Goal: Information Seeking & Learning: Learn about a topic

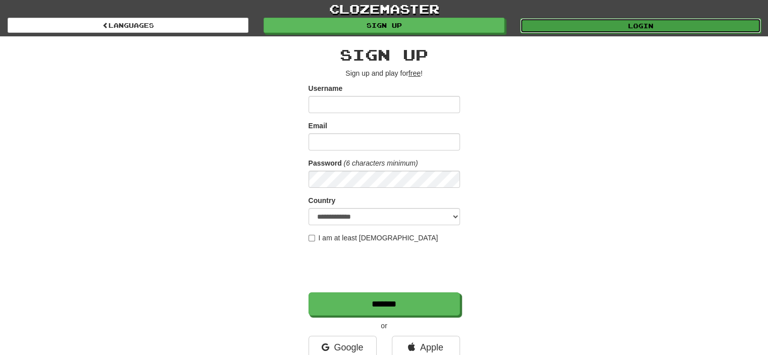
click at [566, 21] on link "Login" at bounding box center [640, 25] width 241 height 15
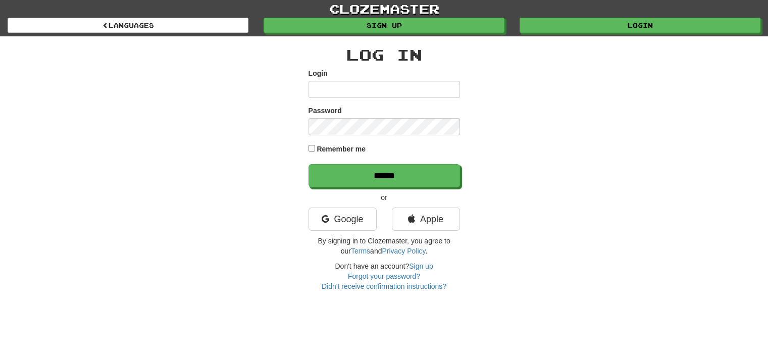
type input "**********"
click at [329, 150] on label "Remember me" at bounding box center [341, 149] width 49 height 10
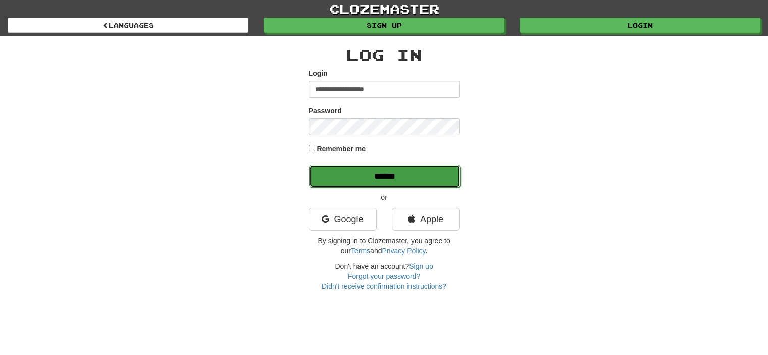
click at [339, 168] on input "******" at bounding box center [385, 176] width 152 height 23
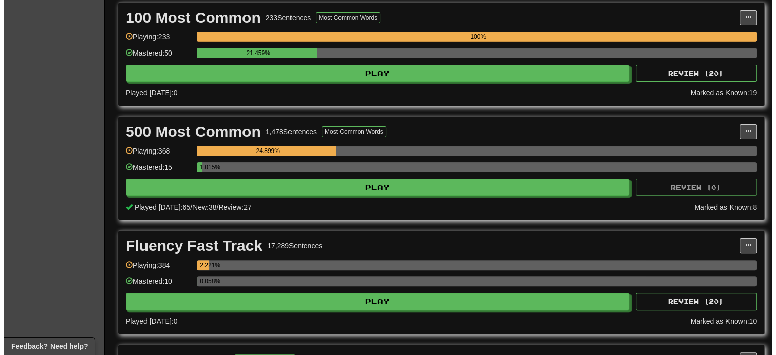
scroll to position [152, 0]
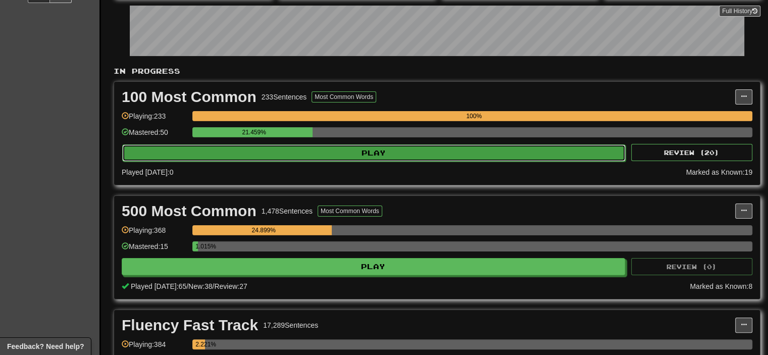
click at [372, 153] on button "Play" at bounding box center [374, 152] width 504 height 17
select select "**"
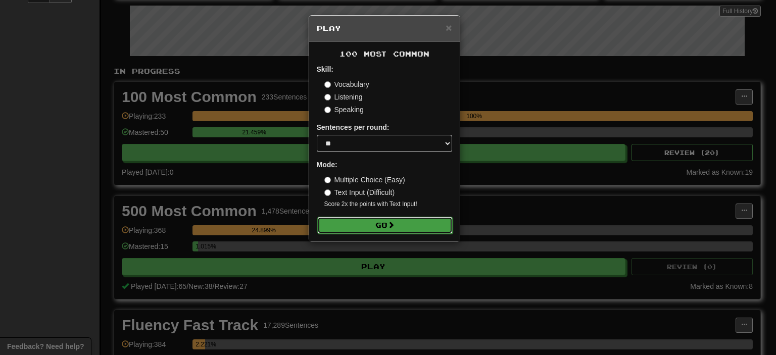
click at [385, 220] on button "Go" at bounding box center [384, 225] width 135 height 17
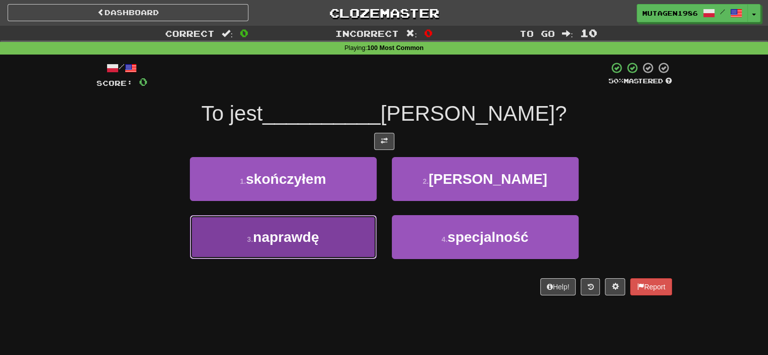
click at [306, 229] on span "naprawdę" at bounding box center [286, 237] width 66 height 16
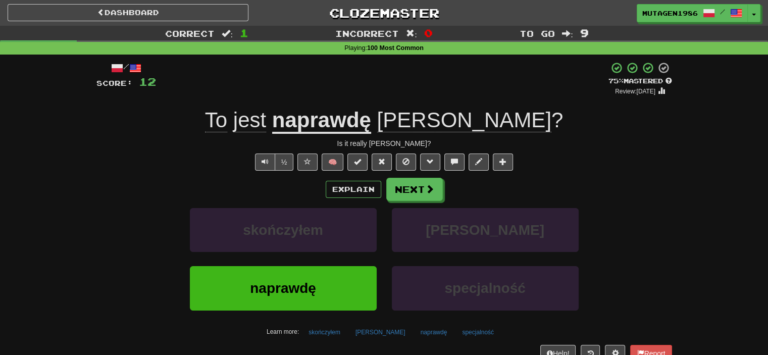
click at [636, 181] on div "Explain Next" at bounding box center [384, 189] width 576 height 23
click at [428, 162] on span at bounding box center [430, 161] width 7 height 7
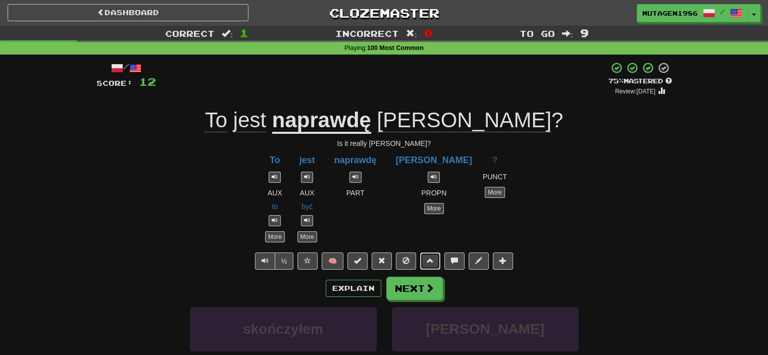
click at [436, 258] on button at bounding box center [430, 261] width 20 height 17
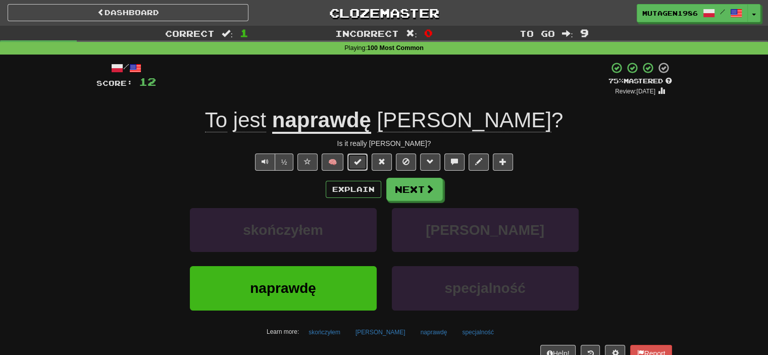
click at [356, 162] on span at bounding box center [357, 161] width 7 height 7
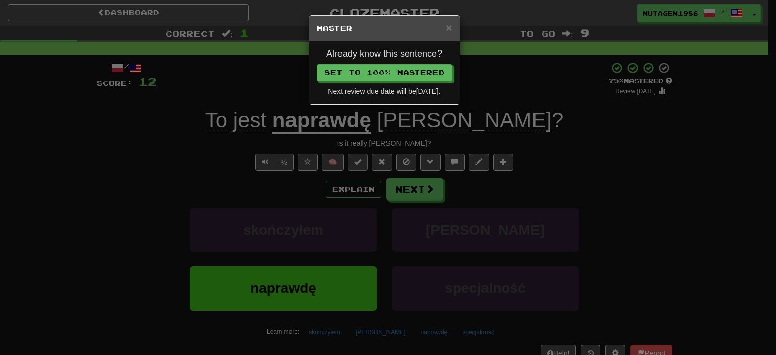
click at [356, 162] on div "× Master Already know this sentence? Set to 100% Mastered Next review due date …" at bounding box center [388, 177] width 776 height 355
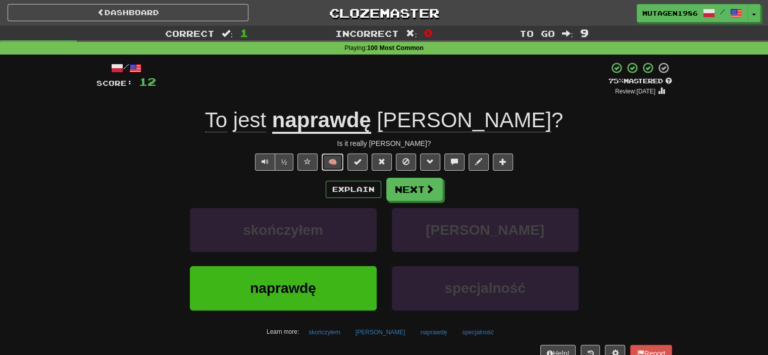
click at [335, 160] on button "🧠" at bounding box center [333, 162] width 22 height 17
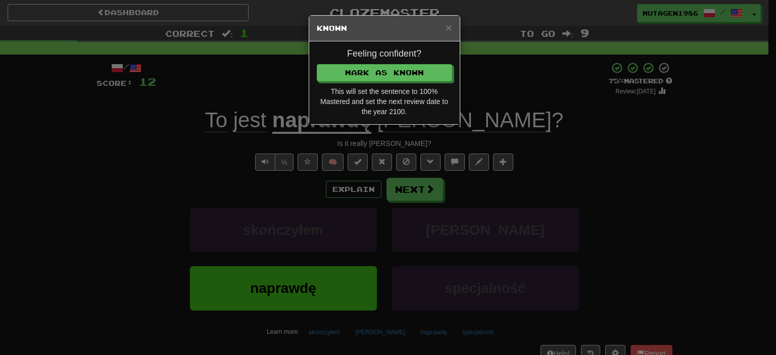
click at [335, 160] on div "× Known Feeling confident? Mark as Known This will set the sentence to 100% Mas…" at bounding box center [388, 177] width 776 height 355
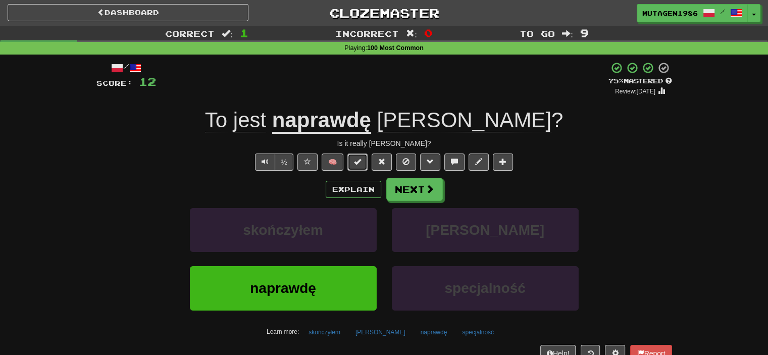
click at [358, 161] on span at bounding box center [357, 161] width 7 height 7
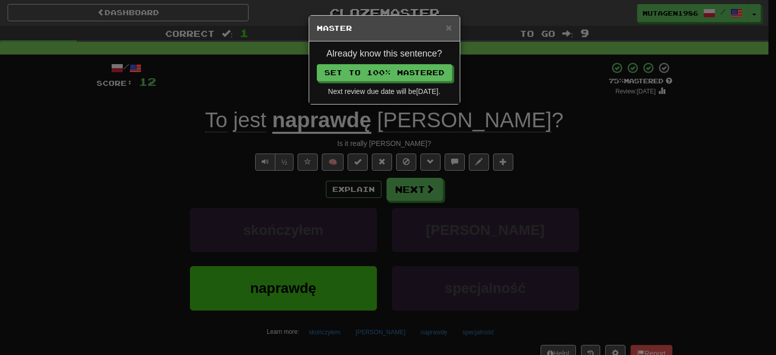
click at [358, 160] on div "× Master Already know this sentence? Set to 100% Mastered Next review due date …" at bounding box center [388, 177] width 776 height 355
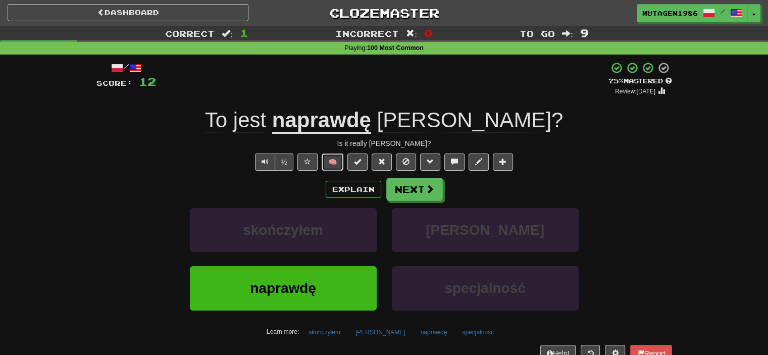
click at [340, 158] on button "🧠" at bounding box center [333, 162] width 22 height 17
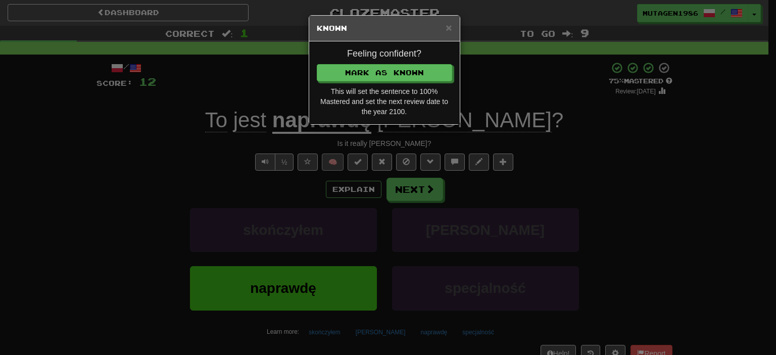
click at [340, 158] on div "× Known Feeling confident? Mark as Known This will set the sentence to 100% Mas…" at bounding box center [388, 177] width 776 height 355
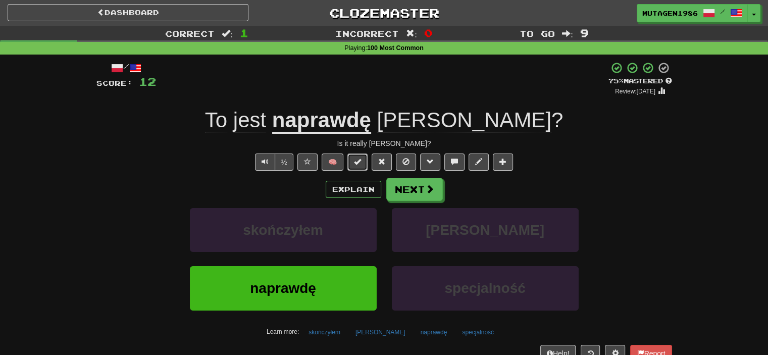
click at [354, 161] on button at bounding box center [358, 162] width 20 height 17
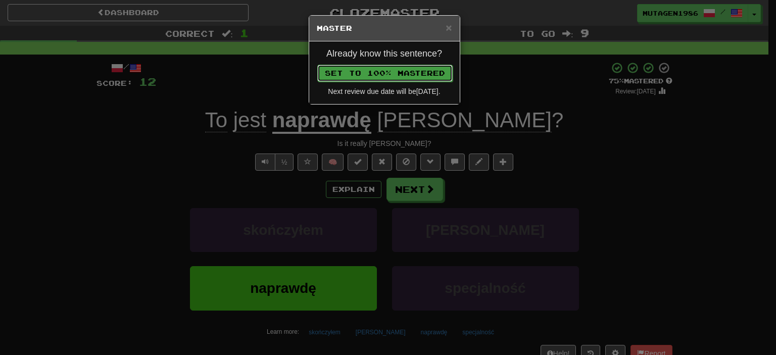
click at [391, 78] on button "Set to 100% Mastered" at bounding box center [384, 73] width 135 height 17
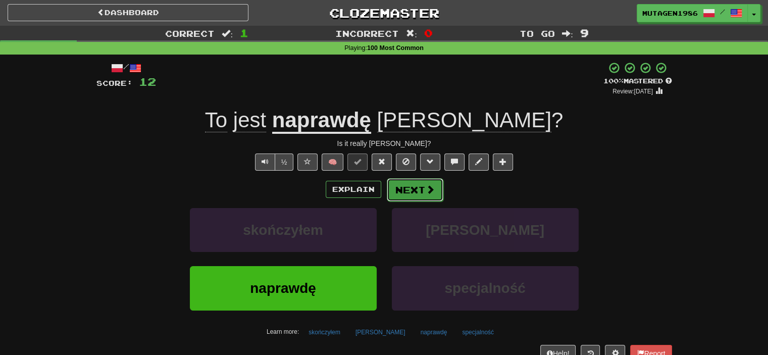
click at [436, 188] on button "Next" at bounding box center [415, 189] width 57 height 23
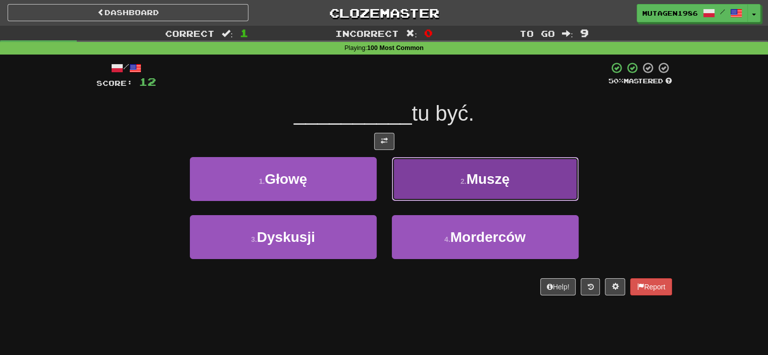
click at [522, 169] on button "2 . Muszę" at bounding box center [485, 179] width 187 height 44
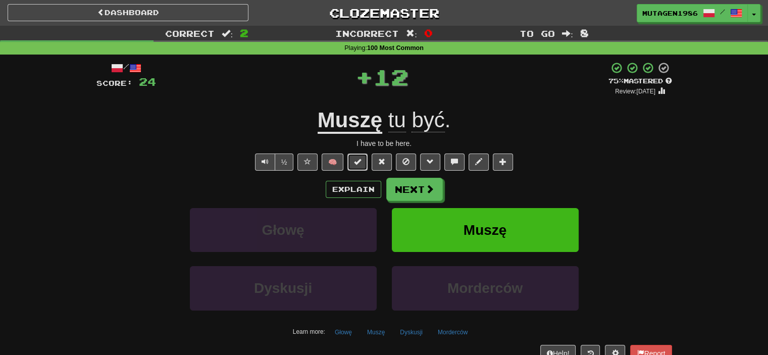
click at [366, 165] on button at bounding box center [358, 162] width 20 height 17
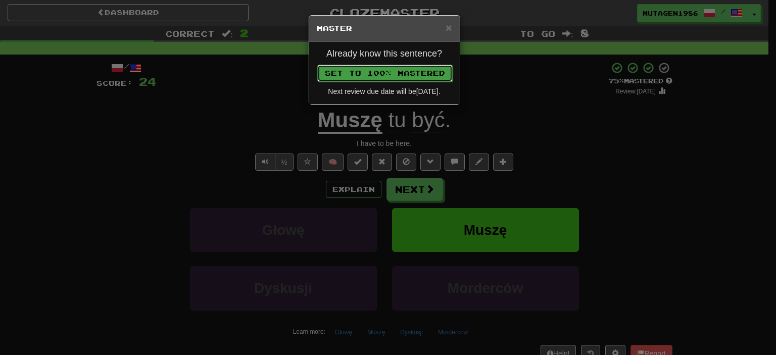
click at [416, 76] on button "Set to 100% Mastered" at bounding box center [384, 73] width 135 height 17
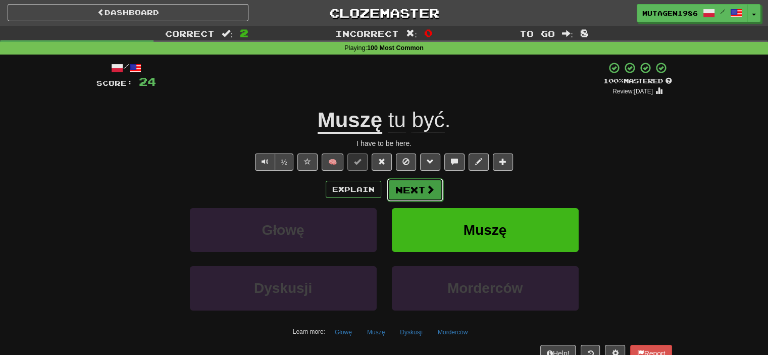
click at [424, 187] on button "Next" at bounding box center [415, 189] width 57 height 23
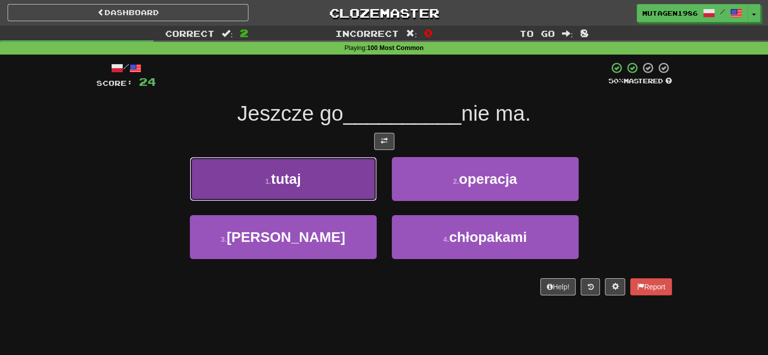
click at [317, 180] on button "1 . tutaj" at bounding box center [283, 179] width 187 height 44
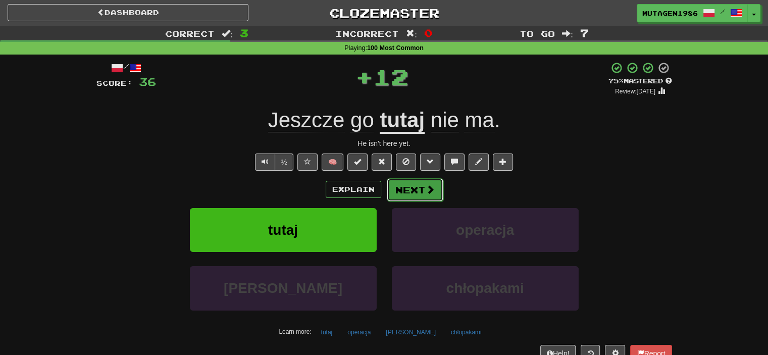
click at [418, 186] on button "Next" at bounding box center [415, 189] width 57 height 23
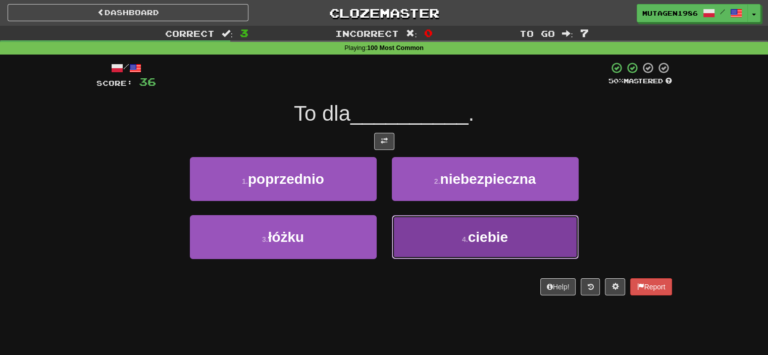
click at [451, 238] on button "4 . ciebie" at bounding box center [485, 237] width 187 height 44
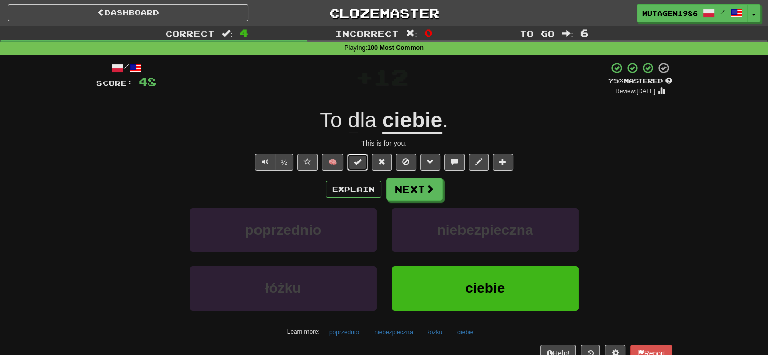
click at [359, 161] on span at bounding box center [357, 161] width 7 height 7
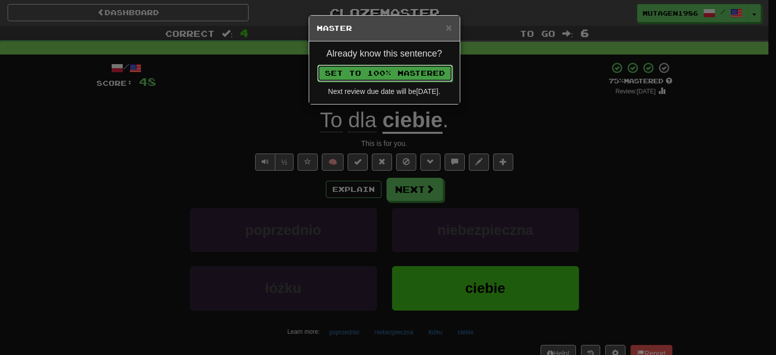
click at [403, 74] on button "Set to 100% Mastered" at bounding box center [384, 73] width 135 height 17
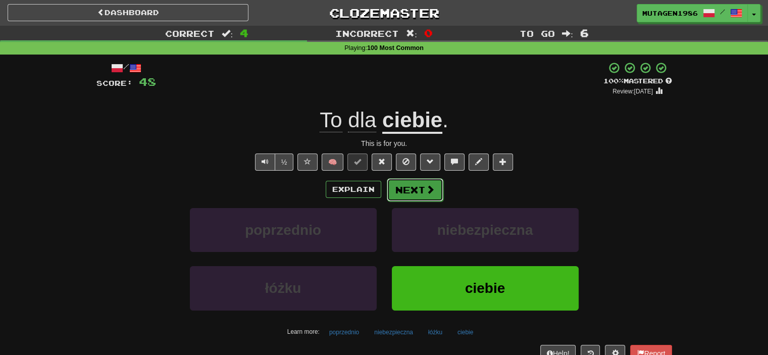
click at [409, 183] on button "Next" at bounding box center [415, 189] width 57 height 23
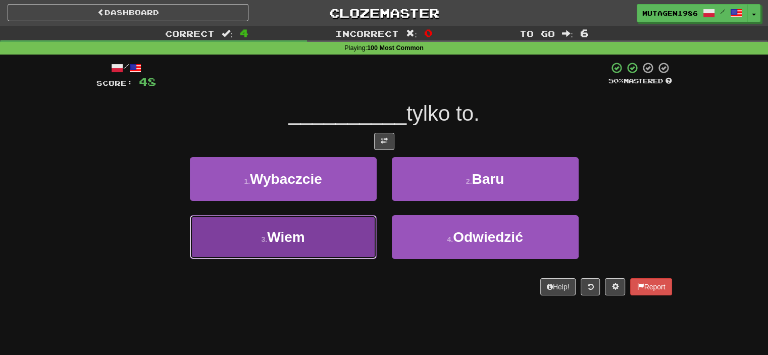
click at [326, 223] on button "3 . Wiem" at bounding box center [283, 237] width 187 height 44
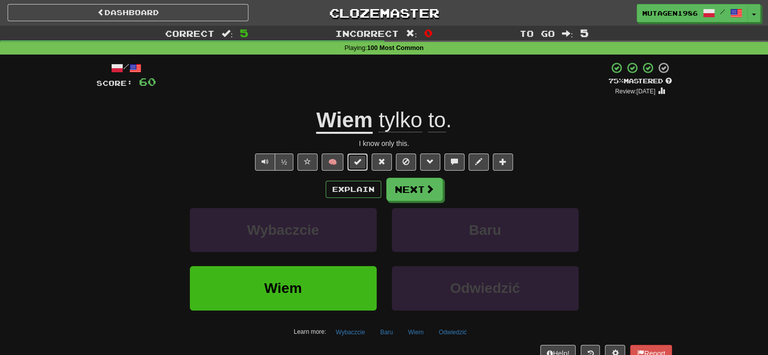
click at [362, 162] on button at bounding box center [358, 162] width 20 height 17
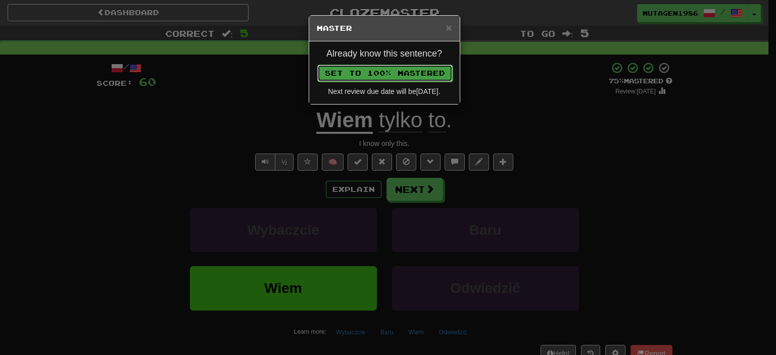
click at [410, 73] on button "Set to 100% Mastered" at bounding box center [384, 73] width 135 height 17
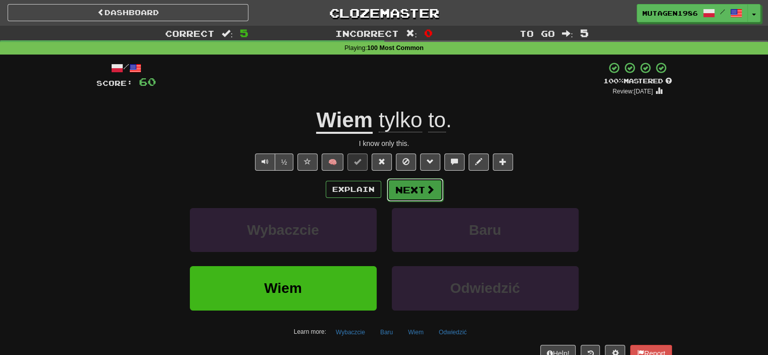
click at [412, 195] on button "Next" at bounding box center [415, 189] width 57 height 23
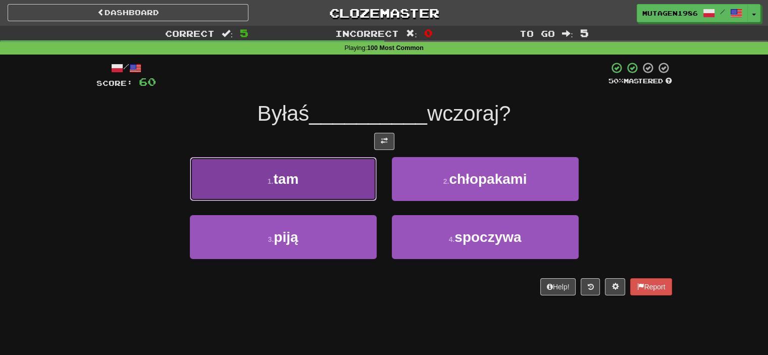
click at [285, 190] on button "1 . tam" at bounding box center [283, 179] width 187 height 44
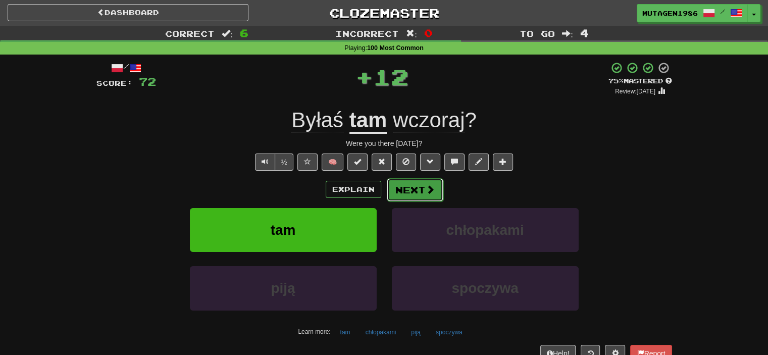
click at [426, 191] on span at bounding box center [430, 189] width 9 height 9
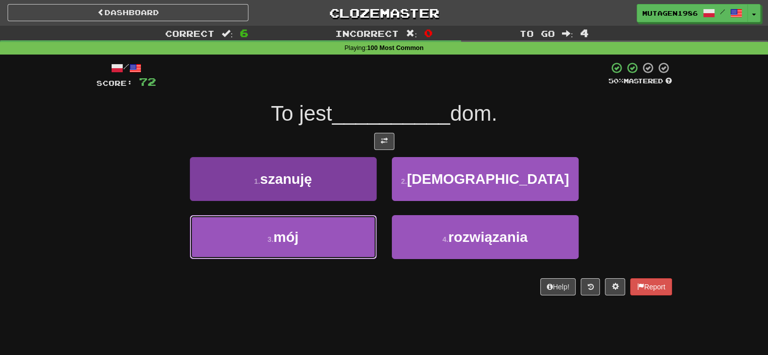
click at [332, 226] on button "3 . mój" at bounding box center [283, 237] width 187 height 44
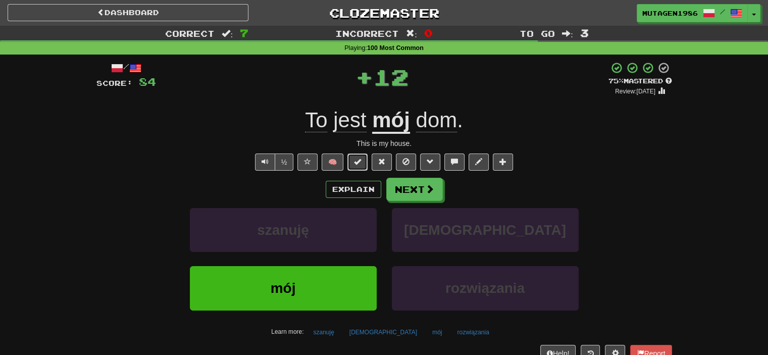
click at [364, 158] on button at bounding box center [358, 162] width 20 height 17
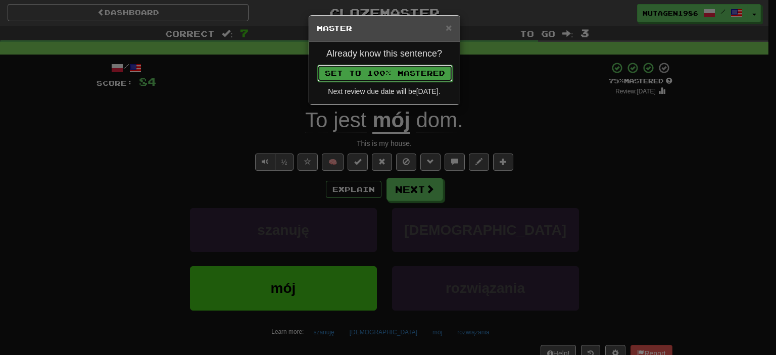
click at [415, 80] on button "Set to 100% Mastered" at bounding box center [384, 73] width 135 height 17
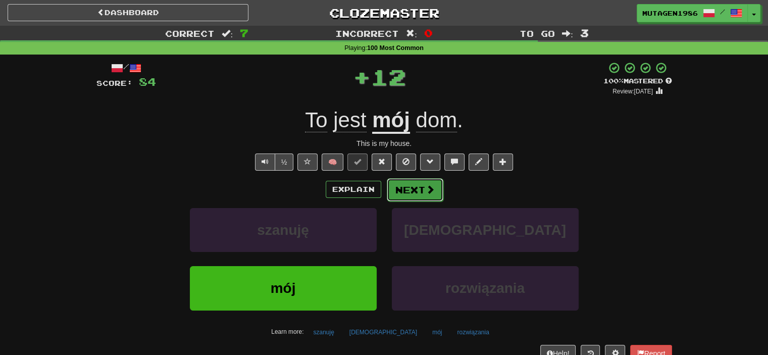
click at [404, 185] on button "Next" at bounding box center [415, 189] width 57 height 23
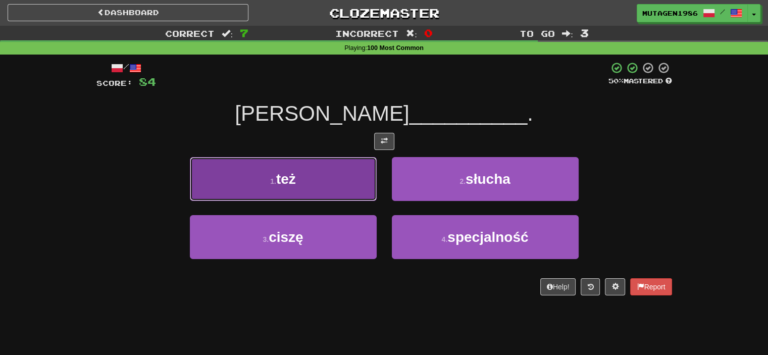
click at [331, 175] on button "1 . też" at bounding box center [283, 179] width 187 height 44
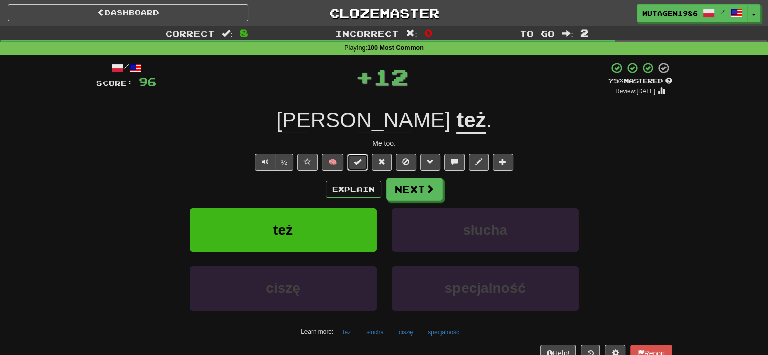
click at [365, 159] on button at bounding box center [358, 162] width 20 height 17
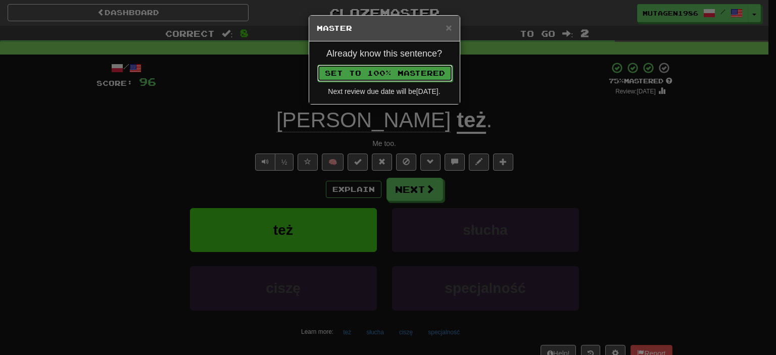
click at [407, 72] on button "Set to 100% Mastered" at bounding box center [384, 73] width 135 height 17
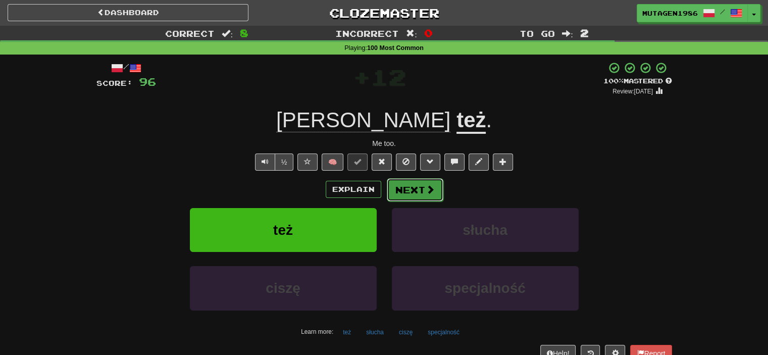
click at [419, 190] on button "Next" at bounding box center [415, 189] width 57 height 23
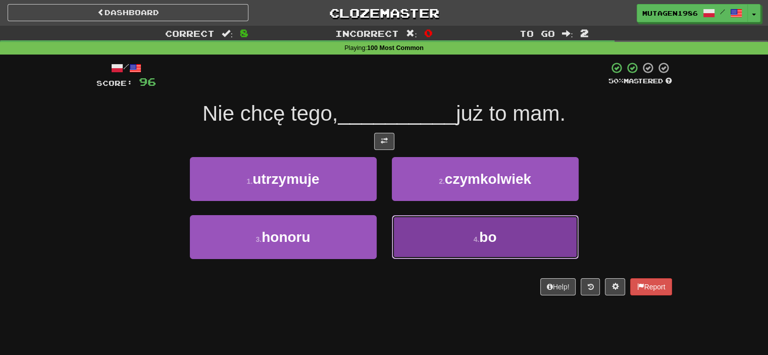
click at [521, 236] on button "4 . bo" at bounding box center [485, 237] width 187 height 44
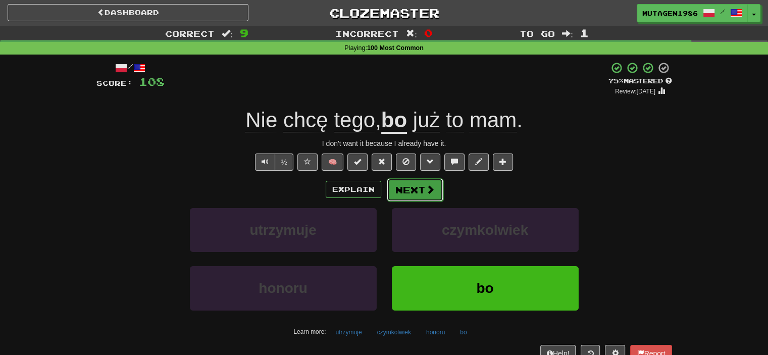
click at [417, 187] on button "Next" at bounding box center [415, 189] width 57 height 23
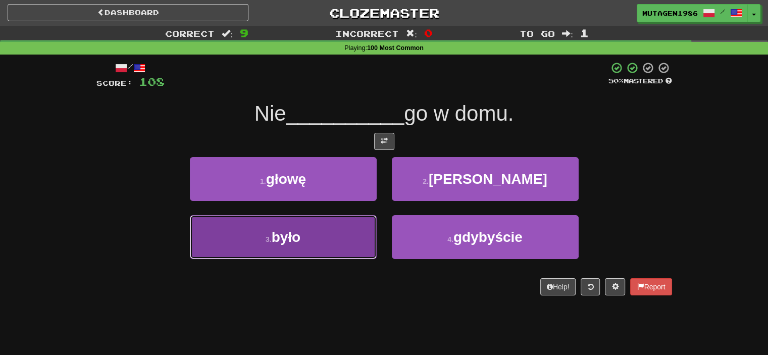
click at [335, 237] on button "3 . było" at bounding box center [283, 237] width 187 height 44
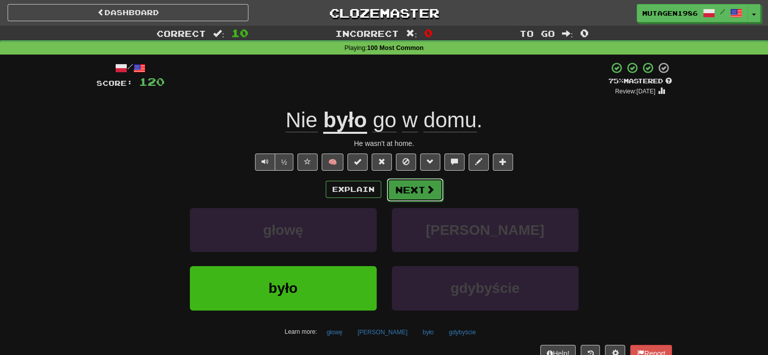
click at [417, 188] on button "Next" at bounding box center [415, 189] width 57 height 23
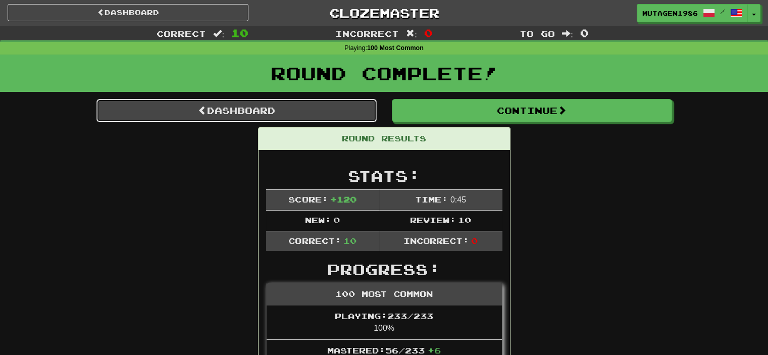
click at [315, 111] on link "Dashboard" at bounding box center [236, 110] width 280 height 23
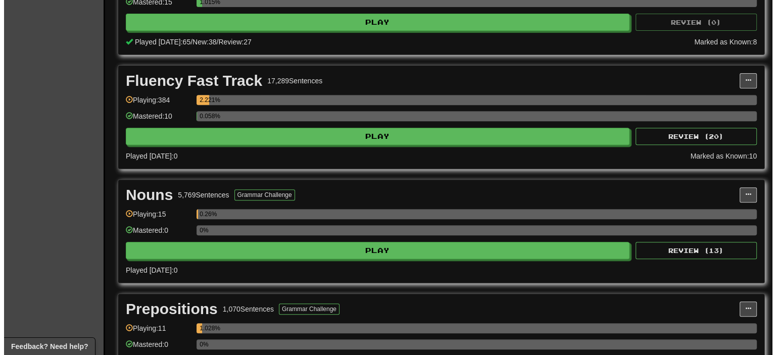
scroll to position [354, 0]
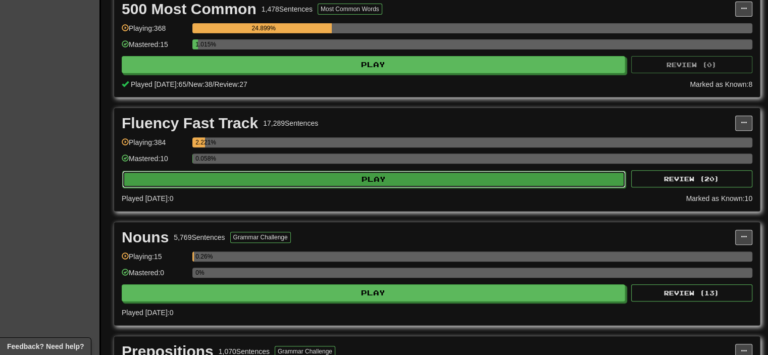
click at [297, 177] on button "Play" at bounding box center [374, 179] width 504 height 17
select select "**"
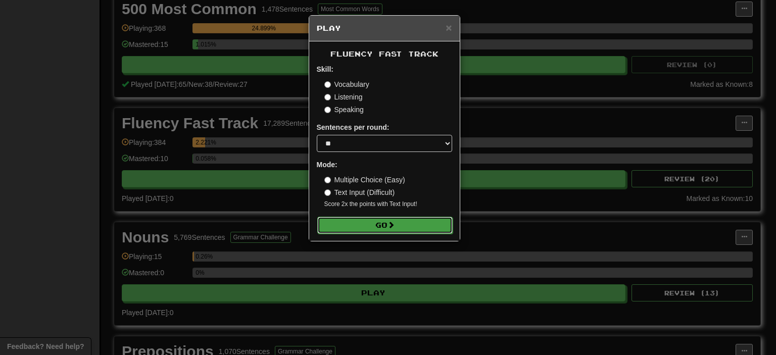
click at [392, 227] on span at bounding box center [390, 224] width 7 height 7
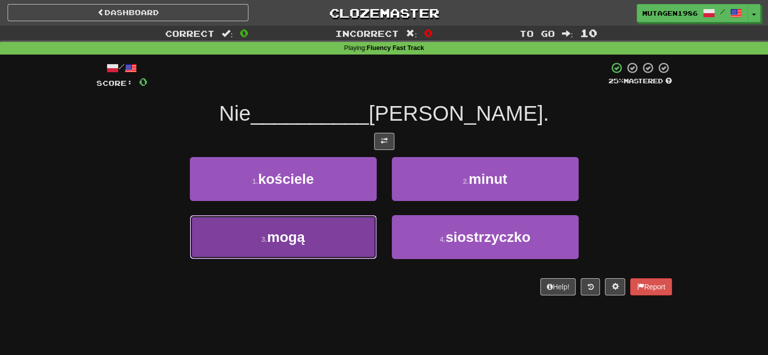
click at [334, 238] on button "3 . mogą" at bounding box center [283, 237] width 187 height 44
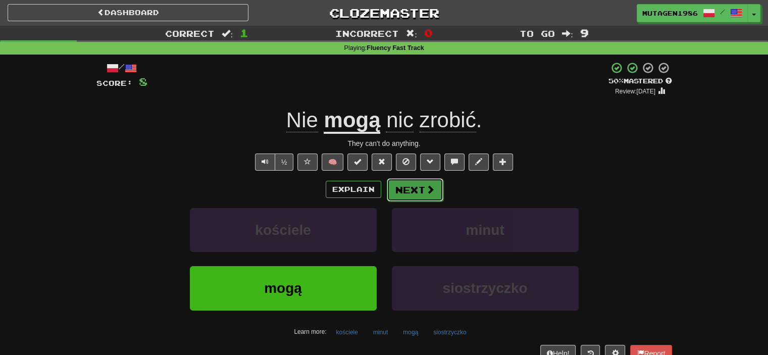
click at [426, 189] on span at bounding box center [430, 189] width 9 height 9
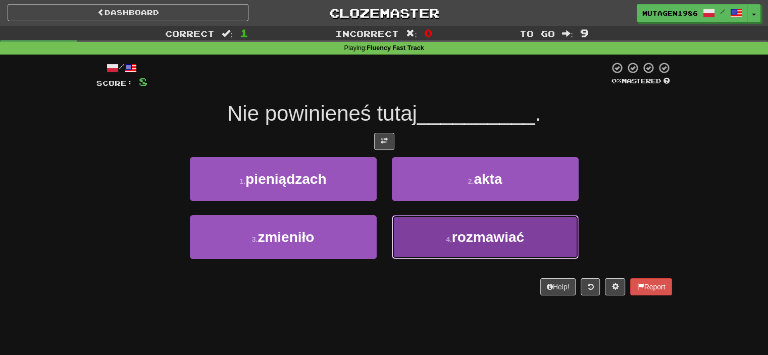
click at [468, 241] on span "rozmawiać" at bounding box center [488, 237] width 72 height 16
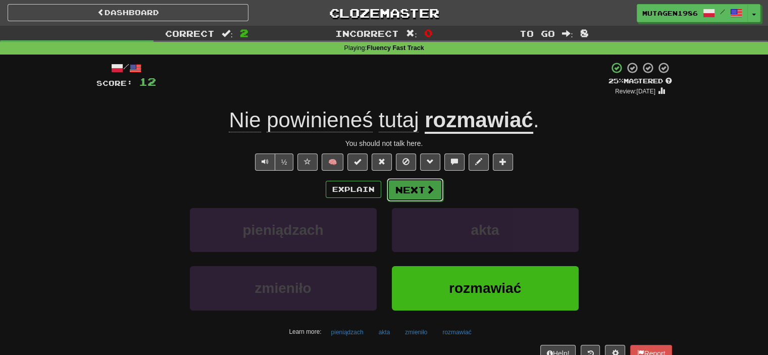
click at [430, 189] on span at bounding box center [430, 189] width 9 height 9
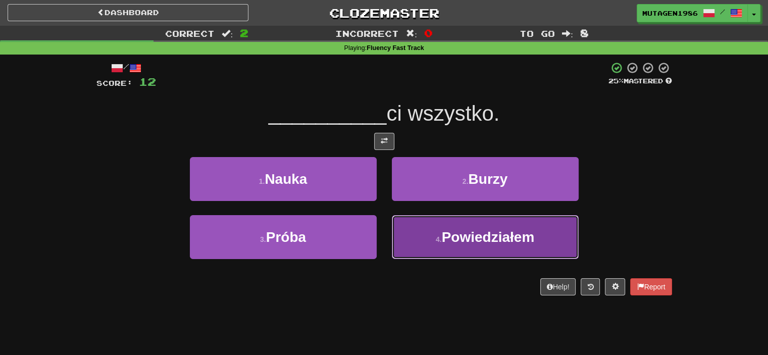
click at [480, 239] on span "Powiedziałem" at bounding box center [488, 237] width 93 height 16
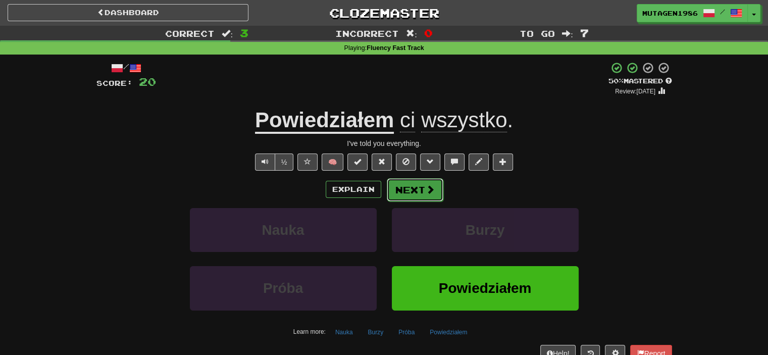
click at [432, 193] on span at bounding box center [430, 189] width 9 height 9
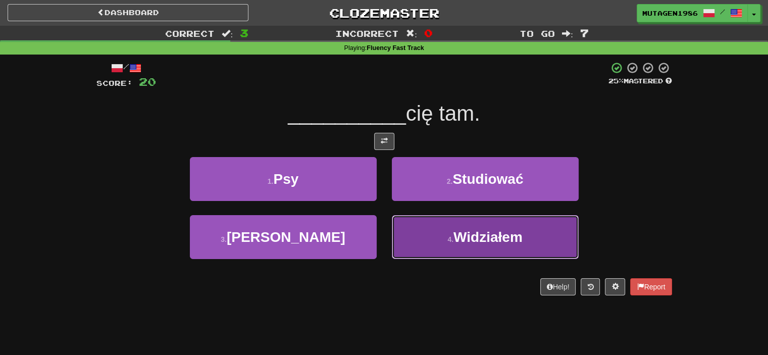
click at [454, 235] on small "4 ." at bounding box center [451, 239] width 6 height 8
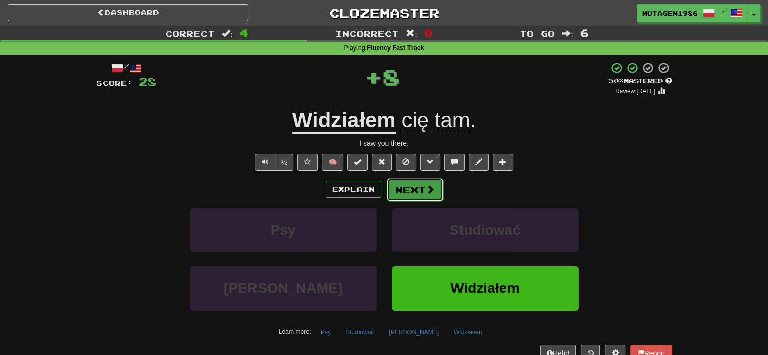
click at [428, 190] on span at bounding box center [430, 189] width 9 height 9
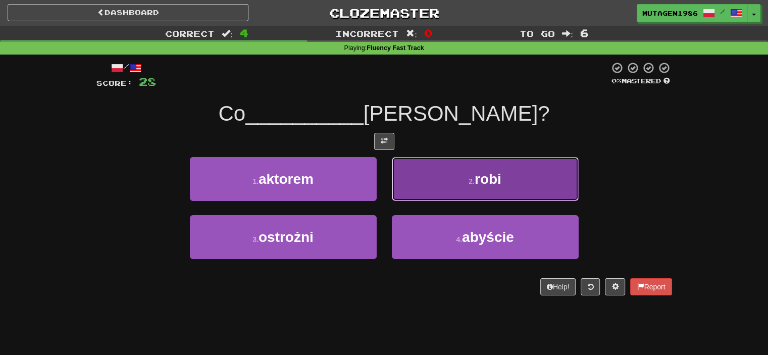
click at [466, 189] on button "2 . robi" at bounding box center [485, 179] width 187 height 44
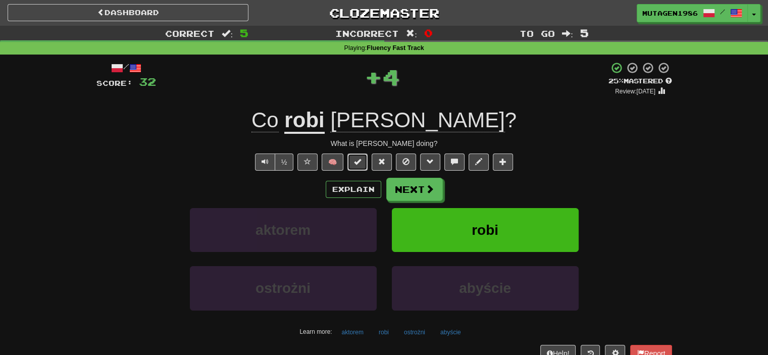
click at [367, 161] on button at bounding box center [358, 162] width 20 height 17
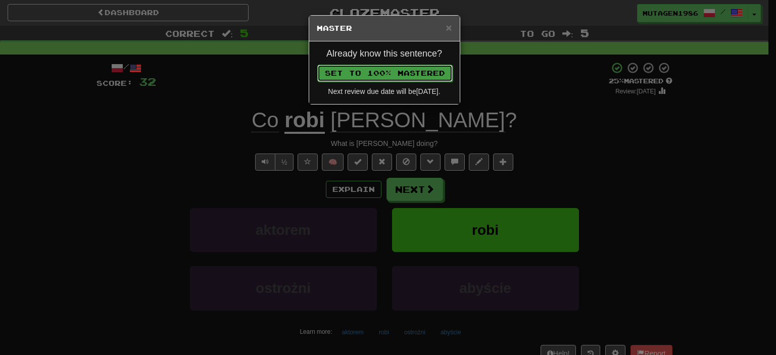
click at [399, 72] on button "Set to 100% Mastered" at bounding box center [384, 73] width 135 height 17
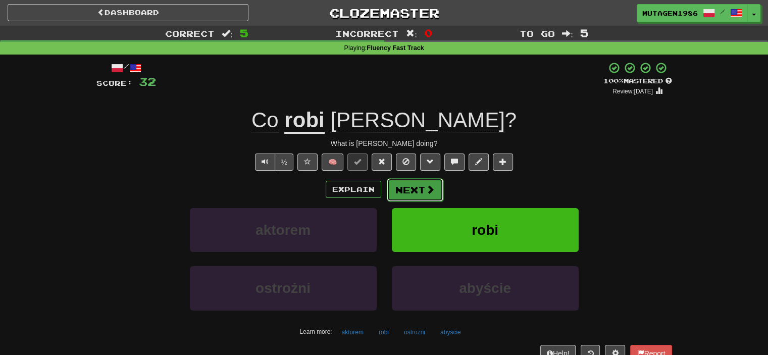
click at [422, 183] on button "Next" at bounding box center [415, 189] width 57 height 23
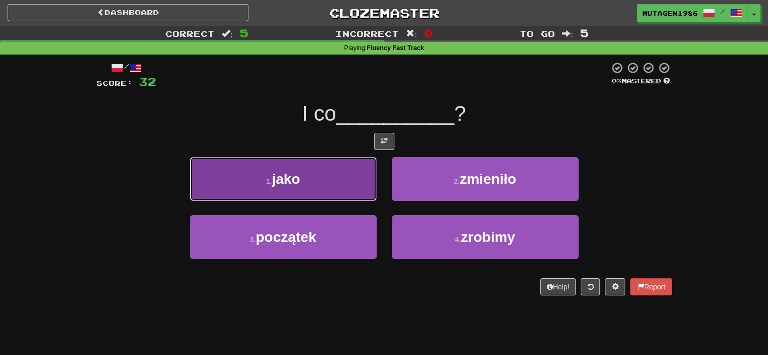
click at [321, 173] on button "1 . jako" at bounding box center [283, 179] width 187 height 44
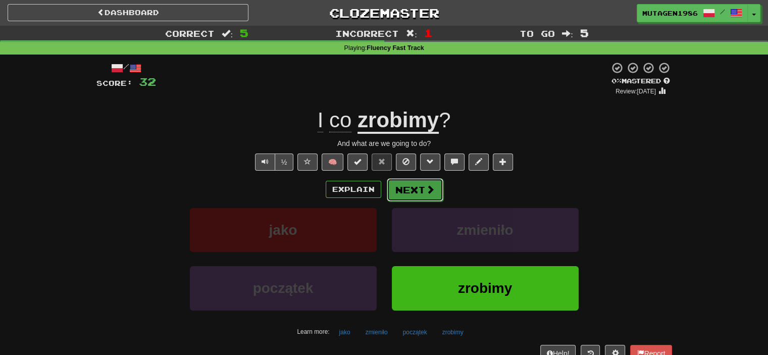
click at [419, 193] on button "Next" at bounding box center [415, 189] width 57 height 23
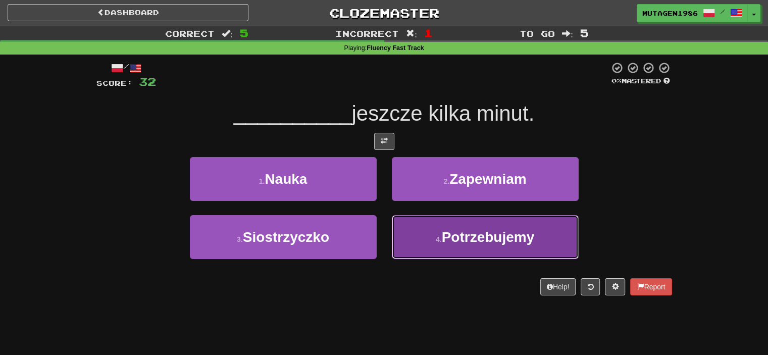
click at [462, 238] on span "Potrzebujemy" at bounding box center [488, 237] width 93 height 16
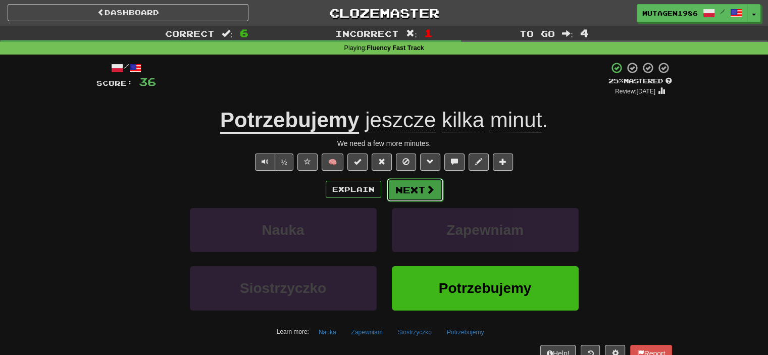
click at [422, 189] on button "Next" at bounding box center [415, 189] width 57 height 23
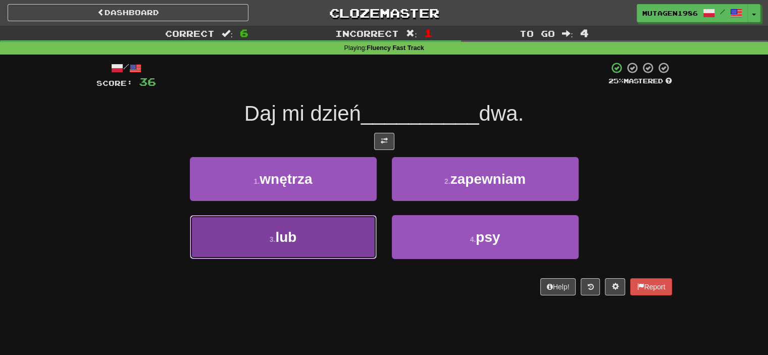
click at [352, 237] on button "3 . lub" at bounding box center [283, 237] width 187 height 44
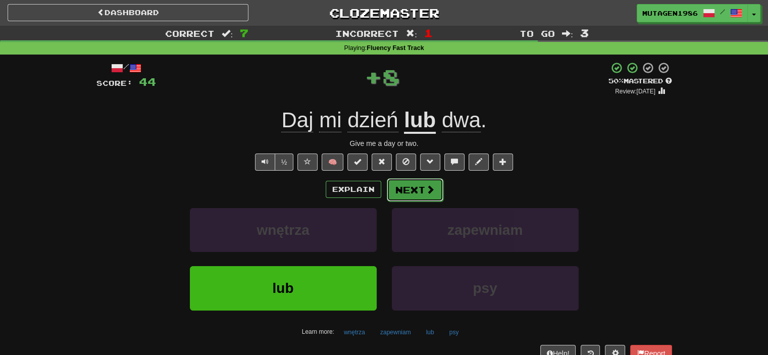
click at [423, 189] on button "Next" at bounding box center [415, 189] width 57 height 23
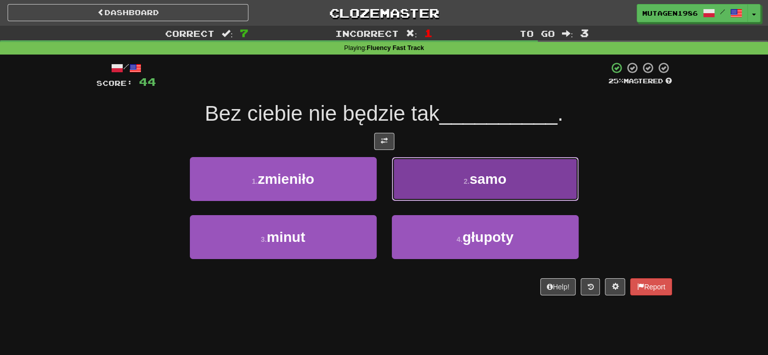
click at [477, 181] on span "samo" at bounding box center [488, 179] width 37 height 16
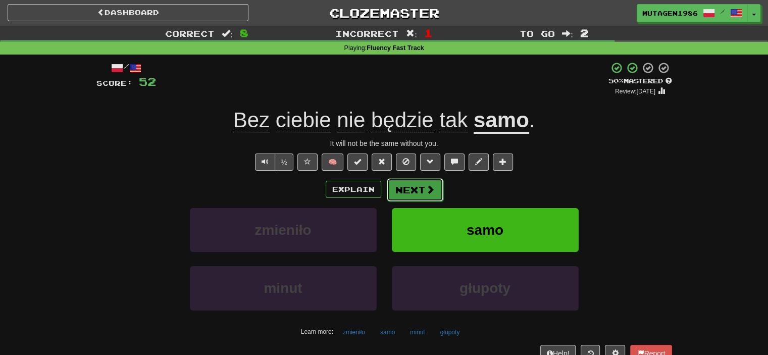
click at [421, 189] on button "Next" at bounding box center [415, 189] width 57 height 23
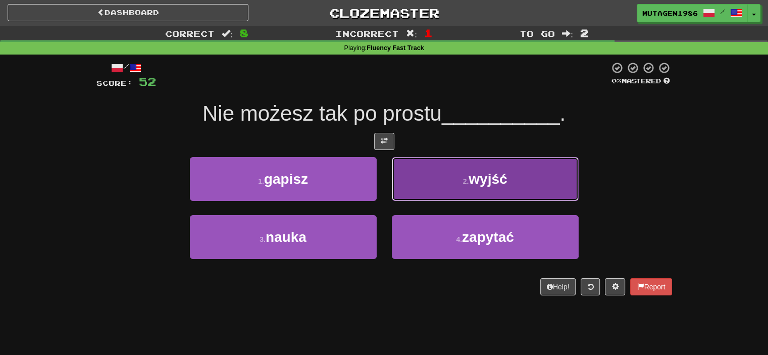
click at [454, 183] on button "2 . wyjść" at bounding box center [485, 179] width 187 height 44
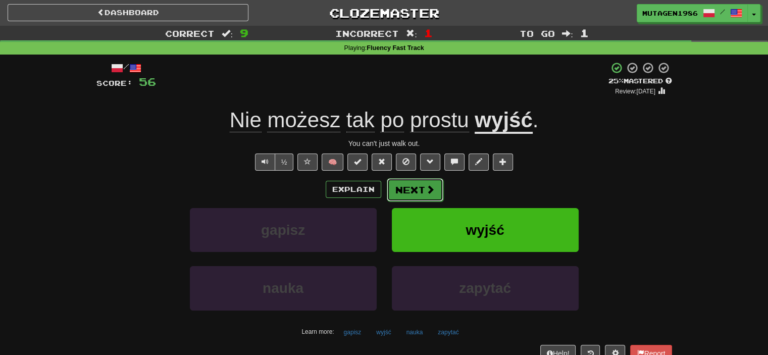
click at [426, 186] on span at bounding box center [430, 189] width 9 height 9
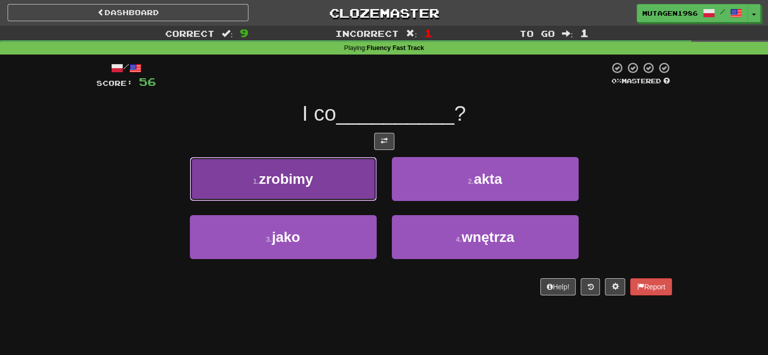
click at [326, 179] on button "1 . zrobimy" at bounding box center [283, 179] width 187 height 44
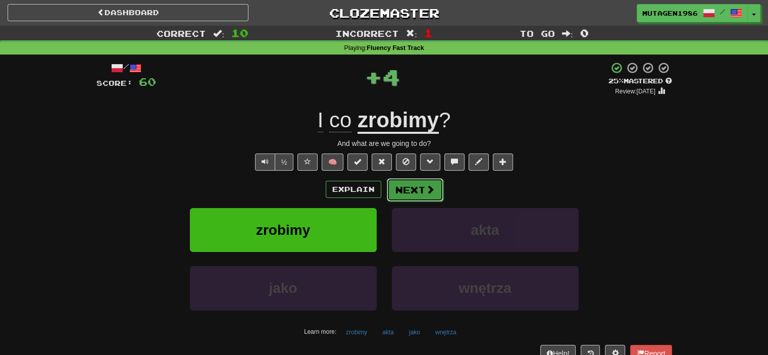
click at [422, 190] on button "Next" at bounding box center [415, 189] width 57 height 23
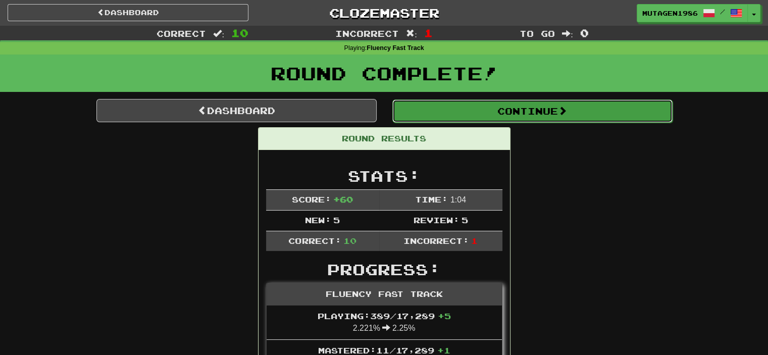
click at [508, 109] on button "Continue" at bounding box center [532, 111] width 280 height 23
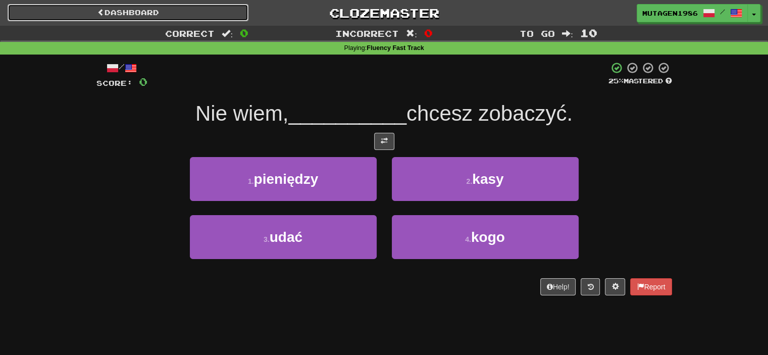
click at [158, 13] on link "Dashboard" at bounding box center [128, 12] width 241 height 17
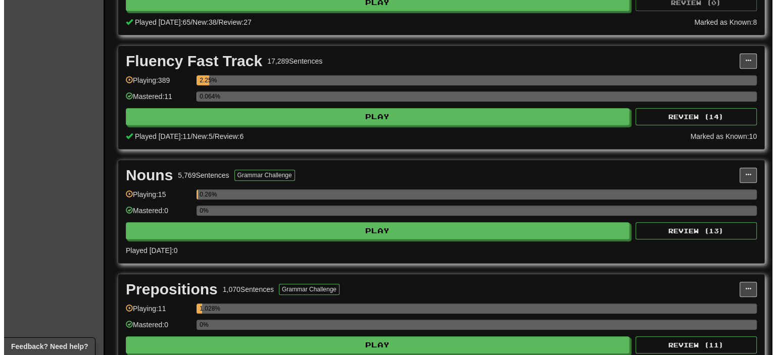
scroll to position [354, 0]
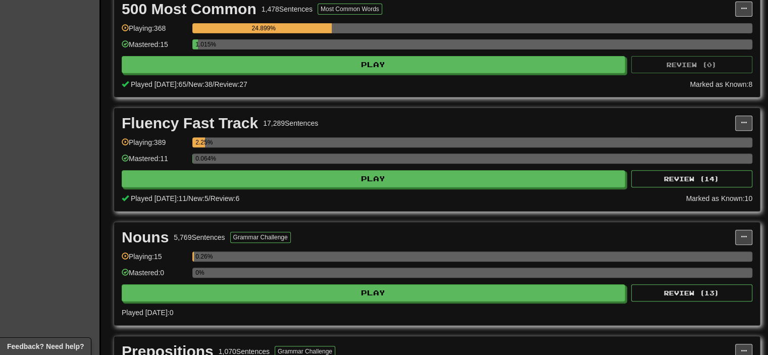
click at [376, 167] on div "0.064%" at bounding box center [472, 162] width 560 height 17
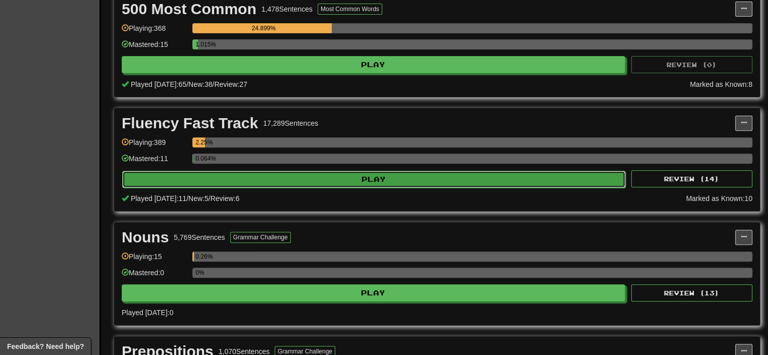
click at [377, 175] on button "Play" at bounding box center [374, 179] width 504 height 17
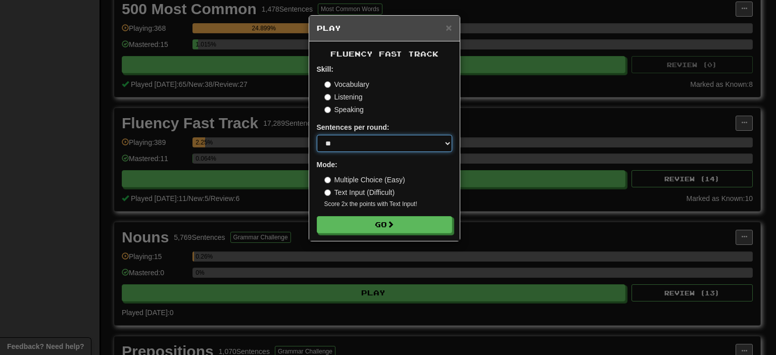
click at [366, 140] on select "* ** ** ** ** ** *** ********" at bounding box center [384, 143] width 135 height 17
select select "********"
click at [317, 135] on select "* ** ** ** ** ** *** ********" at bounding box center [384, 143] width 135 height 17
click at [368, 192] on label "Text Input (Difficult)" at bounding box center [359, 192] width 71 height 10
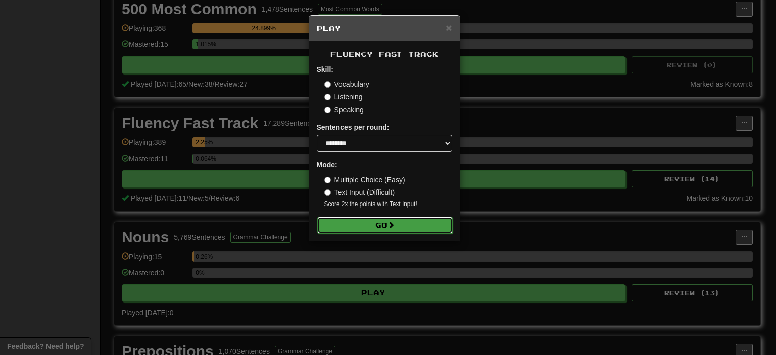
click at [376, 230] on button "Go" at bounding box center [384, 225] width 135 height 17
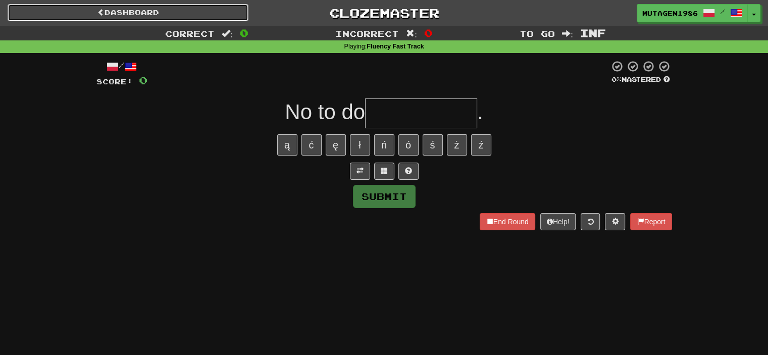
click at [122, 14] on link "Dashboard" at bounding box center [128, 12] width 241 height 17
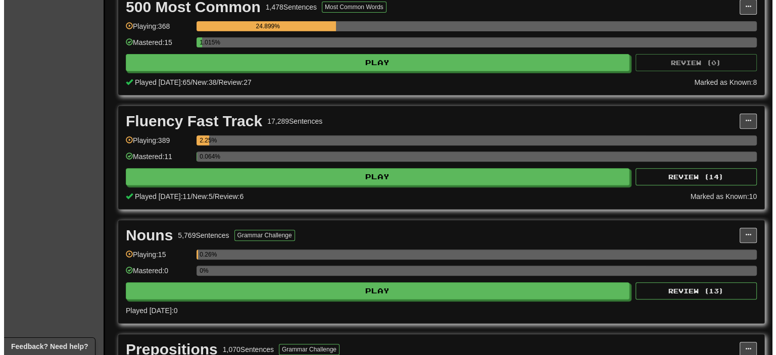
scroll to position [354, 0]
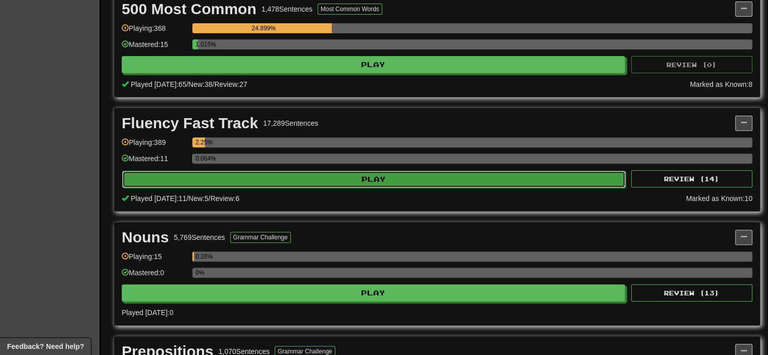
click at [339, 175] on button "Play" at bounding box center [374, 179] width 504 height 17
select select "********"
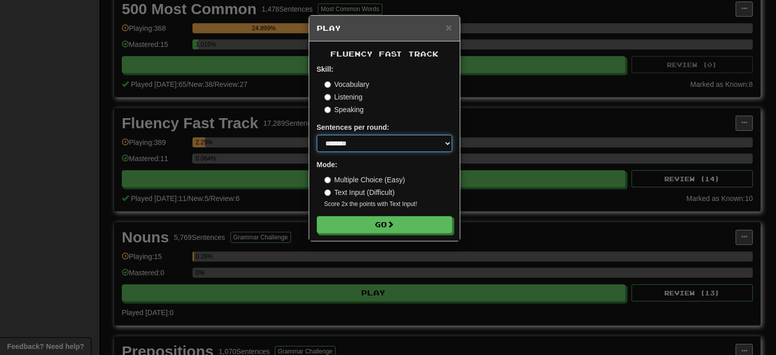
click at [355, 139] on select "* ** ** ** ** ** *** ********" at bounding box center [384, 143] width 135 height 17
click at [356, 141] on select "* ** ** ** ** ** *** ********" at bounding box center [384, 143] width 135 height 17
click at [356, 177] on label "Multiple Choice (Easy)" at bounding box center [364, 180] width 81 height 10
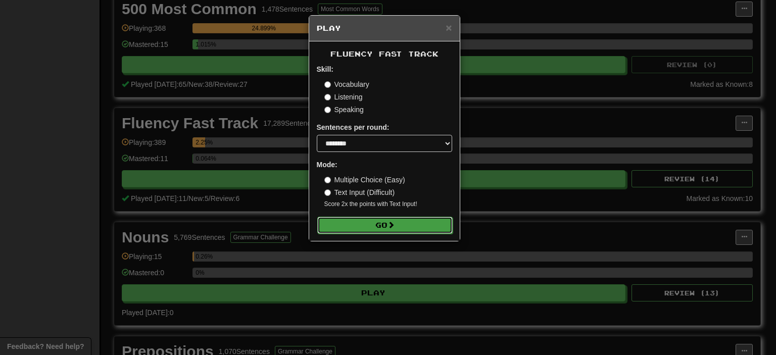
click at [400, 222] on button "Go" at bounding box center [384, 225] width 135 height 17
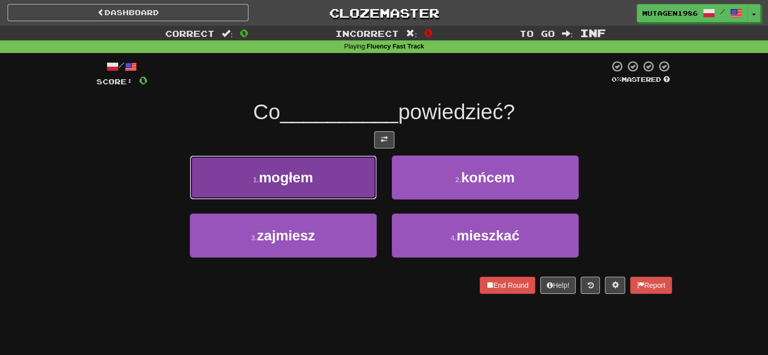
click at [325, 176] on button "1 . mogłem" at bounding box center [283, 178] width 187 height 44
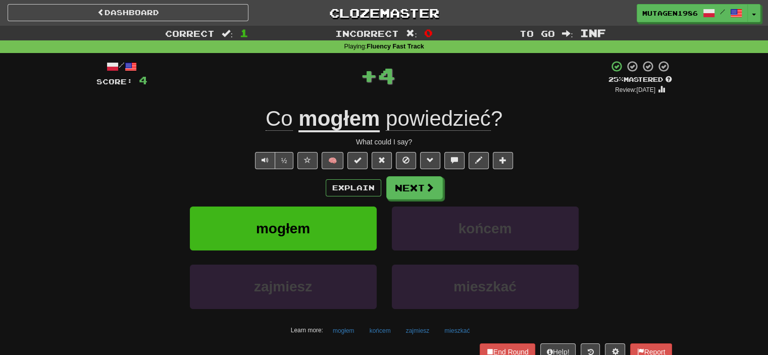
click at [346, 119] on u "mogłem" at bounding box center [339, 120] width 81 height 26
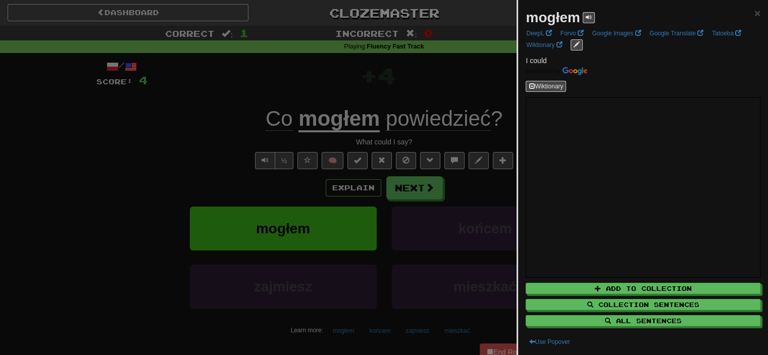
click at [346, 119] on div at bounding box center [384, 177] width 768 height 355
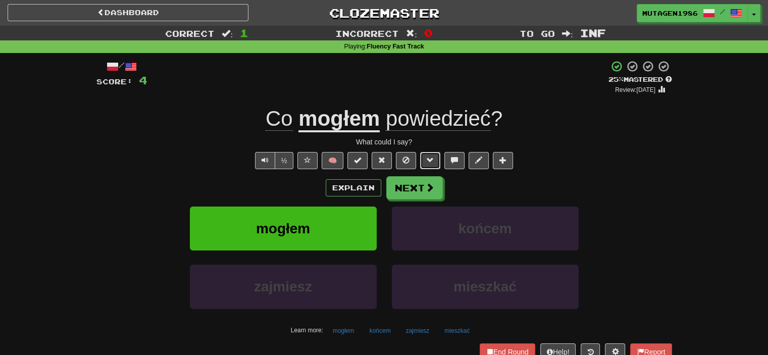
click at [429, 163] on span at bounding box center [430, 160] width 7 height 7
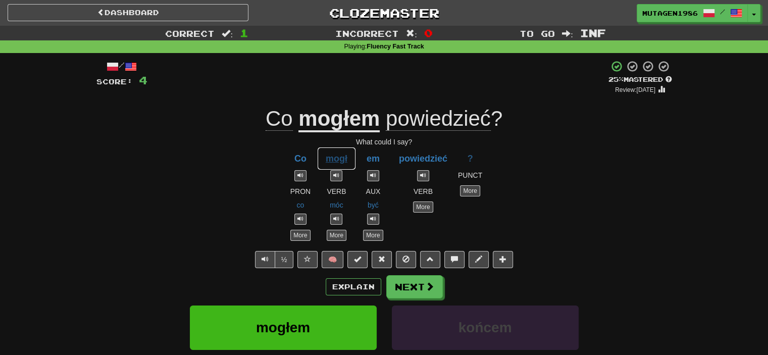
click at [337, 163] on button "mogł" at bounding box center [336, 158] width 39 height 23
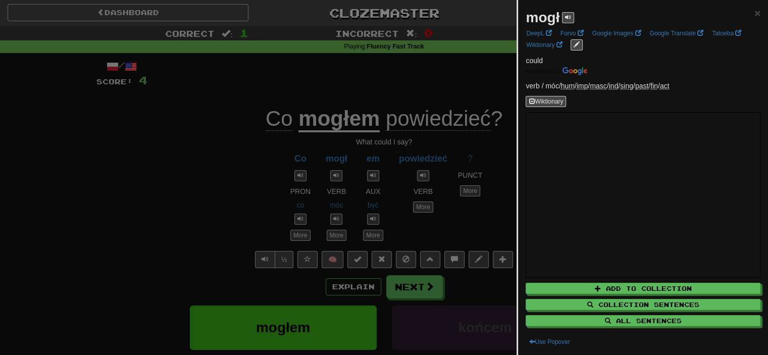
click at [103, 158] on div at bounding box center [384, 177] width 768 height 355
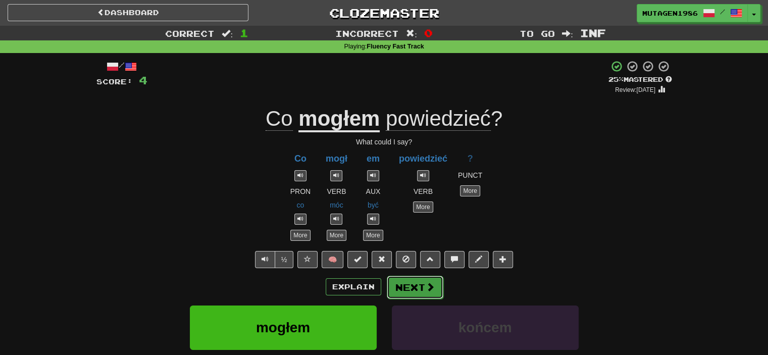
click at [414, 285] on button "Next" at bounding box center [415, 287] width 57 height 23
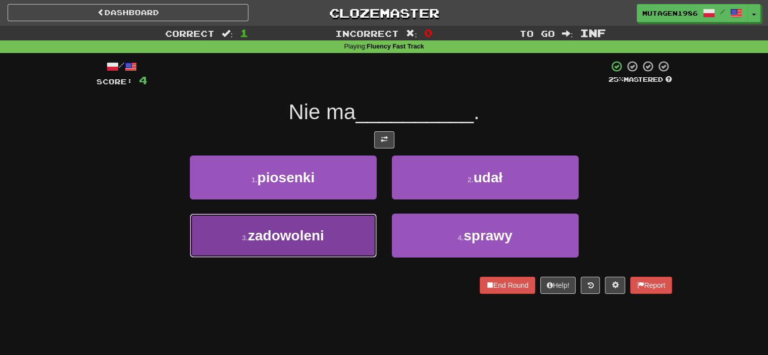
click at [334, 248] on button "3 . zadowoleni" at bounding box center [283, 236] width 187 height 44
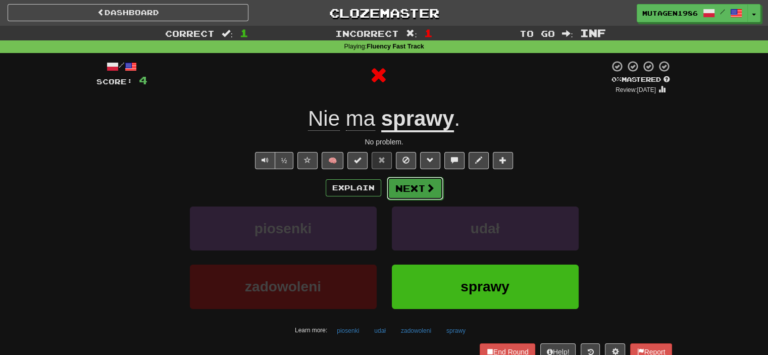
click at [406, 183] on button "Next" at bounding box center [415, 188] width 57 height 23
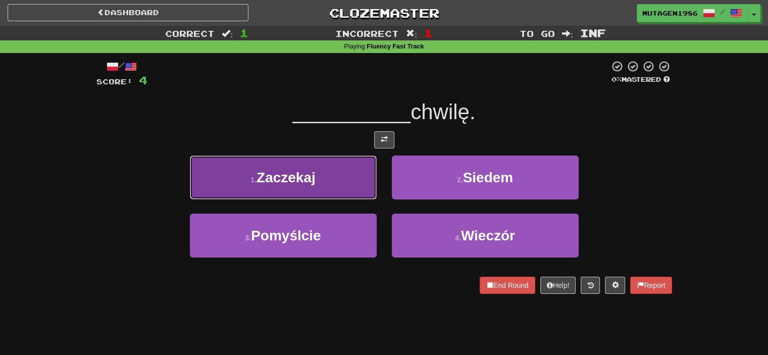
click at [325, 188] on button "1 . [GEOGRAPHIC_DATA]" at bounding box center [283, 178] width 187 height 44
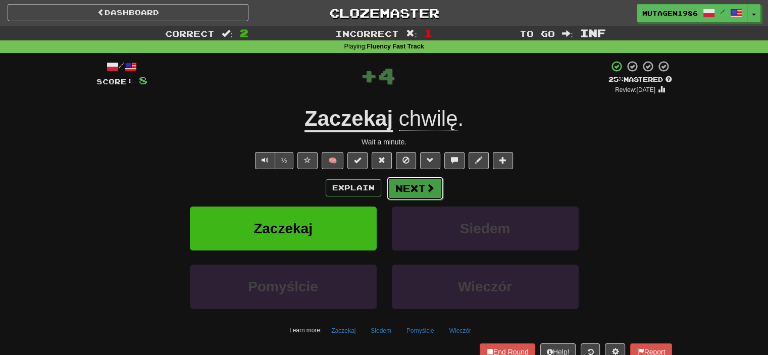
click at [426, 187] on span at bounding box center [430, 187] width 9 height 9
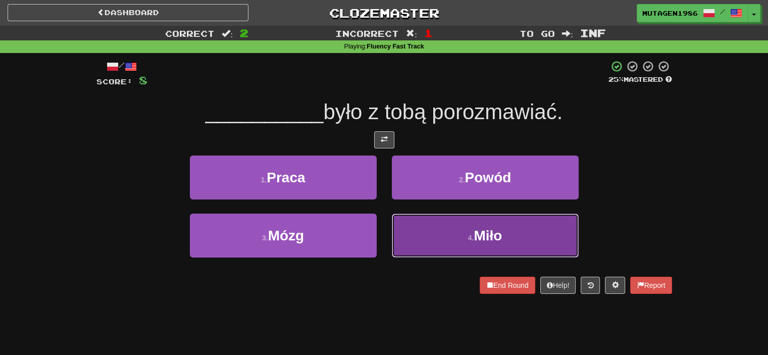
click at [465, 236] on button "4 . Miło" at bounding box center [485, 236] width 187 height 44
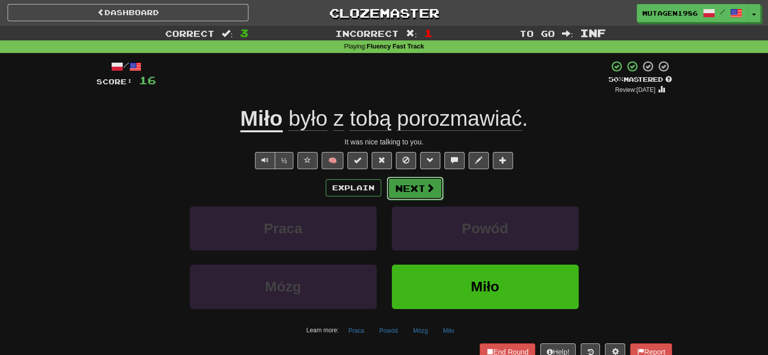
click at [418, 190] on button "Next" at bounding box center [415, 188] width 57 height 23
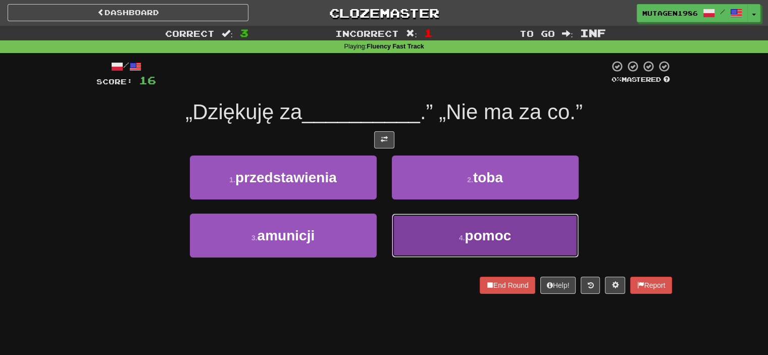
click at [444, 230] on button "4 . pomoc" at bounding box center [485, 236] width 187 height 44
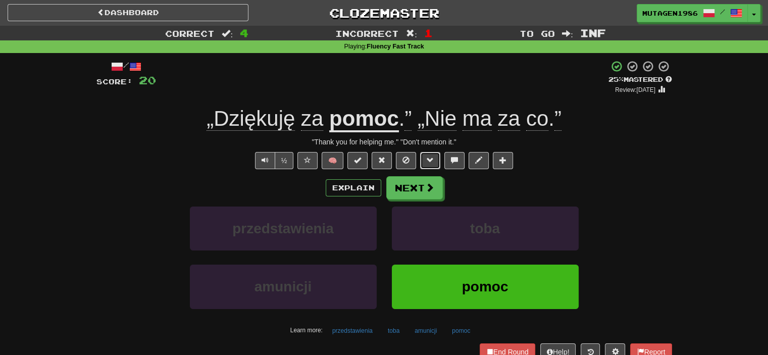
click at [434, 160] on button at bounding box center [430, 160] width 20 height 17
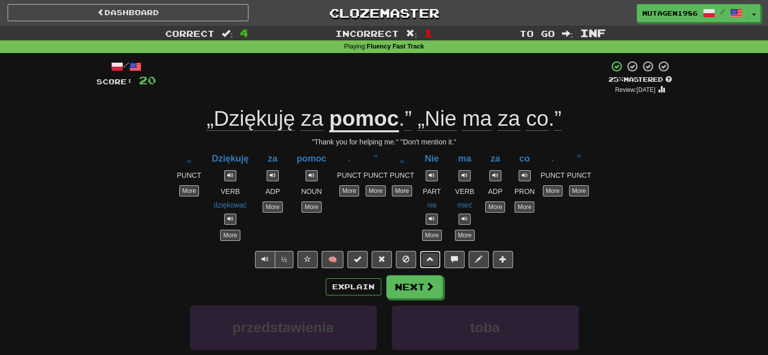
click at [432, 257] on span at bounding box center [430, 259] width 7 height 7
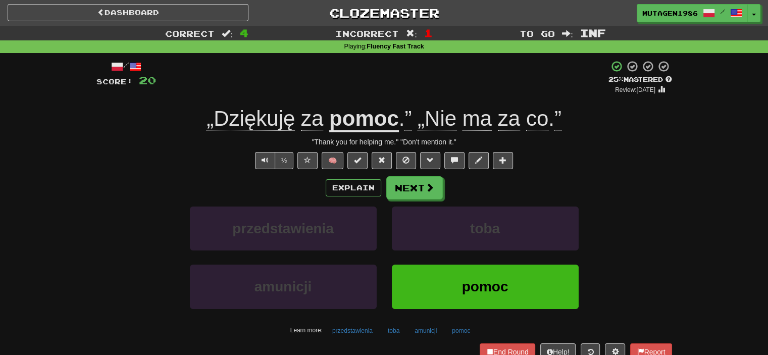
click at [627, 68] on span at bounding box center [632, 66] width 11 height 11
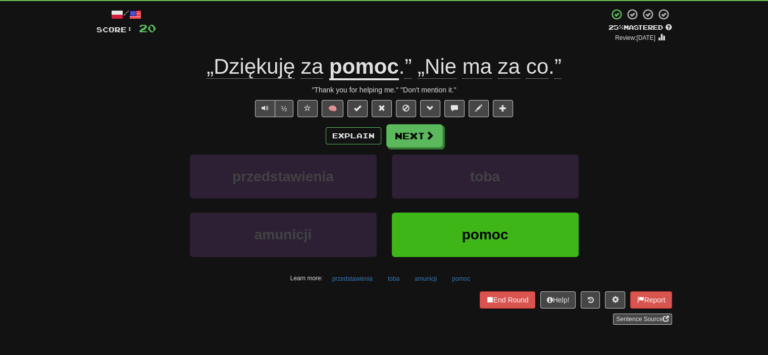
scroll to position [51, 0]
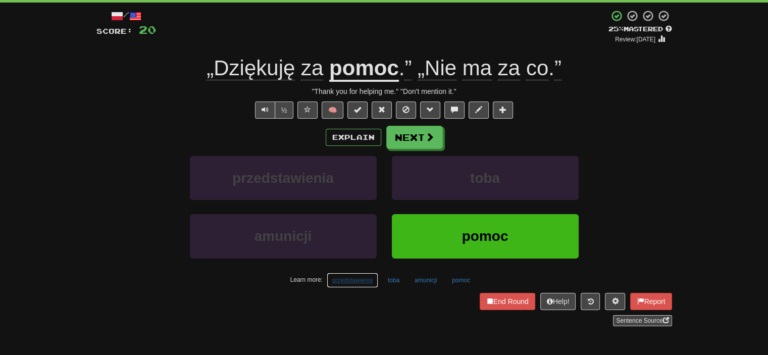
click at [344, 276] on button "przedstawienia" at bounding box center [353, 280] width 52 height 15
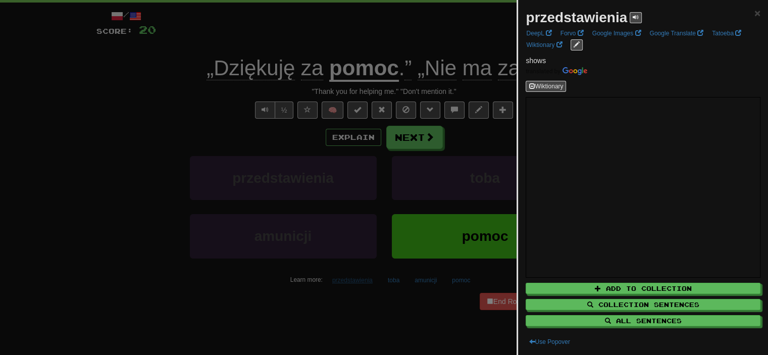
click at [344, 276] on div at bounding box center [384, 177] width 768 height 355
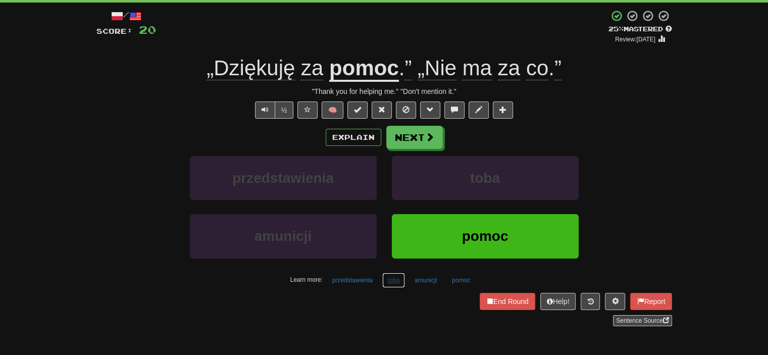
click at [393, 282] on button "toba" at bounding box center [393, 280] width 23 height 15
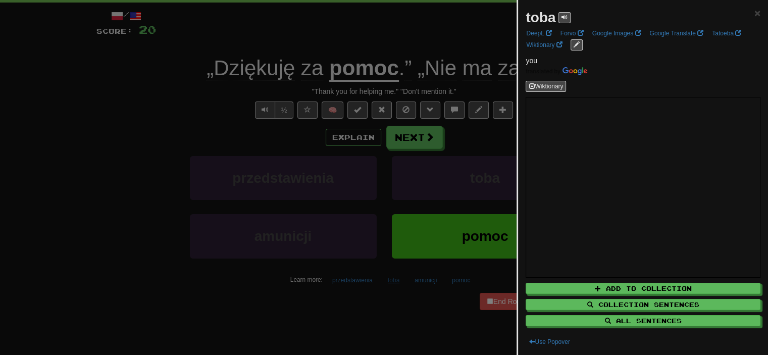
click at [393, 282] on div at bounding box center [384, 177] width 768 height 355
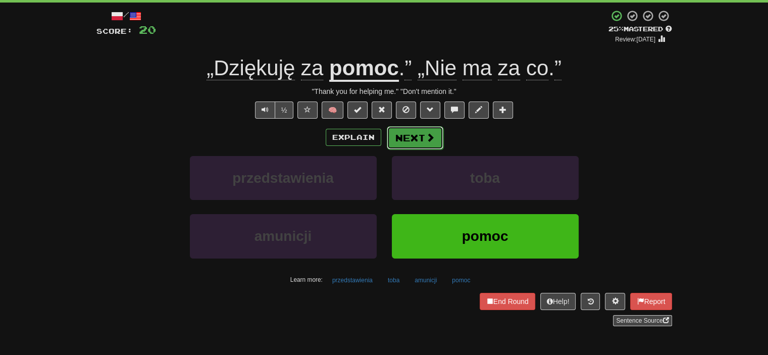
click at [434, 133] on button "Next" at bounding box center [415, 137] width 57 height 23
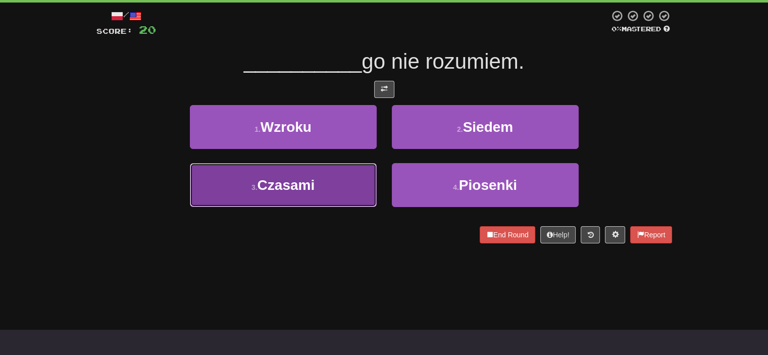
click at [326, 197] on button "3 . Czasami" at bounding box center [283, 185] width 187 height 44
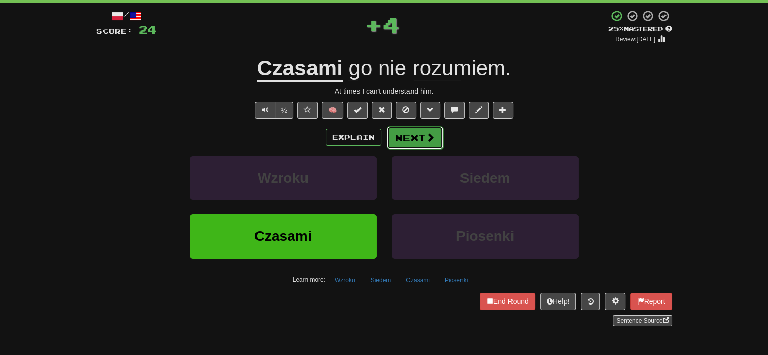
click at [423, 131] on button "Next" at bounding box center [415, 137] width 57 height 23
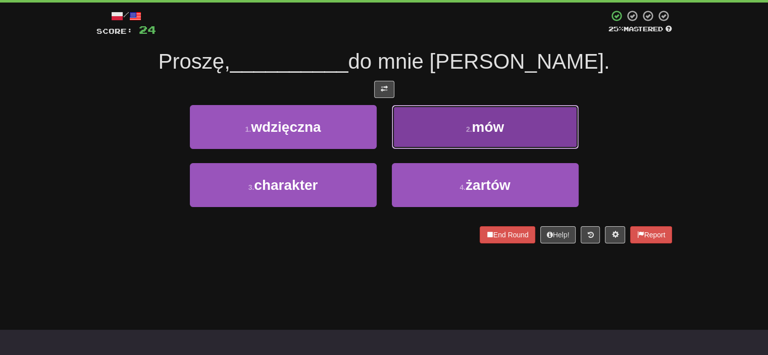
click at [436, 133] on button "2 . mów" at bounding box center [485, 127] width 187 height 44
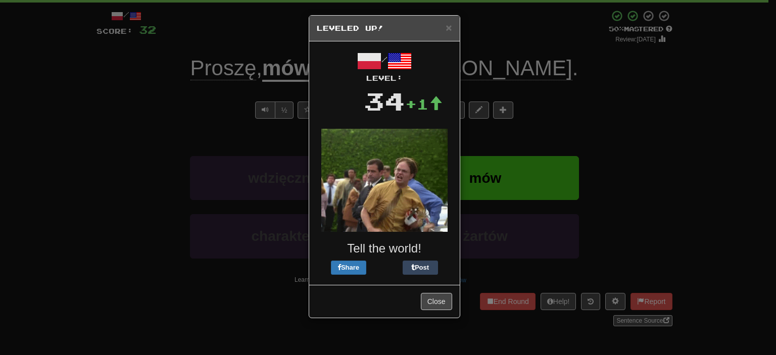
click at [550, 119] on div "× Leveled Up! / Level: 34 +1 Tell the world! Share Post Close" at bounding box center [388, 177] width 776 height 355
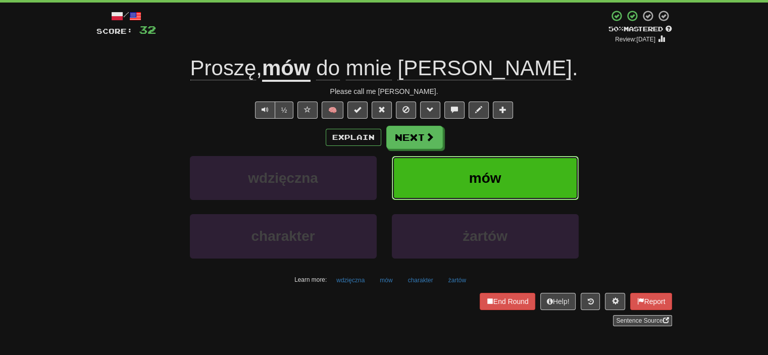
click at [479, 179] on span "mów" at bounding box center [485, 178] width 32 height 16
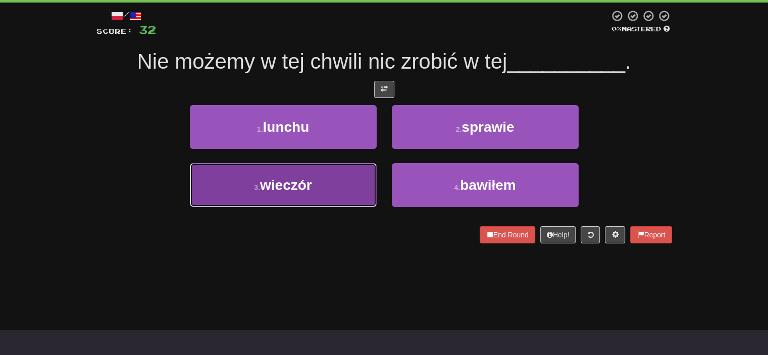
click at [322, 178] on button "3 . [GEOGRAPHIC_DATA]" at bounding box center [283, 185] width 187 height 44
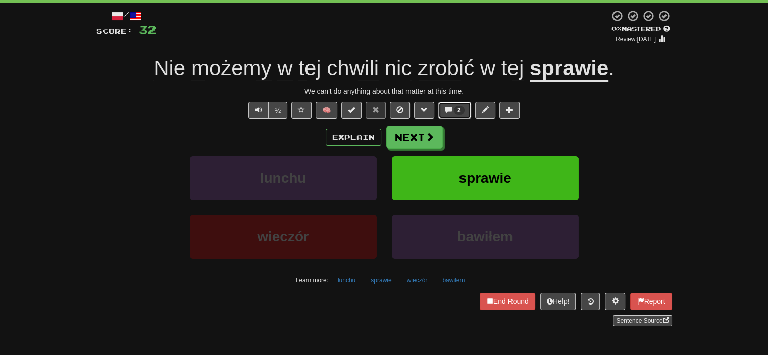
click at [449, 109] on span at bounding box center [448, 109] width 7 height 7
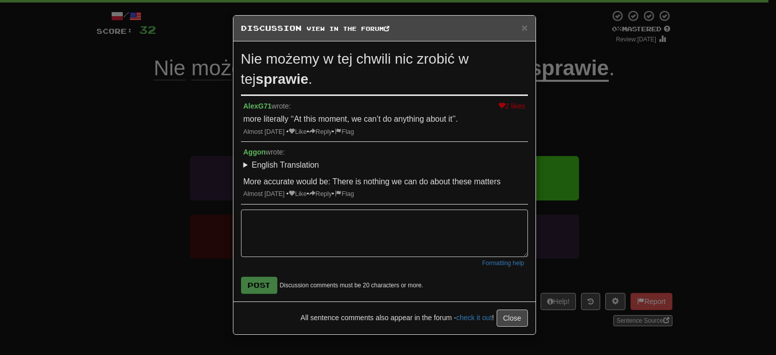
click at [172, 186] on div "× Discussion View in the forum Nie możemy w tej chwili nic zrobić w tej sprawie…" at bounding box center [388, 177] width 776 height 355
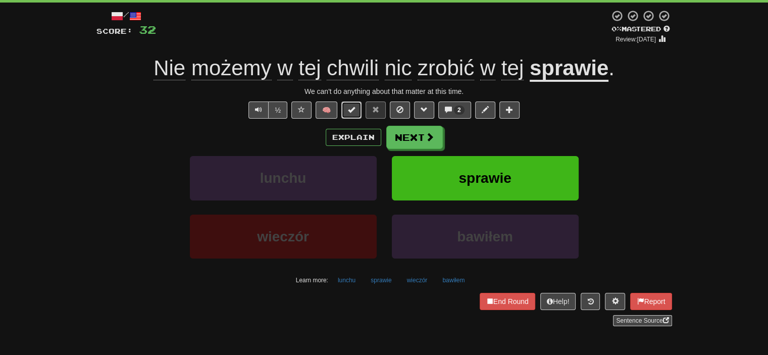
click at [356, 109] on button at bounding box center [351, 110] width 20 height 17
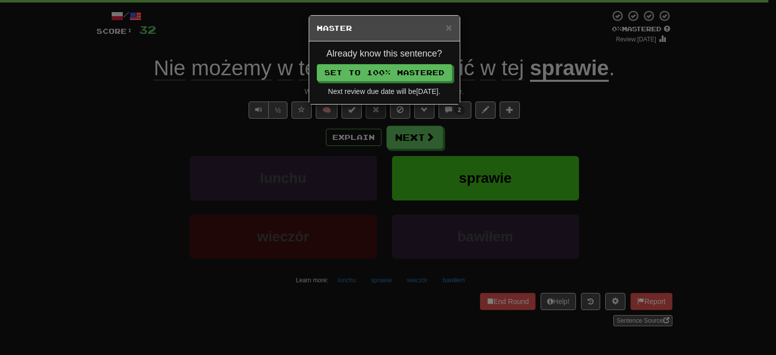
click at [242, 142] on div "× Master Already know this sentence? Set to 100% Mastered Next review due date …" at bounding box center [388, 177] width 776 height 355
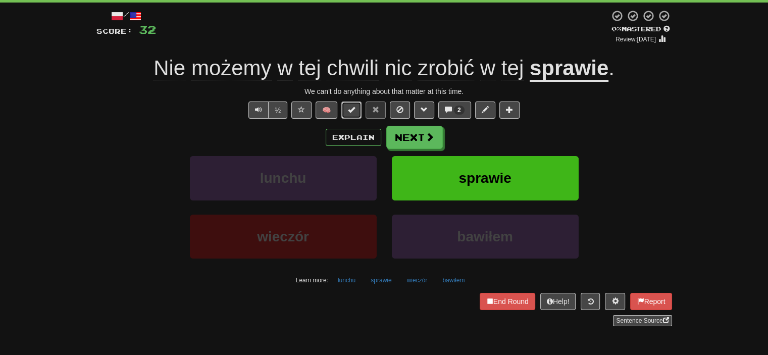
click at [355, 106] on span at bounding box center [351, 109] width 7 height 7
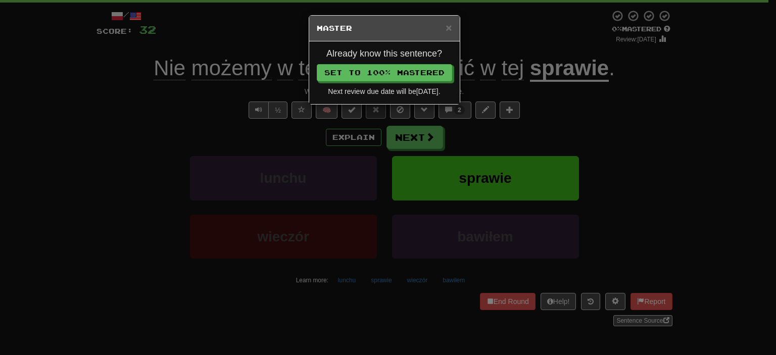
click at [251, 160] on div "× Master Already know this sentence? Set to 100% Mastered Next review due date …" at bounding box center [388, 177] width 776 height 355
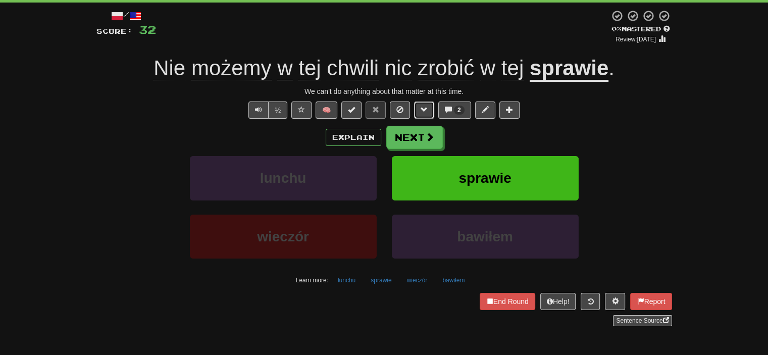
click at [421, 108] on span at bounding box center [424, 109] width 7 height 7
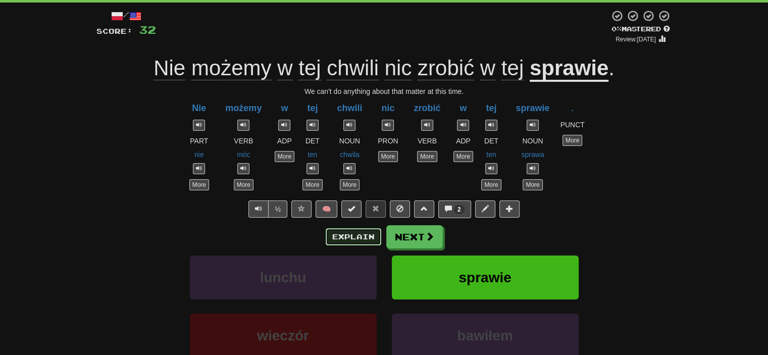
click at [359, 232] on button "Explain" at bounding box center [354, 236] width 56 height 17
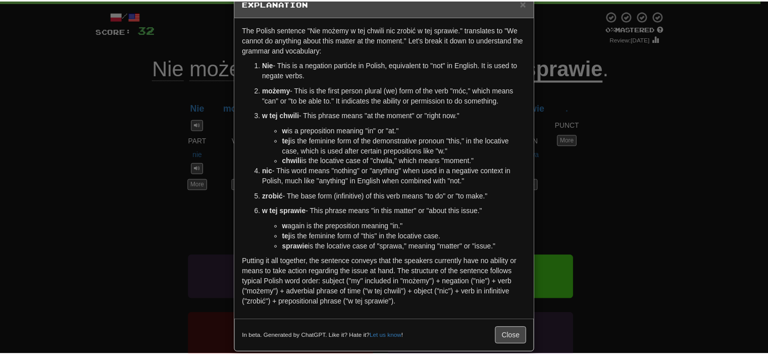
scroll to position [37, 0]
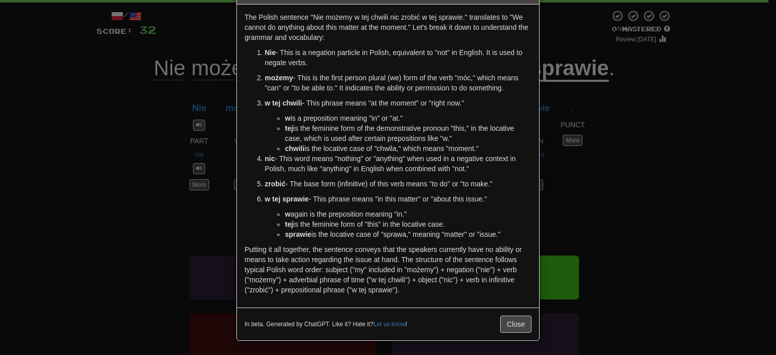
click at [182, 201] on div "× Explanation The Polish sentence "Nie możemy w tej chwili nic zrobić w tej spr…" at bounding box center [388, 177] width 776 height 355
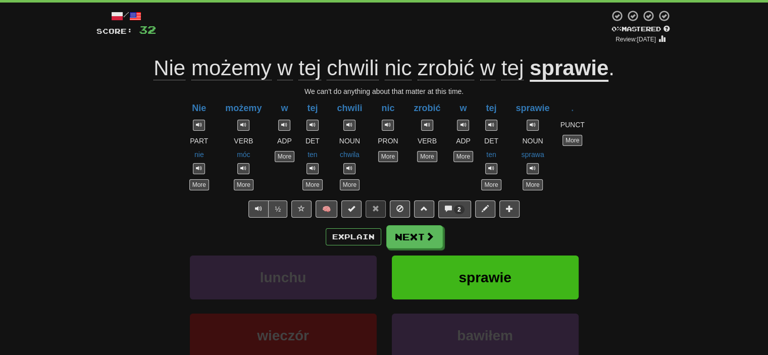
click at [590, 74] on u "sprawie" at bounding box center [569, 69] width 79 height 26
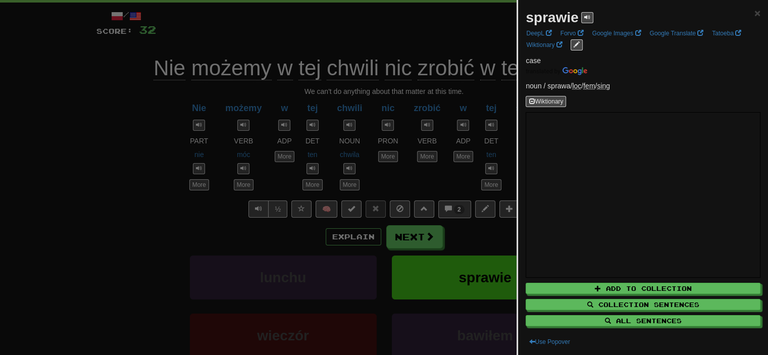
click at [87, 169] on div at bounding box center [384, 177] width 768 height 355
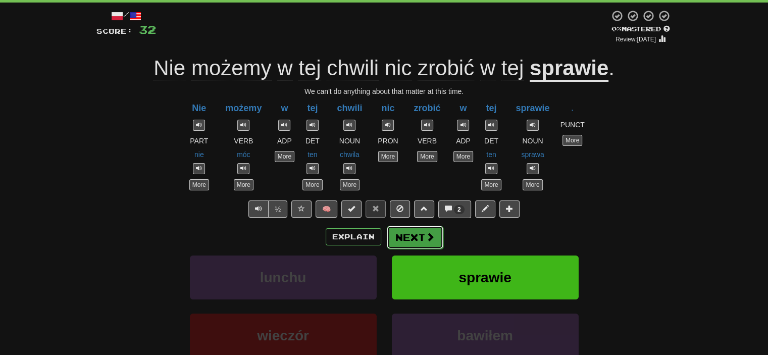
click at [412, 233] on button "Next" at bounding box center [415, 237] width 57 height 23
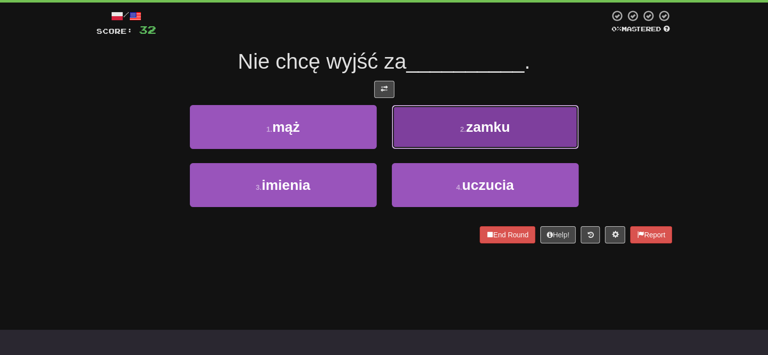
click at [519, 122] on button "2 . zamku" at bounding box center [485, 127] width 187 height 44
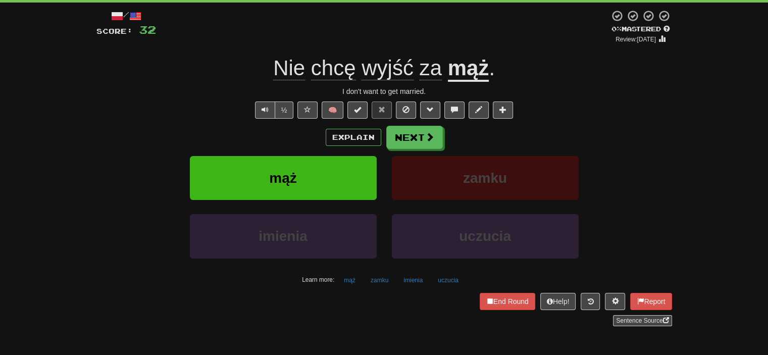
click at [420, 74] on span "wyjść" at bounding box center [431, 68] width 22 height 24
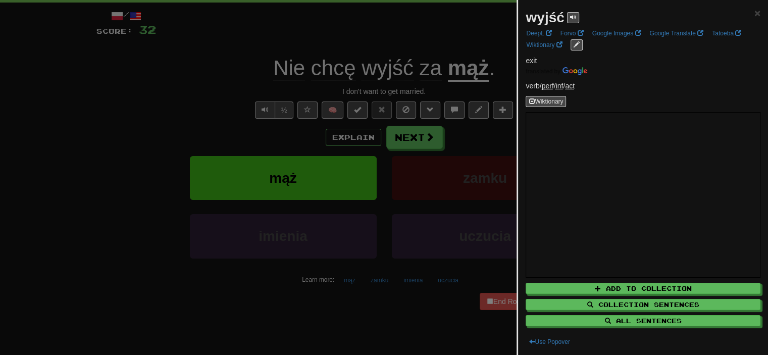
click at [180, 82] on div at bounding box center [384, 177] width 768 height 355
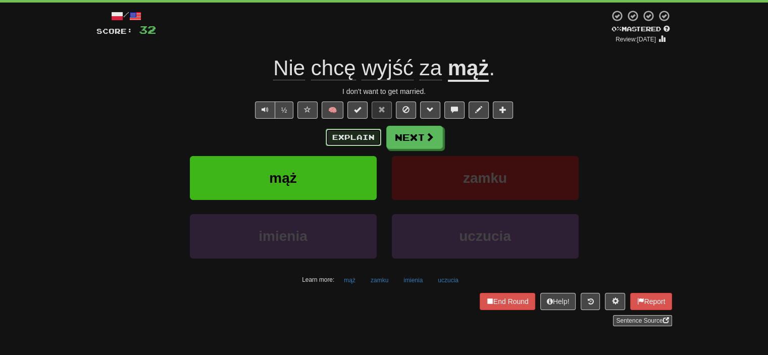
click at [363, 135] on button "Explain" at bounding box center [354, 137] width 56 height 17
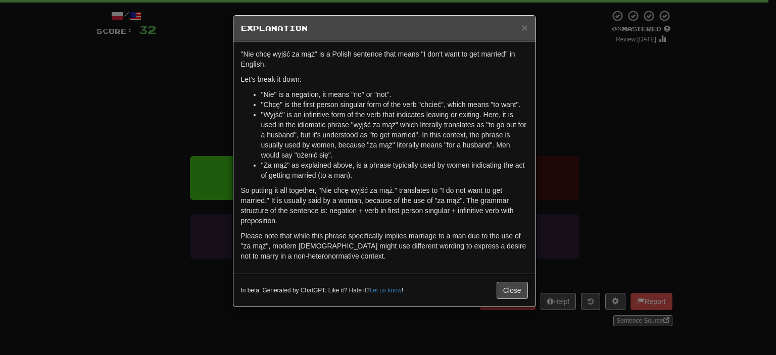
click at [306, 153] on li ""Wyjść" is an infinitive form of the verb that indicates leaving or exiting. He…" at bounding box center [394, 135] width 267 height 51
copy li "ożenić"
click at [515, 294] on button "Close" at bounding box center [512, 290] width 31 height 17
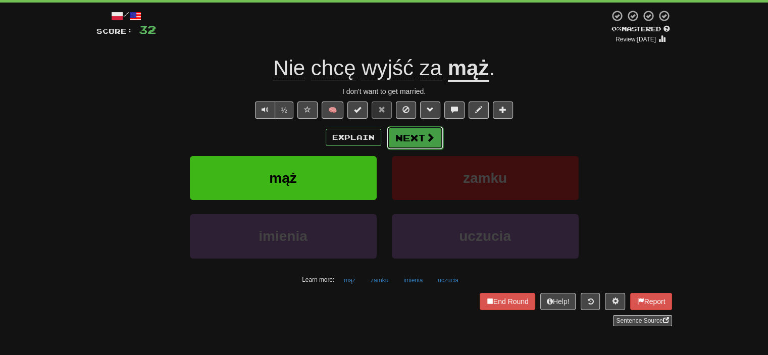
click at [418, 139] on button "Next" at bounding box center [415, 137] width 57 height 23
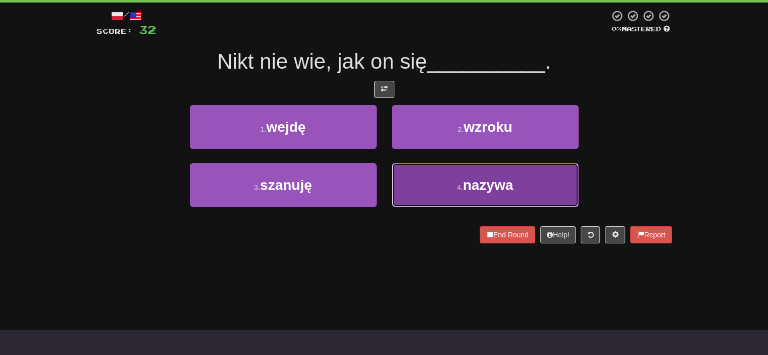
click at [458, 184] on small "4 ." at bounding box center [460, 187] width 6 height 8
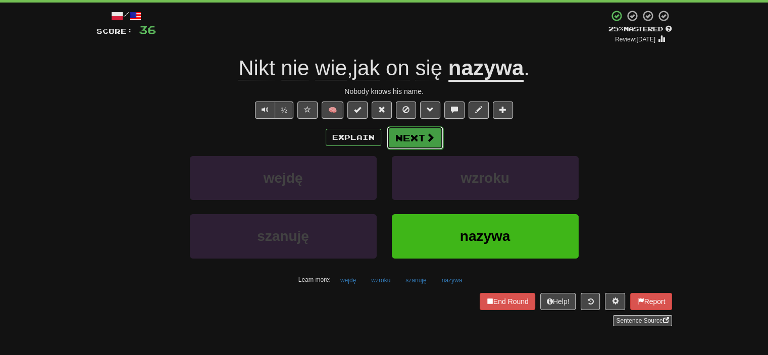
click at [416, 135] on button "Next" at bounding box center [415, 137] width 57 height 23
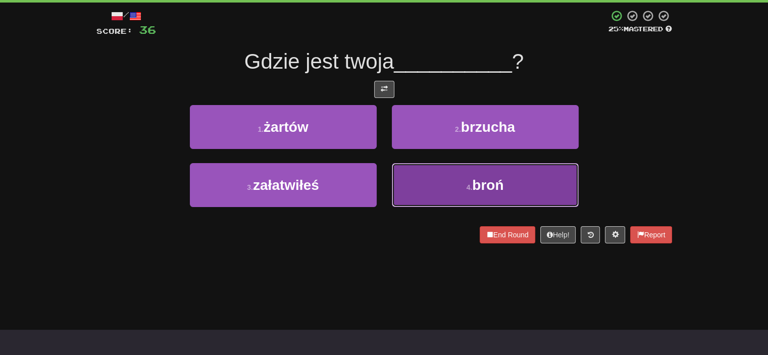
click at [453, 182] on button "4 . broń" at bounding box center [485, 185] width 187 height 44
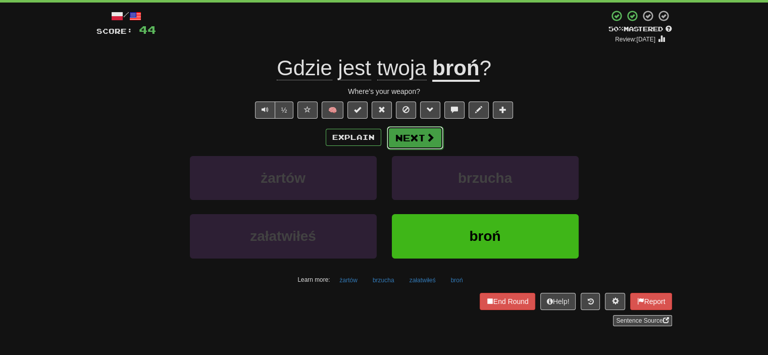
click at [416, 136] on button "Next" at bounding box center [415, 137] width 57 height 23
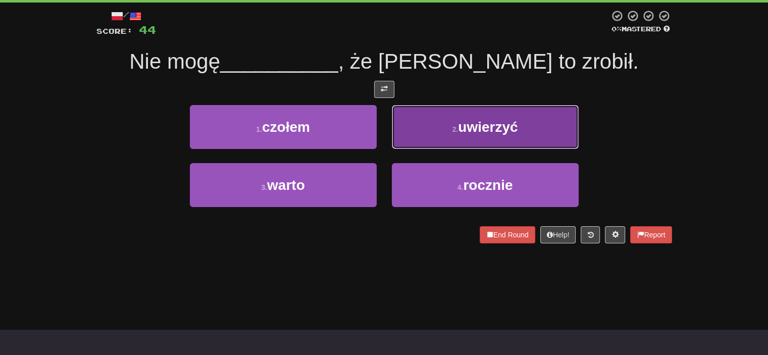
click at [488, 127] on span "uwierzyć" at bounding box center [488, 127] width 60 height 16
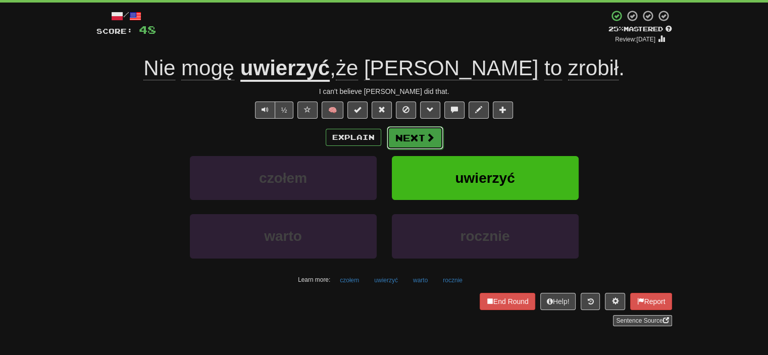
click at [421, 138] on button "Next" at bounding box center [415, 137] width 57 height 23
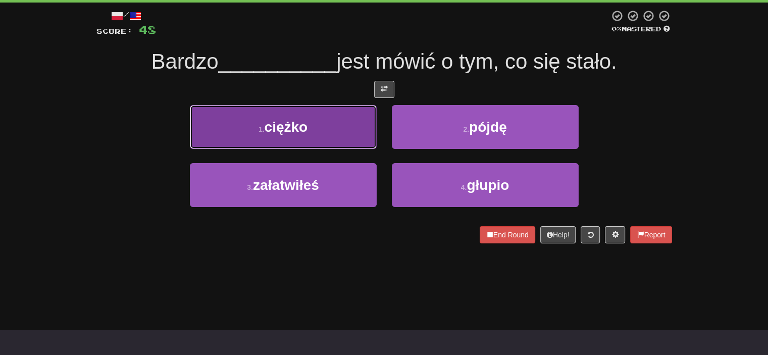
click at [295, 139] on button "1 . [GEOGRAPHIC_DATA]" at bounding box center [283, 127] width 187 height 44
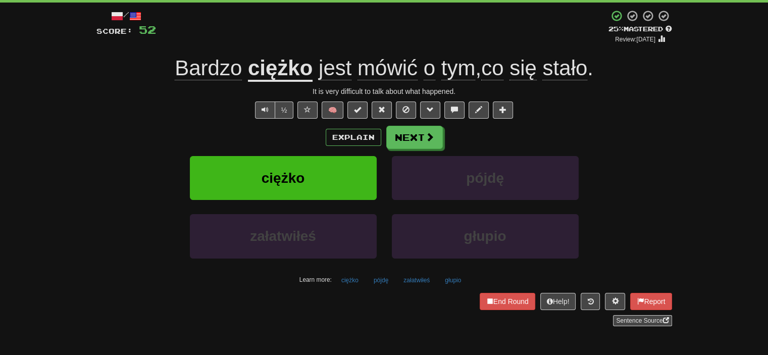
click at [295, 70] on u "ciężko" at bounding box center [280, 69] width 65 height 26
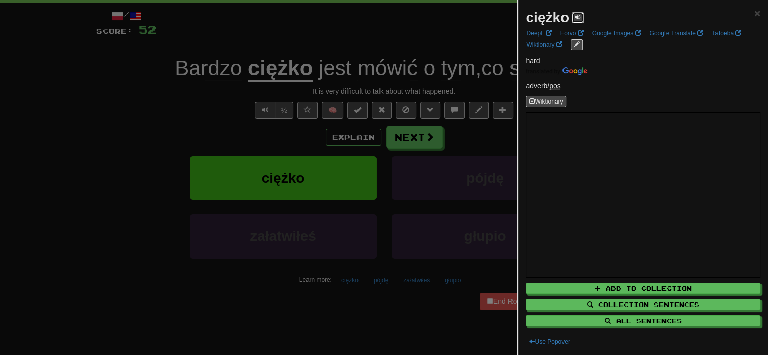
click at [579, 20] on span at bounding box center [578, 17] width 6 height 6
click at [227, 125] on div at bounding box center [384, 177] width 768 height 355
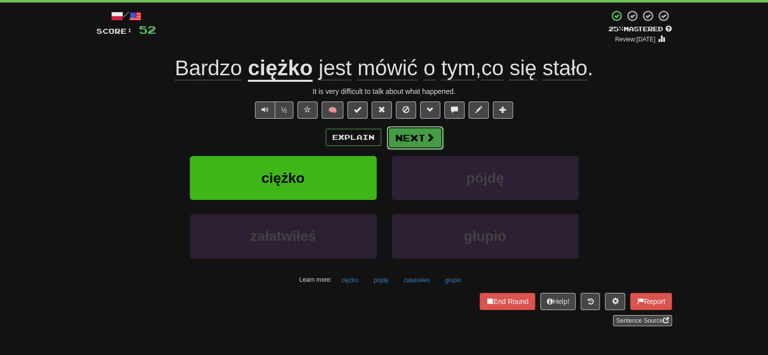
click at [418, 139] on button "Next" at bounding box center [415, 137] width 57 height 23
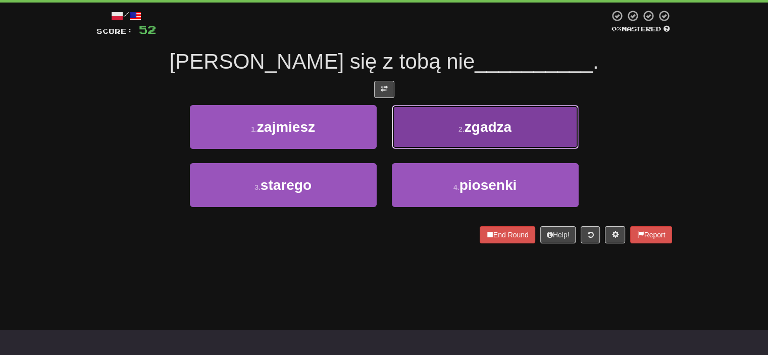
click at [430, 130] on button "2 . [GEOGRAPHIC_DATA]" at bounding box center [485, 127] width 187 height 44
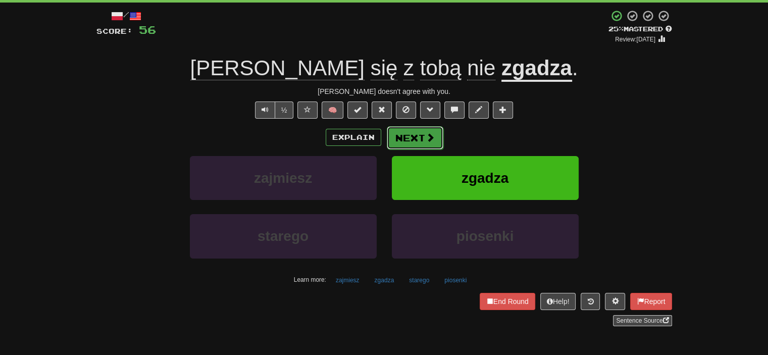
click at [412, 138] on button "Next" at bounding box center [415, 137] width 57 height 23
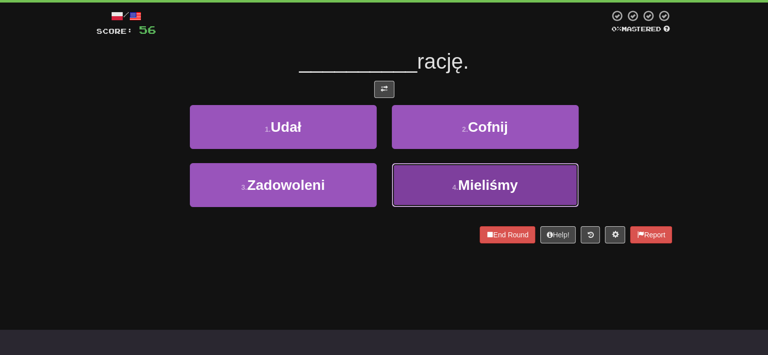
click at [470, 183] on span "Mieliśmy" at bounding box center [488, 185] width 60 height 16
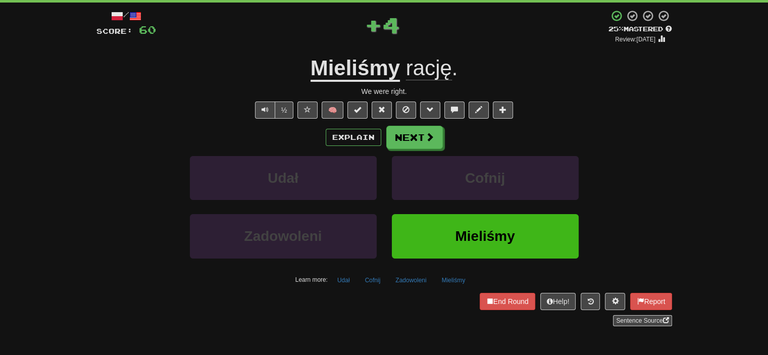
click at [350, 70] on u "Mieliśmy" at bounding box center [355, 69] width 89 height 26
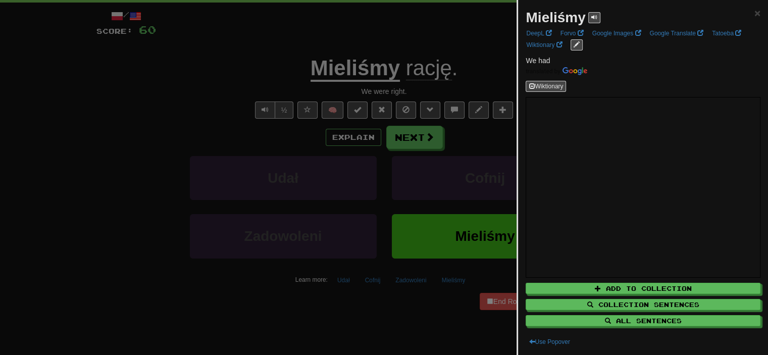
click at [350, 70] on div at bounding box center [384, 177] width 768 height 355
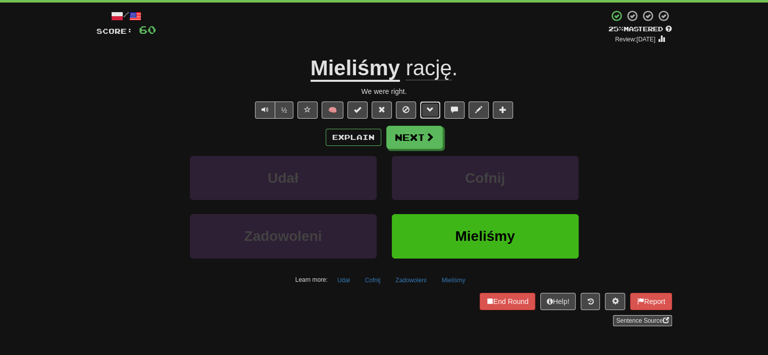
click at [437, 112] on button at bounding box center [430, 110] width 20 height 17
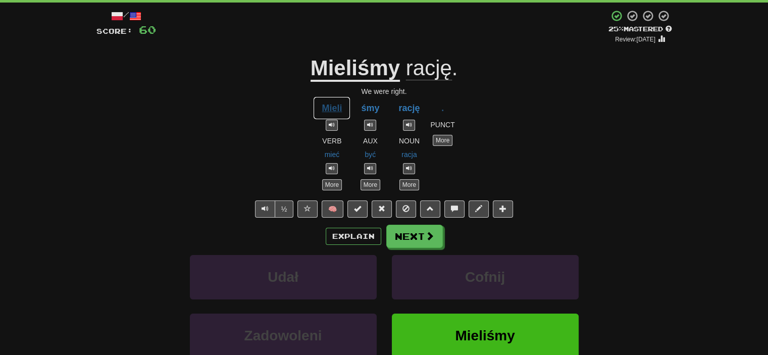
drag, startPoint x: 313, startPoint y: 110, endPoint x: 166, endPoint y: 138, distance: 150.2
click at [166, 138] on div "[PERSON_NAME] VERB mieć More śmy AUX być More rację NOUN racja More . PUNCT More" at bounding box center [384, 143] width 576 height 94
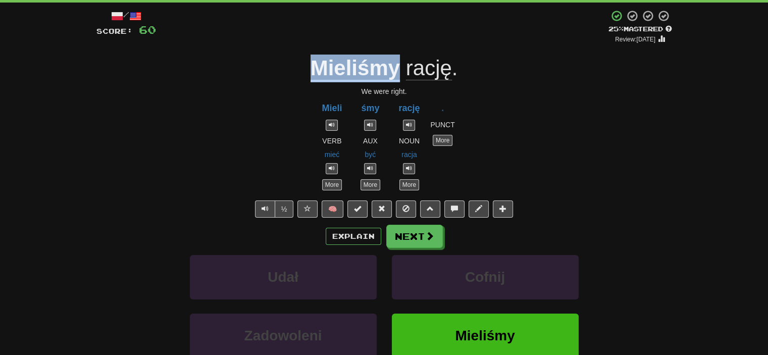
drag, startPoint x: 297, startPoint y: 68, endPoint x: 397, endPoint y: 69, distance: 99.5
click at [397, 69] on div "Mieliśmy rację ." at bounding box center [384, 69] width 576 height 28
copy u "Mieliśmy"
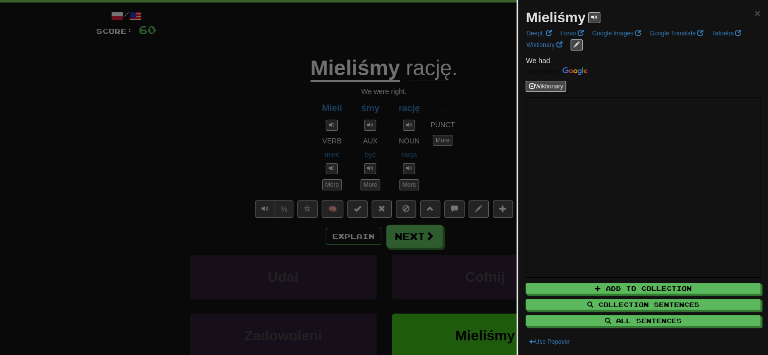
click at [200, 84] on div at bounding box center [384, 177] width 768 height 355
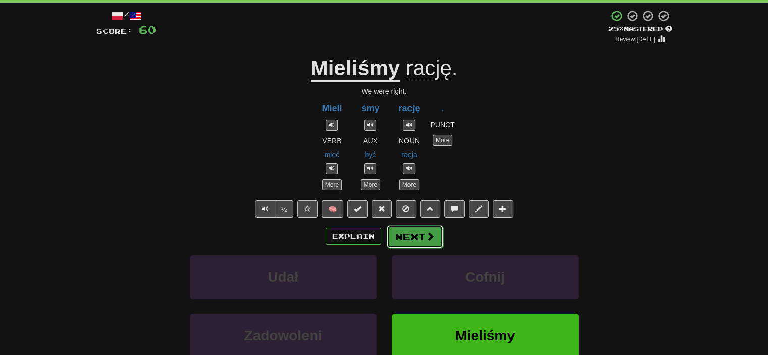
click at [421, 234] on button "Next" at bounding box center [415, 236] width 57 height 23
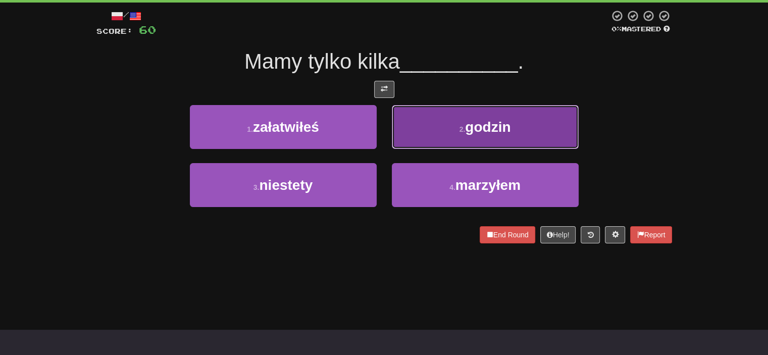
click at [462, 118] on button "2 . godzin" at bounding box center [485, 127] width 187 height 44
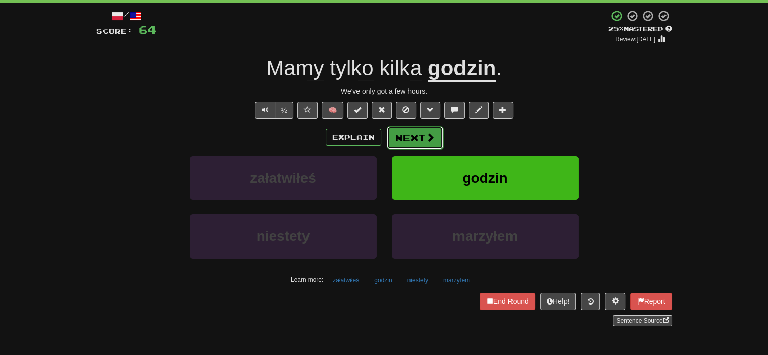
click at [423, 136] on button "Next" at bounding box center [415, 137] width 57 height 23
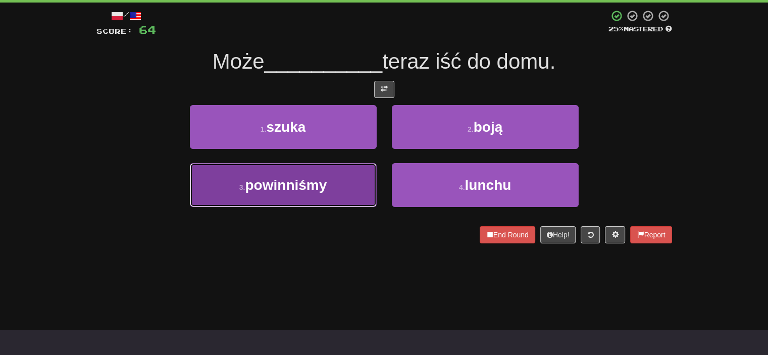
click at [309, 179] on span "powinniśmy" at bounding box center [286, 185] width 82 height 16
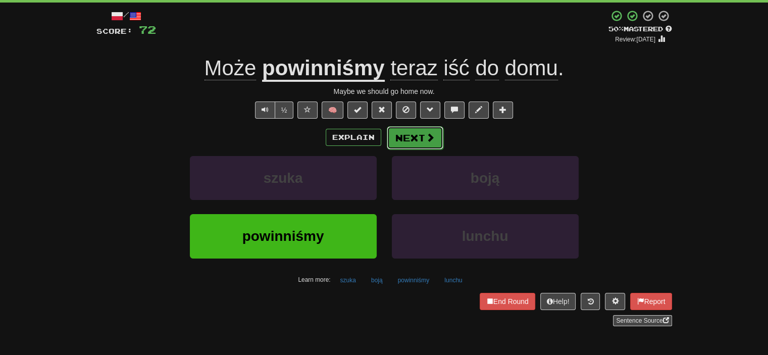
click at [426, 135] on span at bounding box center [430, 137] width 9 height 9
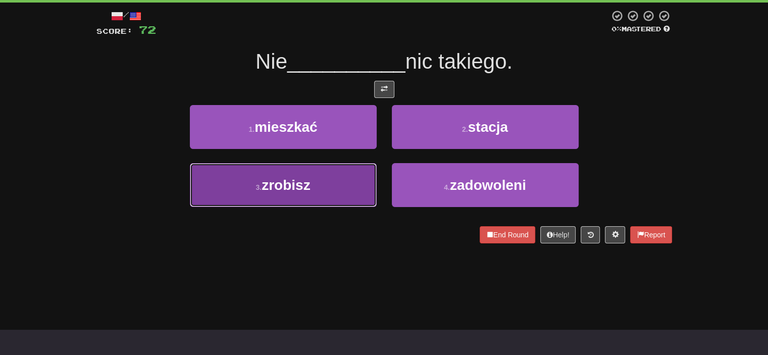
click at [332, 181] on button "3 . zrobisz" at bounding box center [283, 185] width 187 height 44
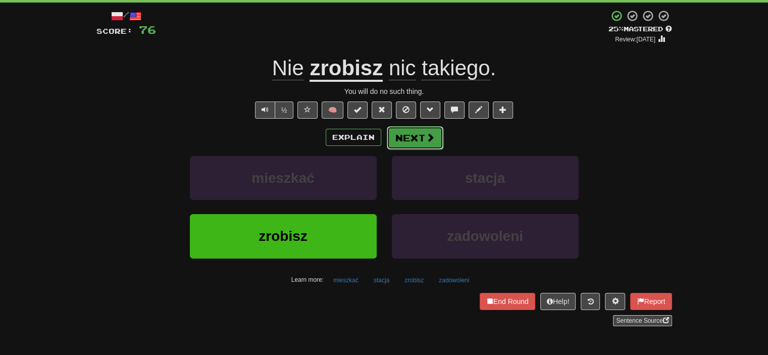
click at [410, 137] on button "Next" at bounding box center [415, 137] width 57 height 23
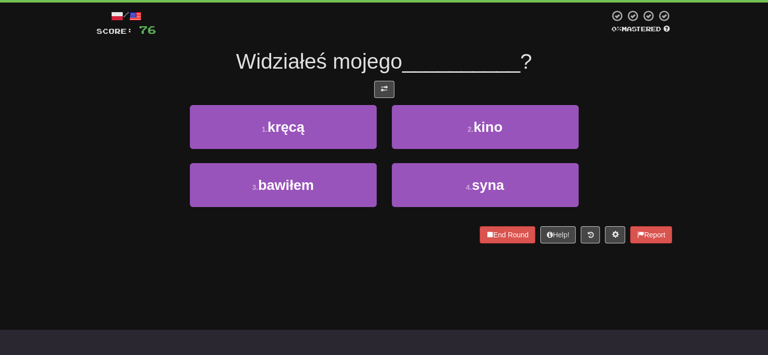
click at [289, 63] on span "Widziałeś mojego" at bounding box center [319, 61] width 166 height 24
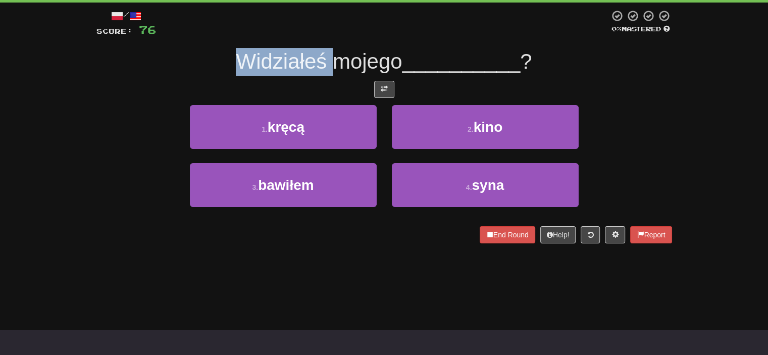
click at [289, 63] on span "Widziałeś mojego" at bounding box center [319, 61] width 166 height 24
copy span "Widziałeś"
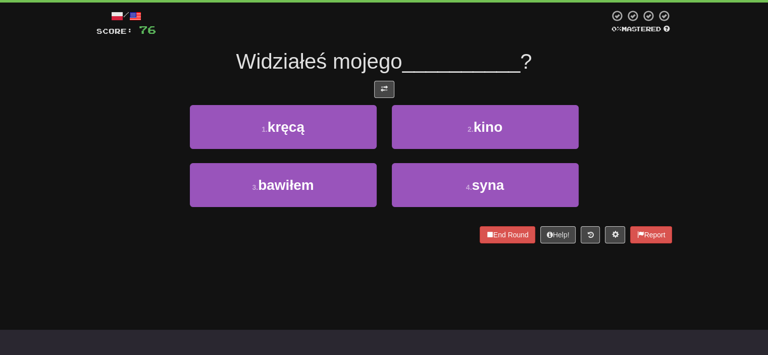
click at [337, 236] on div "End Round Help! Report" at bounding box center [384, 234] width 576 height 17
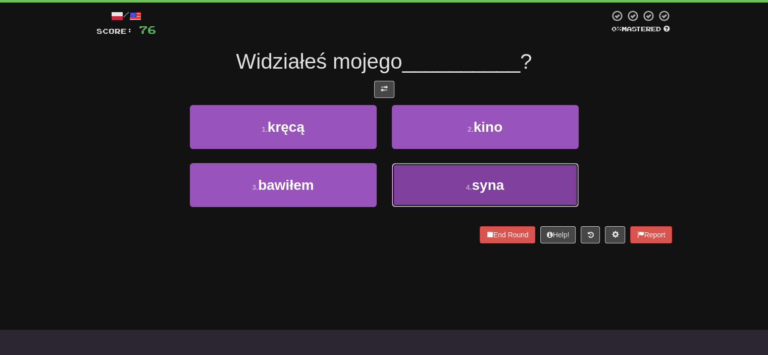
click at [485, 178] on span "syna" at bounding box center [488, 185] width 32 height 16
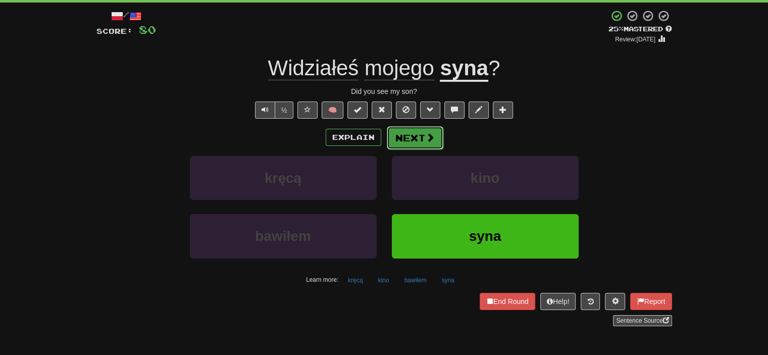
click at [408, 138] on button "Next" at bounding box center [415, 137] width 57 height 23
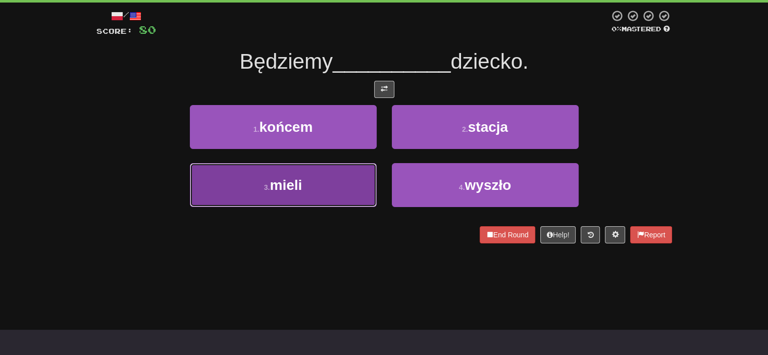
click at [318, 181] on button "3 . mieli" at bounding box center [283, 185] width 187 height 44
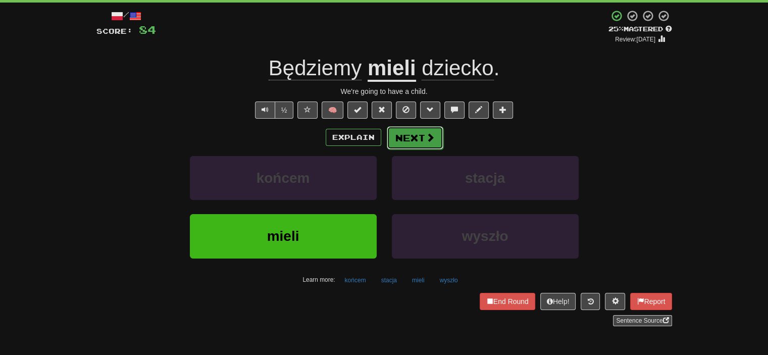
click at [409, 139] on button "Next" at bounding box center [415, 137] width 57 height 23
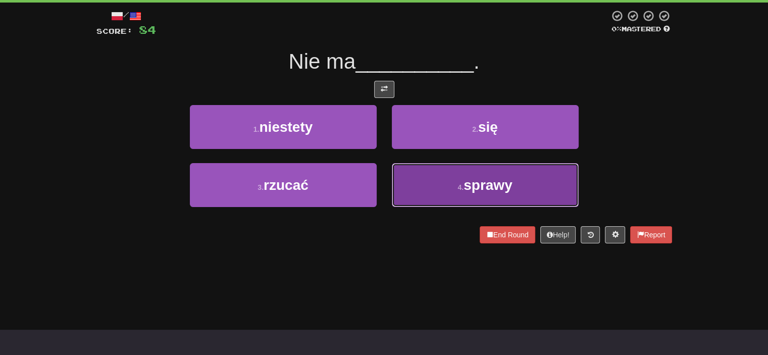
click at [454, 182] on button "4 . sprawy" at bounding box center [485, 185] width 187 height 44
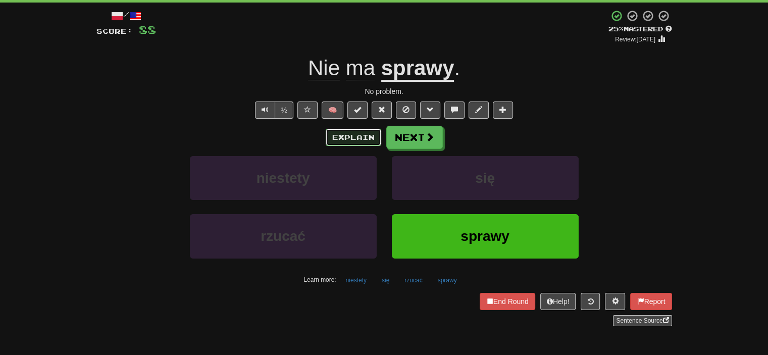
click at [364, 137] on button "Explain" at bounding box center [354, 137] width 56 height 17
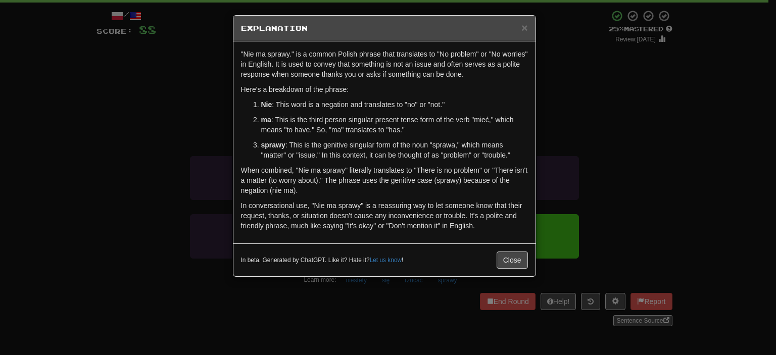
click at [118, 185] on div "× Explanation "Nie ma sprawy." is a common Polish phrase that translates to "No…" at bounding box center [388, 177] width 776 height 355
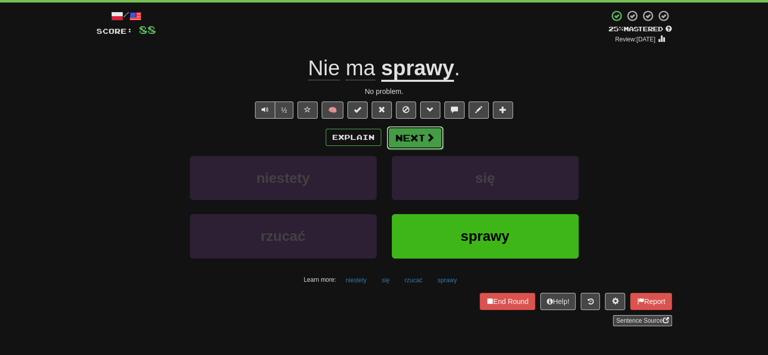
click at [409, 138] on button "Next" at bounding box center [415, 137] width 57 height 23
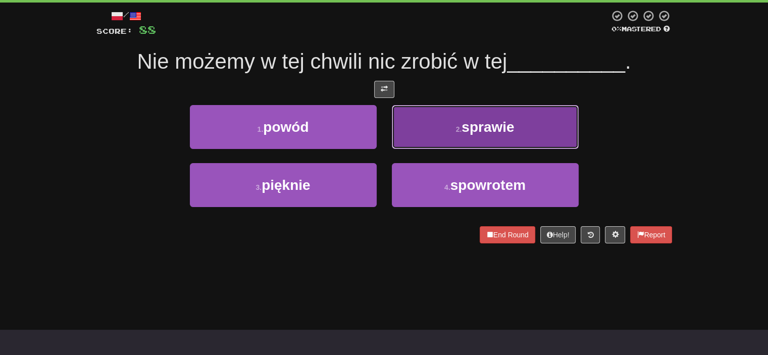
click at [457, 143] on button "2 . sprawie" at bounding box center [485, 127] width 187 height 44
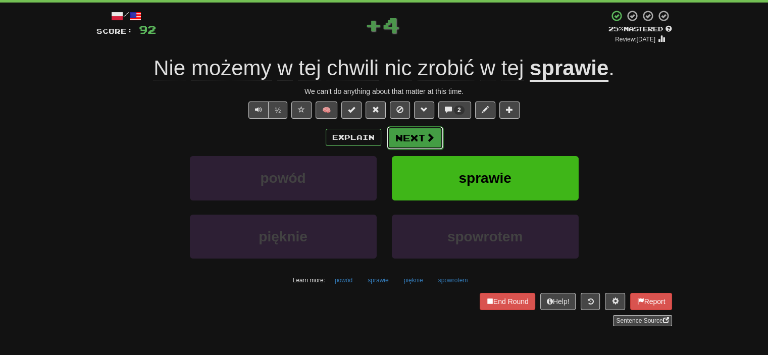
click at [429, 142] on span at bounding box center [430, 137] width 9 height 9
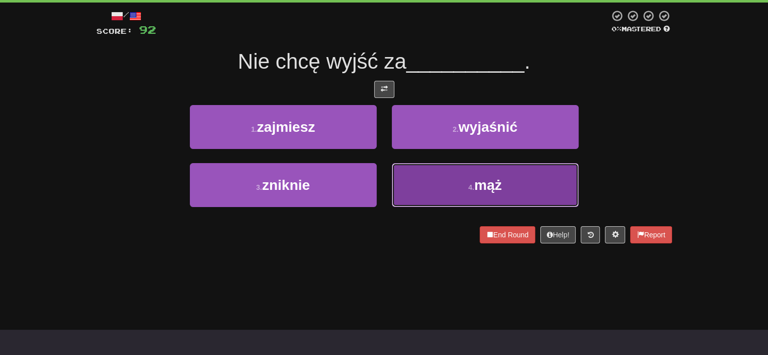
click at [448, 185] on button "4 . mąż" at bounding box center [485, 185] width 187 height 44
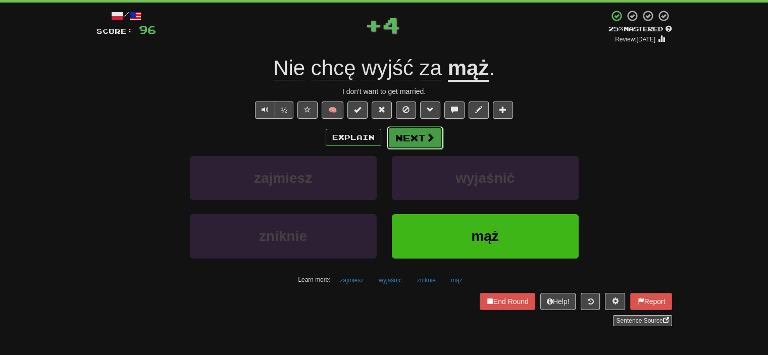
click at [421, 141] on button "Next" at bounding box center [415, 137] width 57 height 23
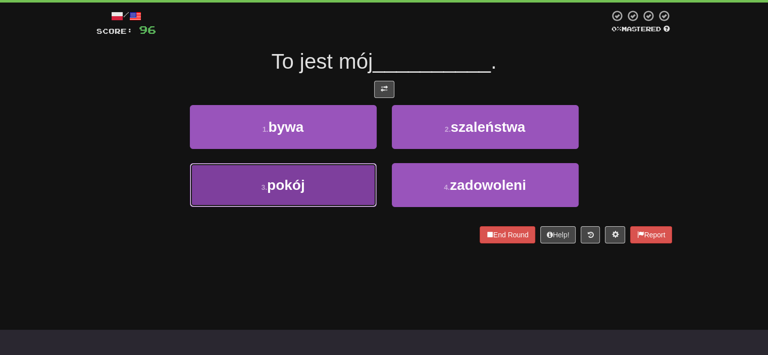
click at [306, 194] on button "3 . [GEOGRAPHIC_DATA]" at bounding box center [283, 185] width 187 height 44
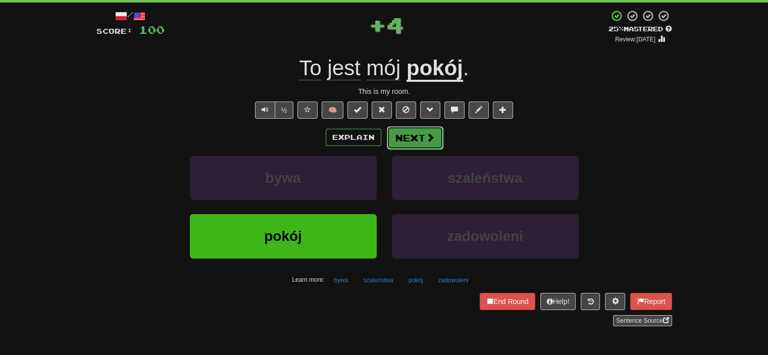
click at [420, 137] on button "Next" at bounding box center [415, 137] width 57 height 23
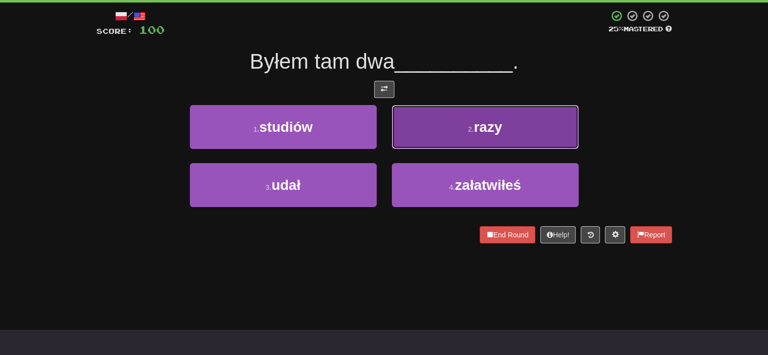
click at [427, 134] on button "2 . razy" at bounding box center [485, 127] width 187 height 44
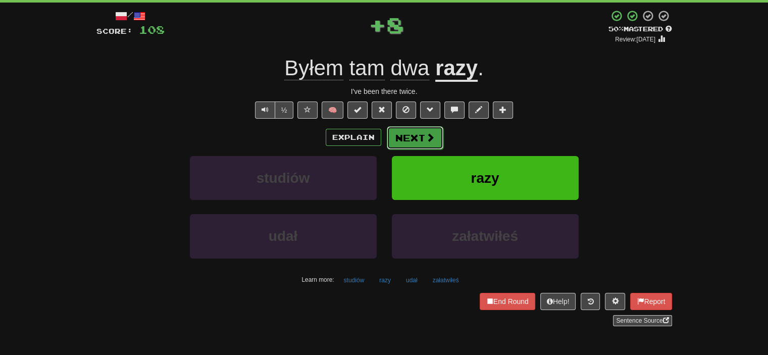
click at [420, 138] on button "Next" at bounding box center [415, 137] width 57 height 23
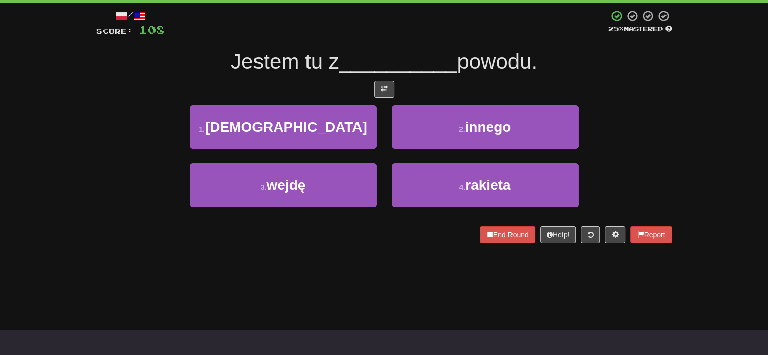
click at [503, 67] on span "powodu." at bounding box center [497, 61] width 80 height 24
copy span "powodu"
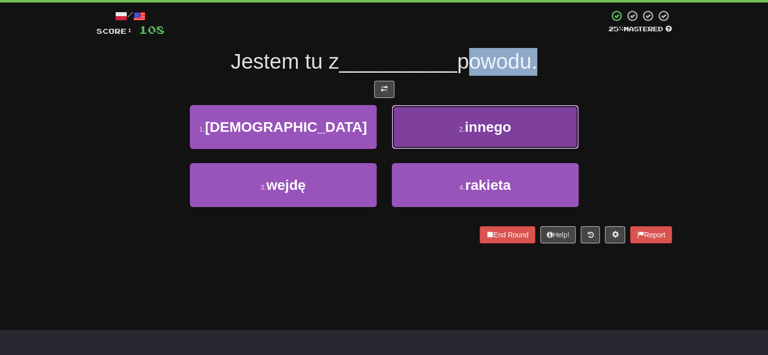
click at [491, 136] on button "2 . innego" at bounding box center [485, 127] width 187 height 44
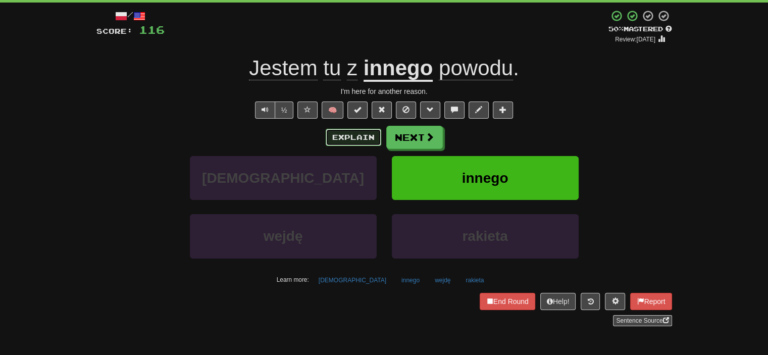
click at [366, 136] on button "Explain" at bounding box center [354, 137] width 56 height 17
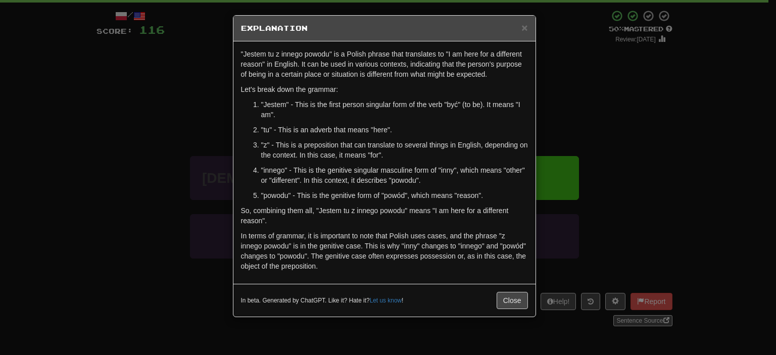
click at [188, 155] on div "× Explanation "Jestem tu z innego powodu" is a Polish phrase that translates to…" at bounding box center [388, 177] width 776 height 355
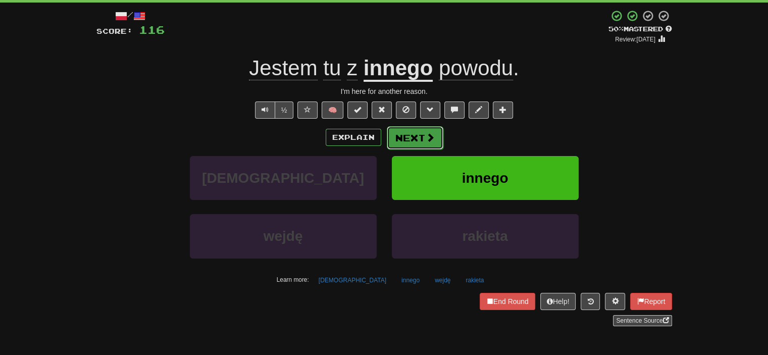
click at [427, 140] on span at bounding box center [430, 137] width 9 height 9
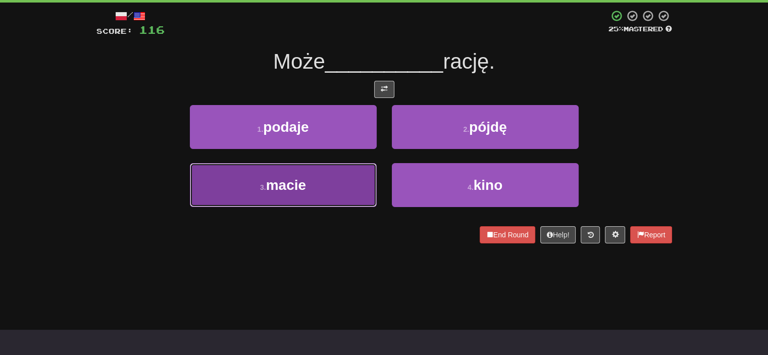
click at [343, 192] on button "3 . macie" at bounding box center [283, 185] width 187 height 44
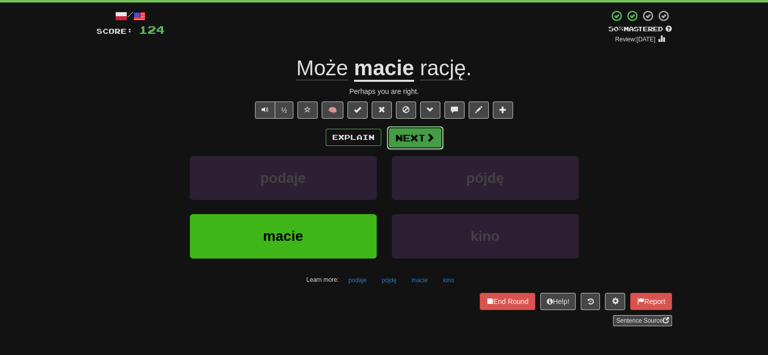
click at [407, 139] on button "Next" at bounding box center [415, 137] width 57 height 23
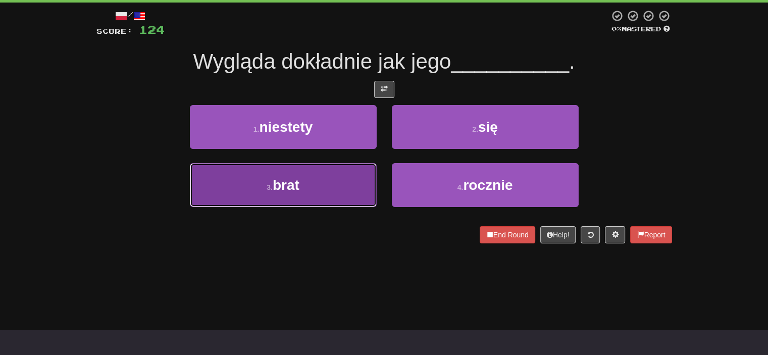
click at [290, 183] on span "brat" at bounding box center [286, 185] width 27 height 16
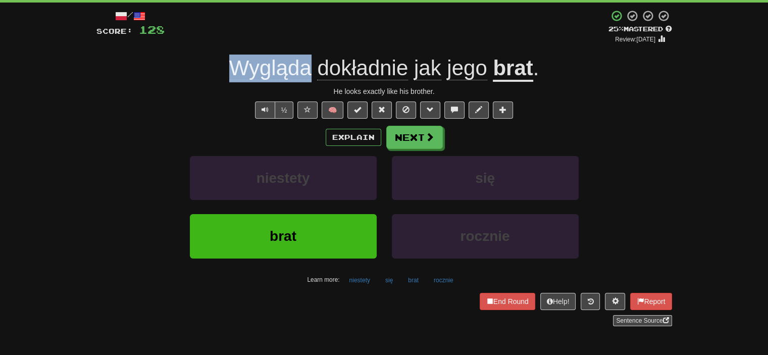
drag, startPoint x: 218, startPoint y: 77, endPoint x: 311, endPoint y: 76, distance: 92.4
click at [311, 76] on div "Wygląda dokładnie jak jego brat ." at bounding box center [384, 69] width 576 height 28
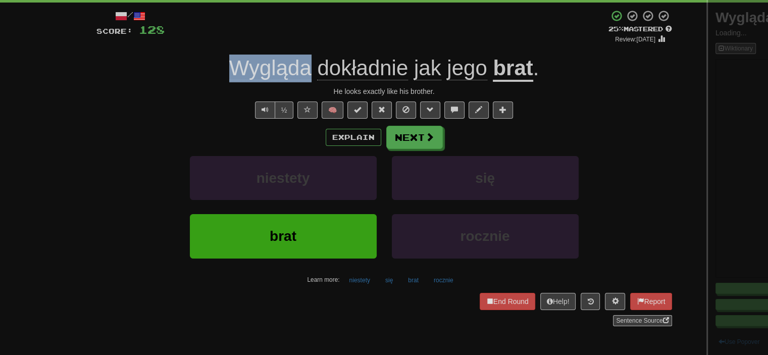
copy span "Wygląda"
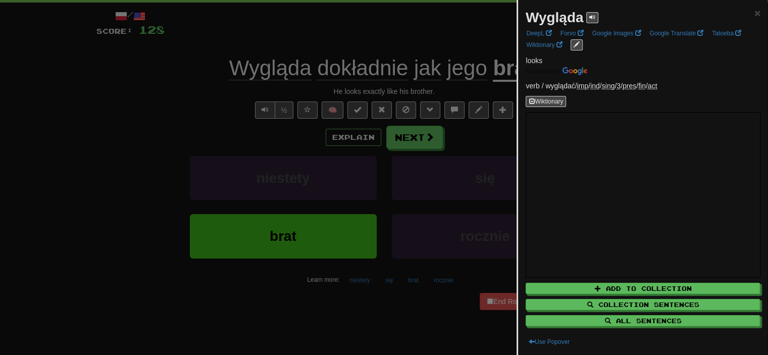
click at [194, 110] on div at bounding box center [384, 177] width 768 height 355
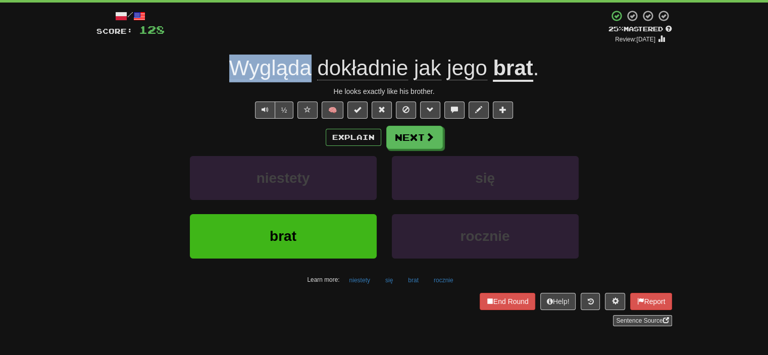
drag, startPoint x: 212, startPoint y: 72, endPoint x: 308, endPoint y: 68, distance: 96.6
click at [308, 68] on div "Wygląda dokładnie jak jego brat ." at bounding box center [384, 69] width 576 height 28
copy span "Wygląda"
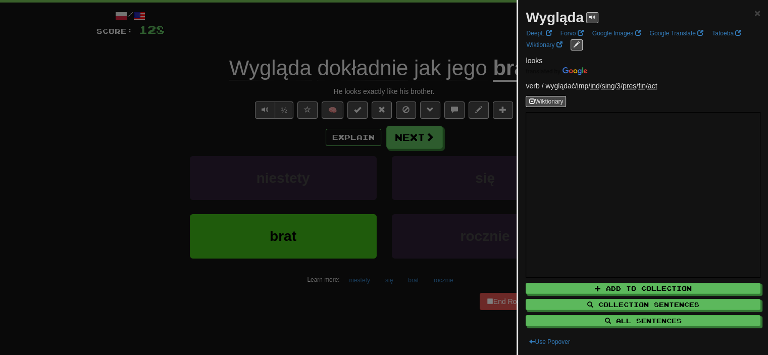
click at [546, 18] on strong "Wygląda" at bounding box center [555, 18] width 58 height 16
copy strong "Wygląda"
click at [282, 126] on div at bounding box center [384, 177] width 768 height 355
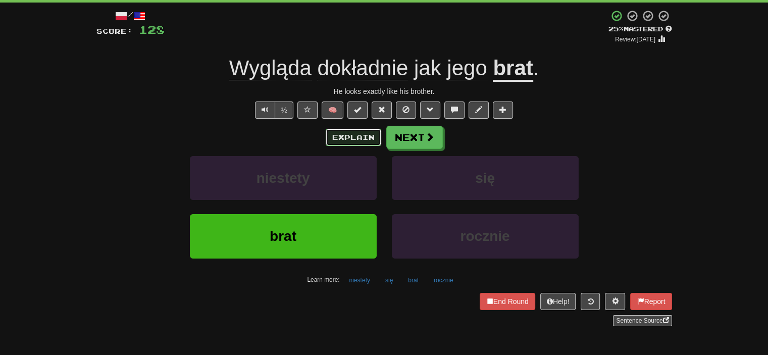
click at [355, 139] on button "Explain" at bounding box center [354, 137] width 56 height 17
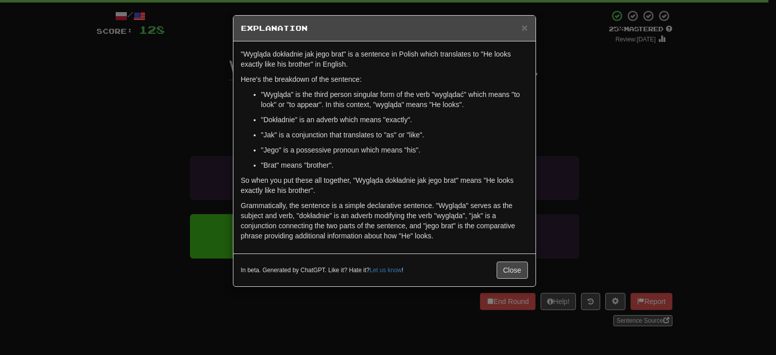
click at [170, 120] on div "× Explanation "Wygląda dokładnie jak jego brat" is a sentence in Polish which t…" at bounding box center [388, 177] width 776 height 355
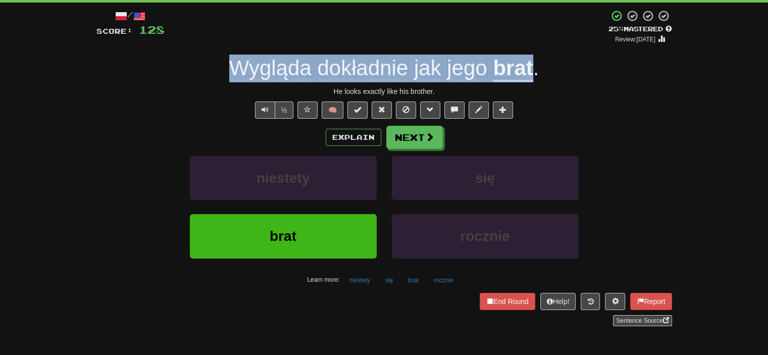
drag, startPoint x: 222, startPoint y: 71, endPoint x: 534, endPoint y: 63, distance: 311.8
click at [534, 63] on div "Wygląda dokładnie jak jego brat ." at bounding box center [384, 69] width 576 height 28
copy div "Wygląda dokładnie jak jego brat"
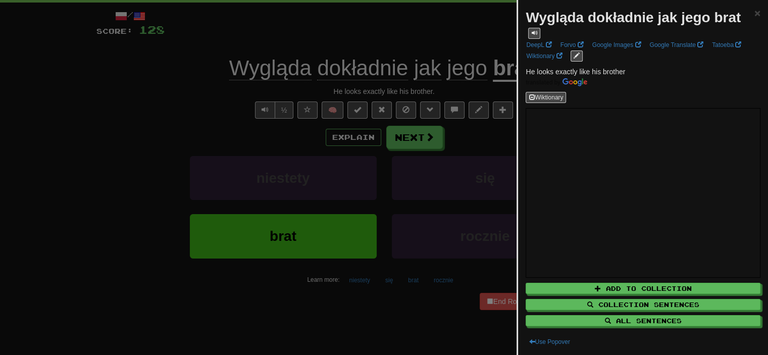
click at [442, 152] on div at bounding box center [384, 177] width 768 height 355
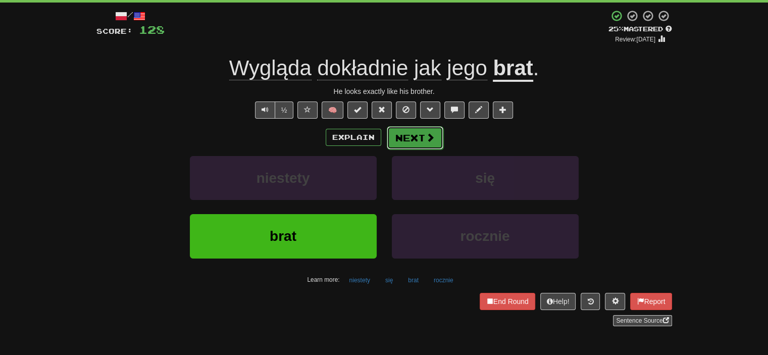
click at [422, 139] on button "Next" at bounding box center [415, 137] width 57 height 23
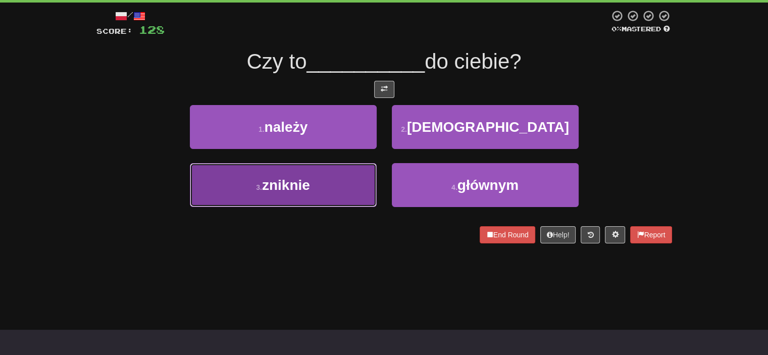
click at [288, 174] on button "3 . zniknie" at bounding box center [283, 185] width 187 height 44
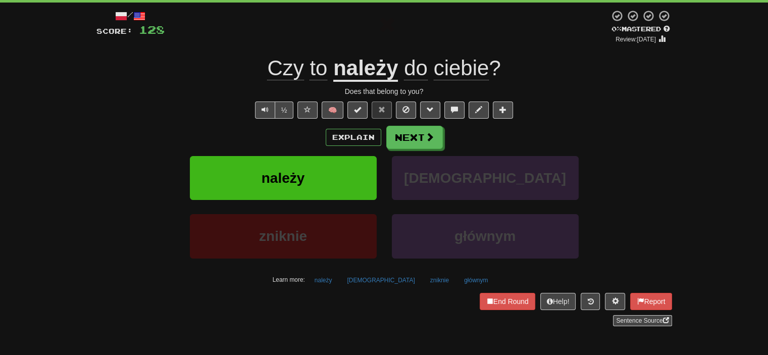
click at [378, 71] on u "należy" at bounding box center [365, 69] width 65 height 26
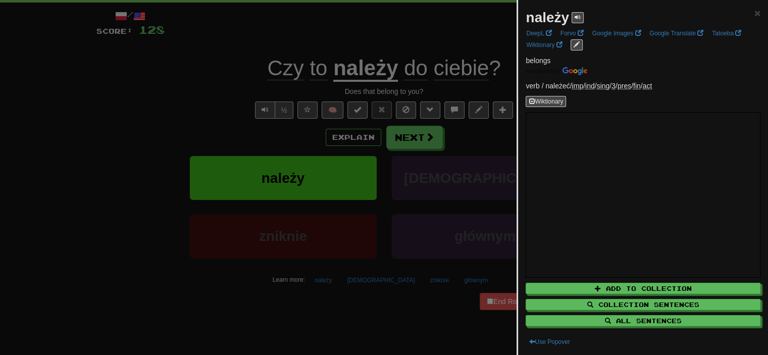
click at [553, 14] on strong "należy" at bounding box center [547, 18] width 43 height 16
copy strong "należy"
click at [290, 122] on div at bounding box center [384, 177] width 768 height 355
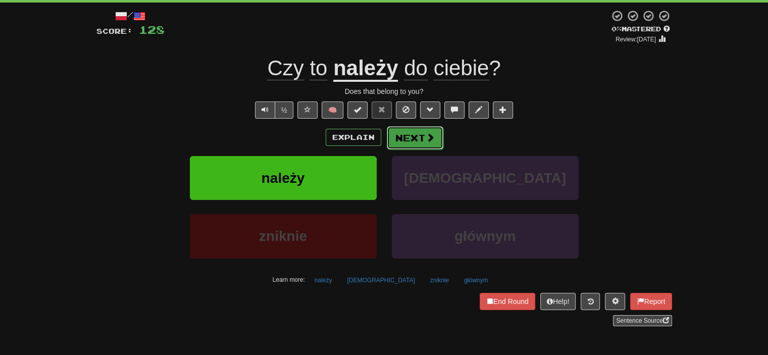
click at [414, 132] on button "Next" at bounding box center [415, 137] width 57 height 23
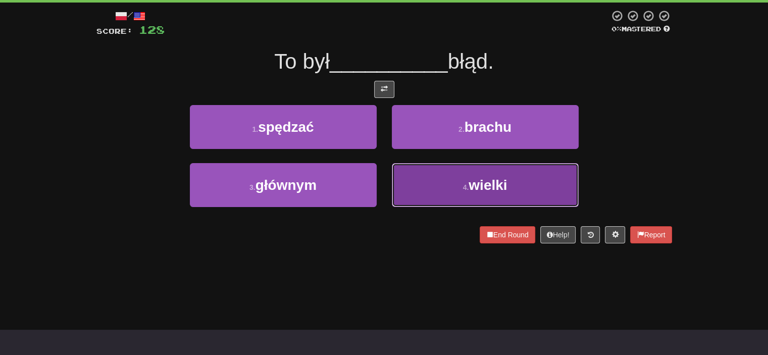
click at [460, 177] on button "4 . wielki" at bounding box center [485, 185] width 187 height 44
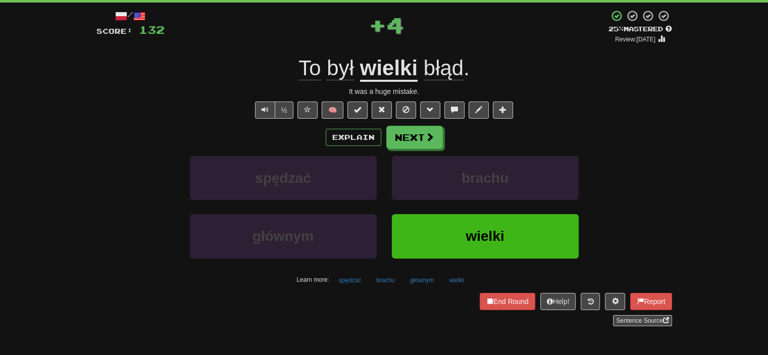
click at [453, 76] on span "błąd" at bounding box center [444, 68] width 40 height 24
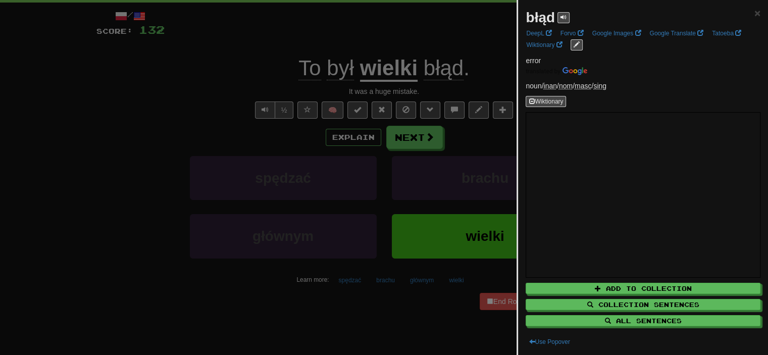
click at [453, 76] on div at bounding box center [384, 177] width 768 height 355
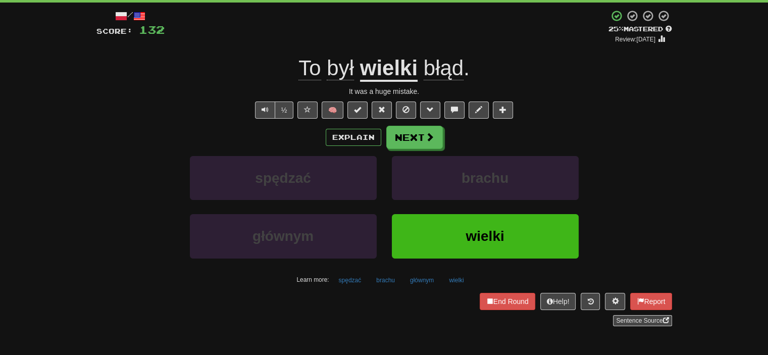
click at [465, 74] on span "błąd ." at bounding box center [444, 68] width 52 height 24
click at [458, 72] on span "błąd" at bounding box center [444, 68] width 40 height 24
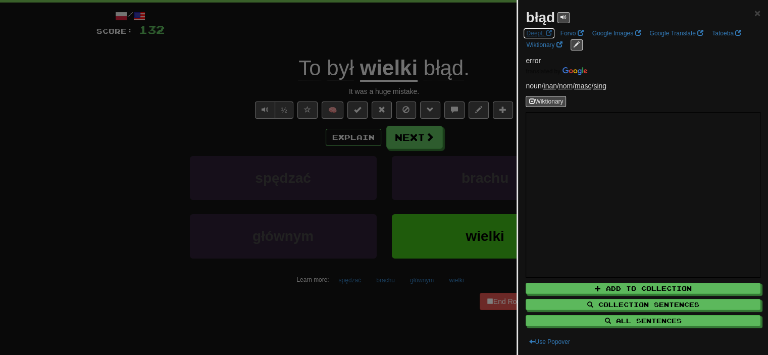
click at [546, 37] on link "DeepL" at bounding box center [538, 33] width 31 height 11
click at [572, 31] on link "Forvo" at bounding box center [572, 33] width 29 height 11
click at [552, 44] on link "Wiktionary" at bounding box center [544, 44] width 42 height 11
click at [230, 217] on div at bounding box center [384, 177] width 768 height 355
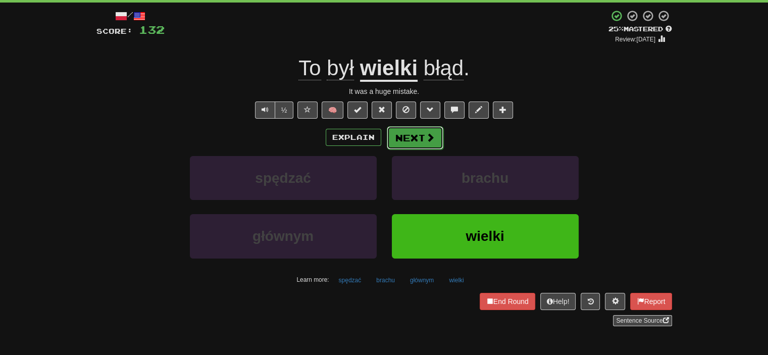
click at [403, 139] on button "Next" at bounding box center [415, 137] width 57 height 23
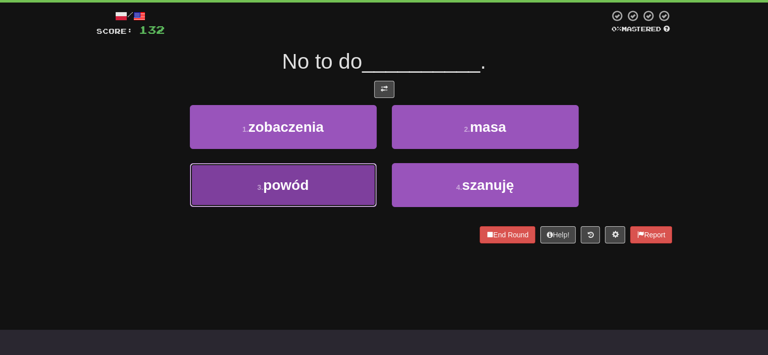
click at [309, 195] on button "3 . powód" at bounding box center [283, 185] width 187 height 44
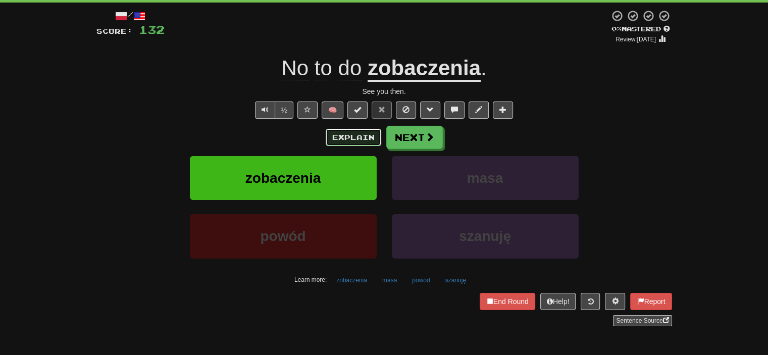
click at [375, 134] on button "Explain" at bounding box center [354, 137] width 56 height 17
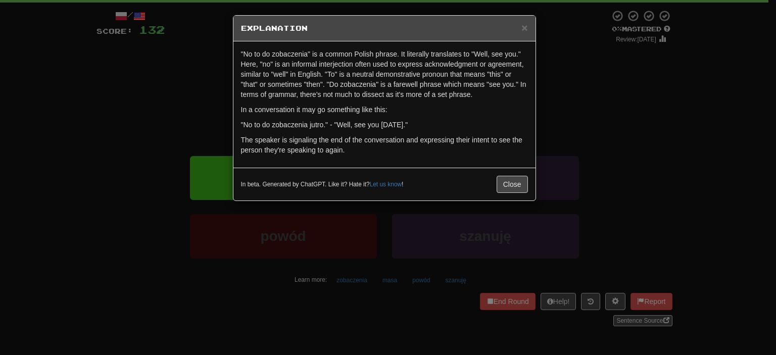
click at [72, 134] on div "× Explanation "No to do zobaczenia" is a common Polish phrase. It literally tra…" at bounding box center [388, 177] width 776 height 355
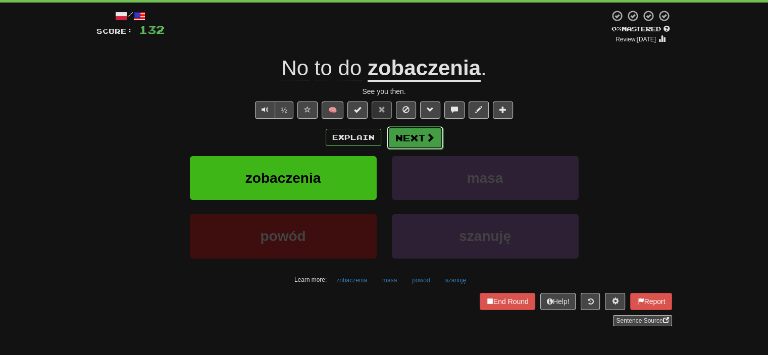
click at [412, 135] on button "Next" at bounding box center [415, 137] width 57 height 23
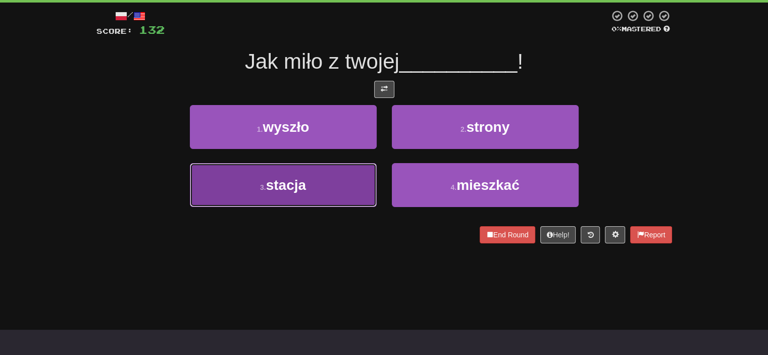
click at [299, 185] on span "stacja" at bounding box center [286, 185] width 40 height 16
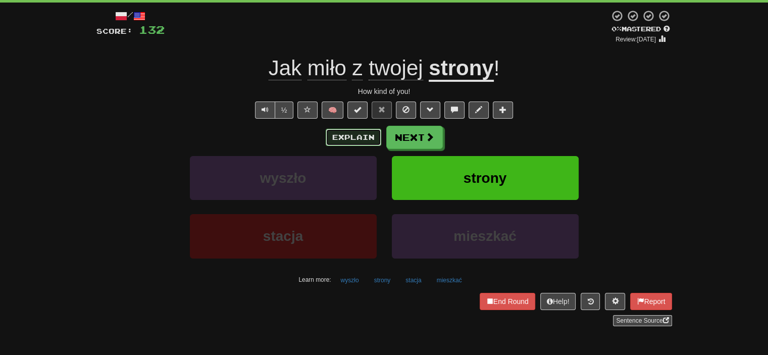
click at [372, 135] on button "Explain" at bounding box center [354, 137] width 56 height 17
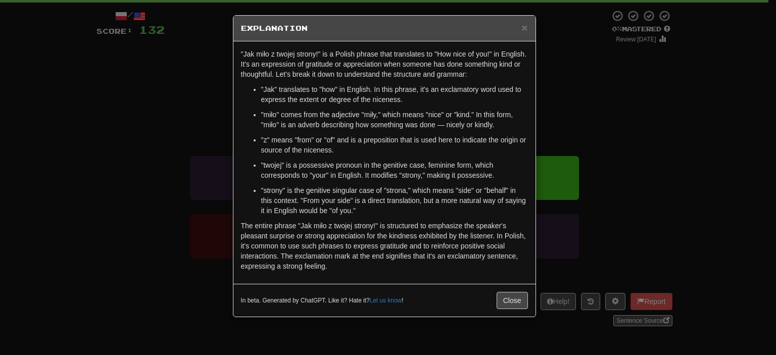
click at [155, 171] on div "× Explanation "Jak miło z twojej strony!" is a Polish phrase that translates to…" at bounding box center [388, 177] width 776 height 355
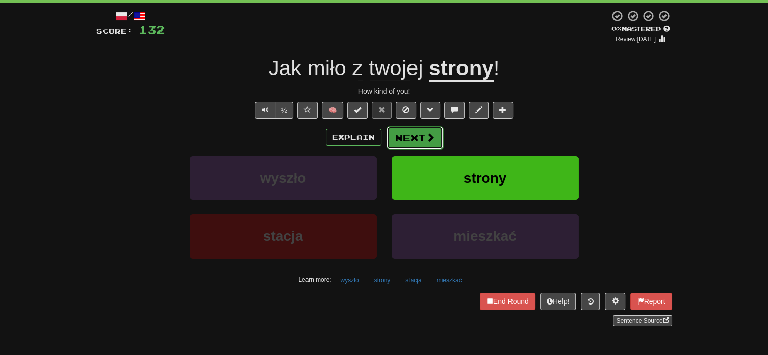
click at [427, 143] on button "Next" at bounding box center [415, 137] width 57 height 23
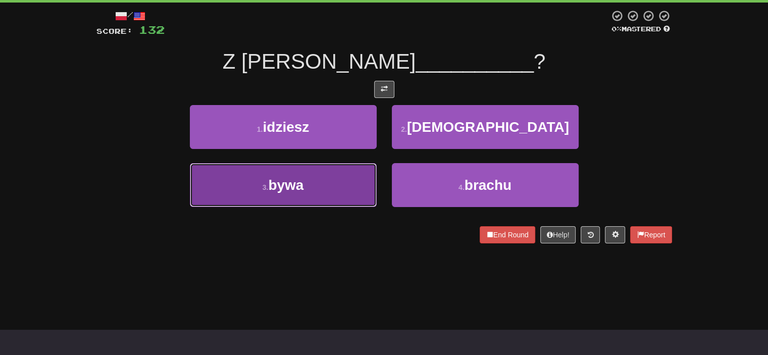
click at [314, 194] on button "3 . bywa" at bounding box center [283, 185] width 187 height 44
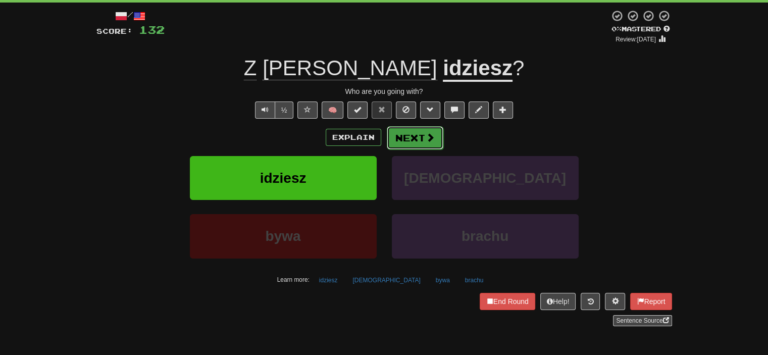
click at [413, 144] on button "Next" at bounding box center [415, 137] width 57 height 23
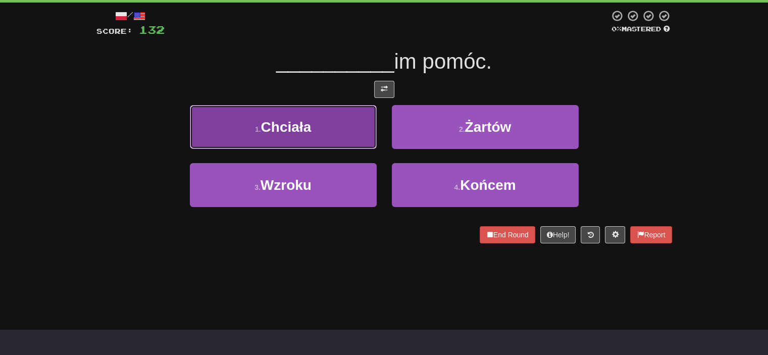
click at [317, 142] on button "1 . [GEOGRAPHIC_DATA]" at bounding box center [283, 127] width 187 height 44
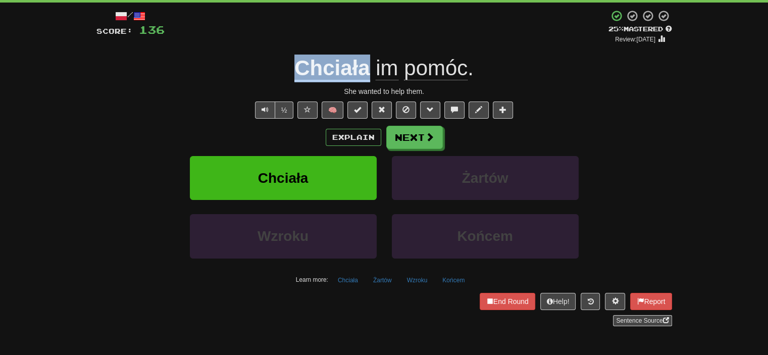
drag, startPoint x: 286, startPoint y: 66, endPoint x: 370, endPoint y: 70, distance: 83.9
click at [370, 70] on div "Chciała im pomóc ." at bounding box center [384, 69] width 576 height 28
copy u "Chciała"
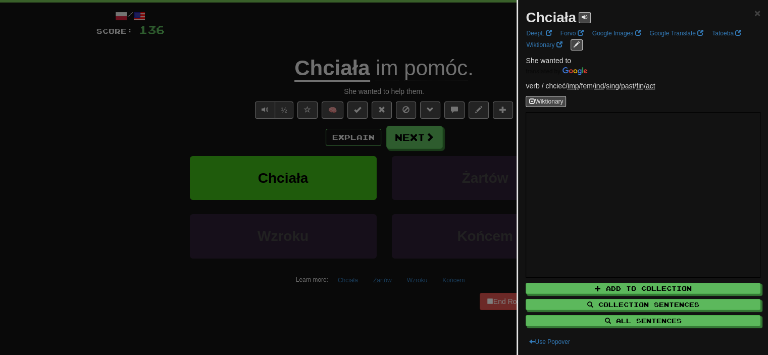
click at [109, 82] on div at bounding box center [384, 177] width 768 height 355
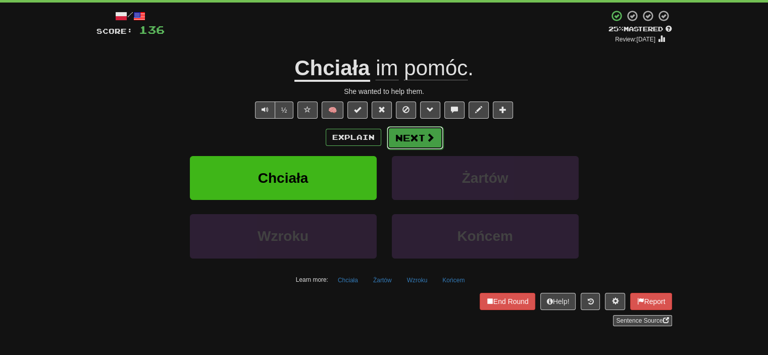
click at [413, 131] on button "Next" at bounding box center [415, 137] width 57 height 23
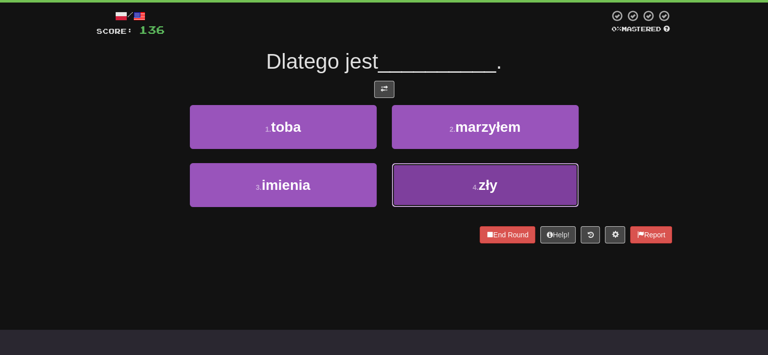
click at [430, 200] on button "4 . zły" at bounding box center [485, 185] width 187 height 44
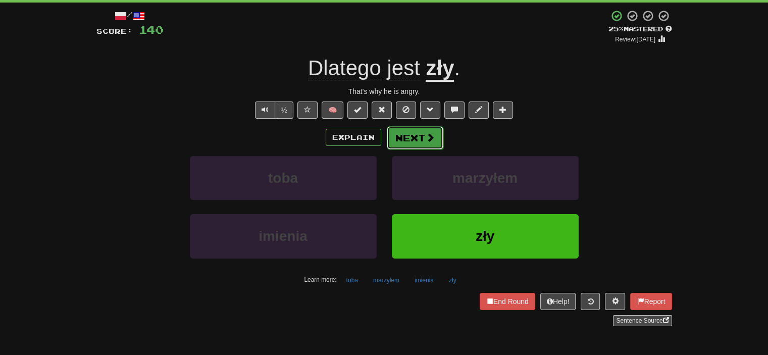
click at [418, 139] on button "Next" at bounding box center [415, 137] width 57 height 23
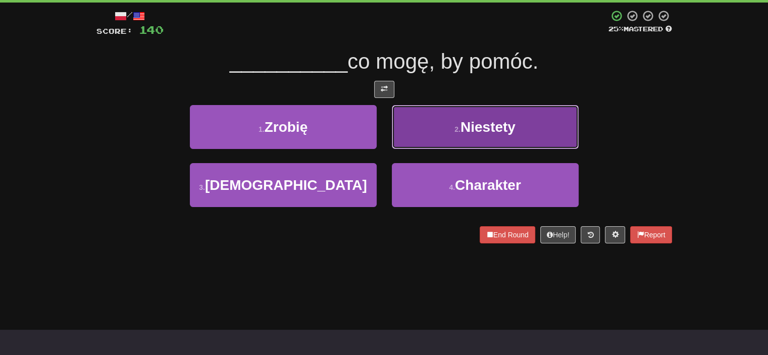
click at [451, 122] on button "2 . [GEOGRAPHIC_DATA]" at bounding box center [485, 127] width 187 height 44
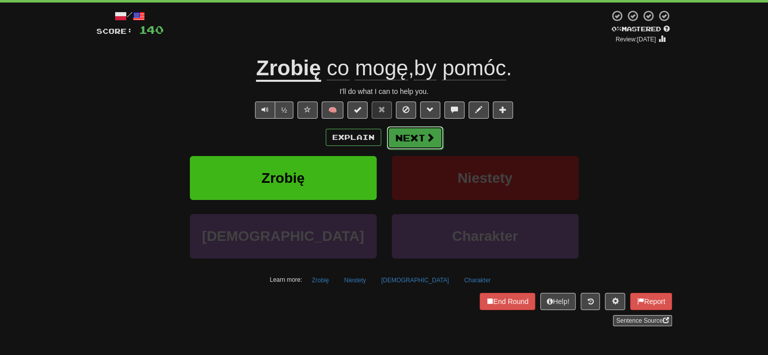
click at [427, 140] on span at bounding box center [430, 137] width 9 height 9
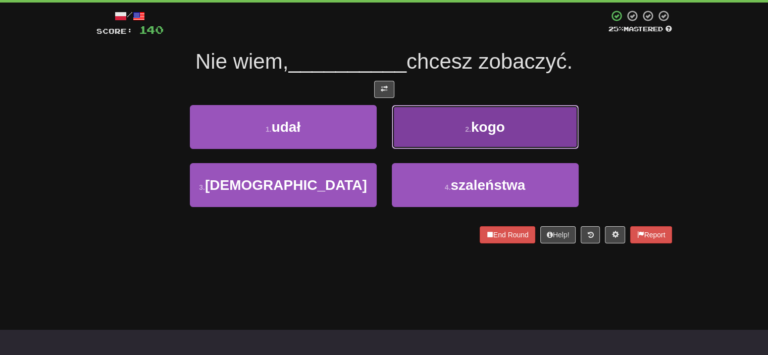
click at [511, 122] on button "2 . kogo" at bounding box center [485, 127] width 187 height 44
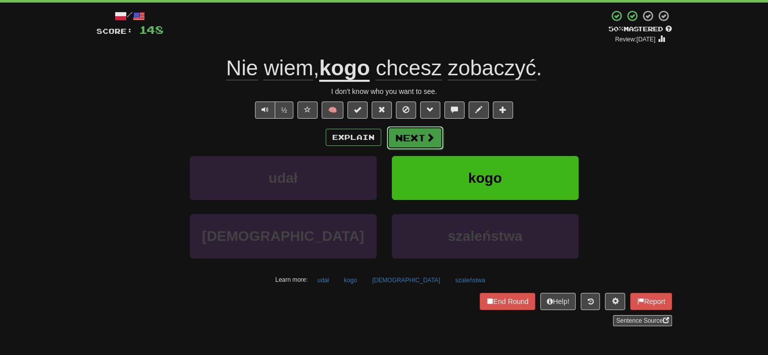
click at [412, 144] on button "Next" at bounding box center [415, 137] width 57 height 23
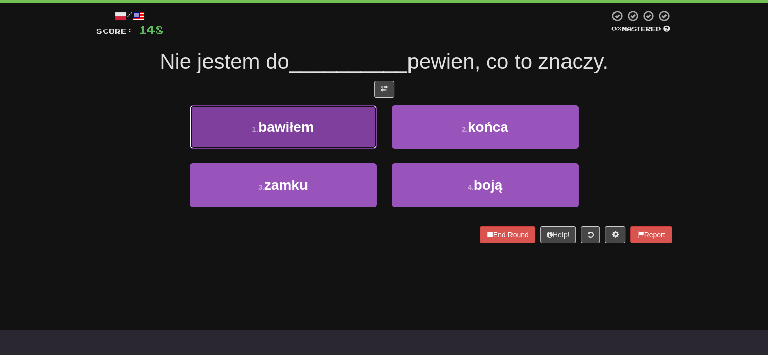
click at [299, 133] on span "bawiłem" at bounding box center [286, 127] width 56 height 16
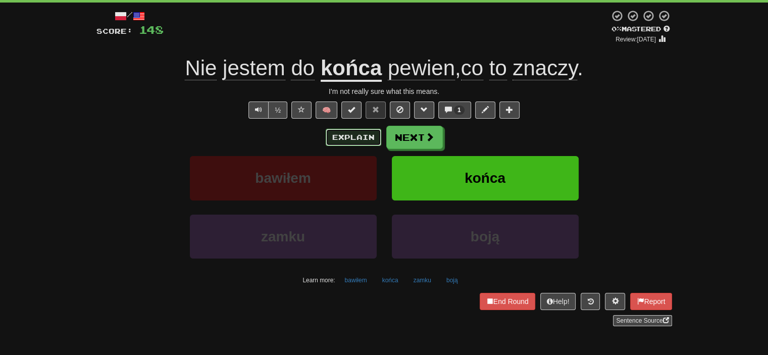
click at [367, 139] on button "Explain" at bounding box center [354, 137] width 56 height 17
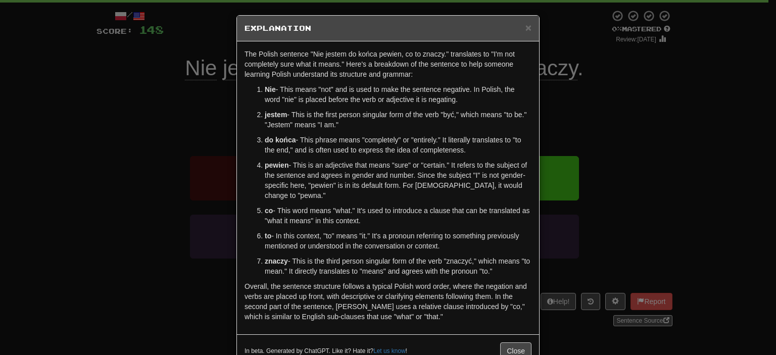
click at [111, 160] on div "× Explanation The Polish sentence "Nie jestem do końca pewien, co to znaczy." t…" at bounding box center [388, 177] width 776 height 355
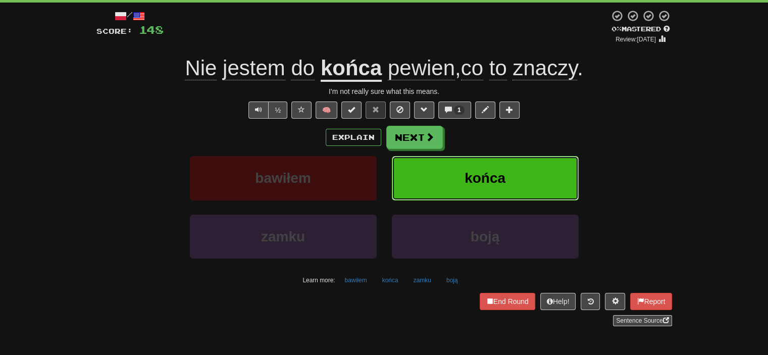
drag, startPoint x: 501, startPoint y: 176, endPoint x: 511, endPoint y: 137, distance: 39.6
click at [511, 137] on div "Explain Next bawiłem końca zamku boją Learn more: bawiłem końca zamku boją" at bounding box center [384, 207] width 576 height 162
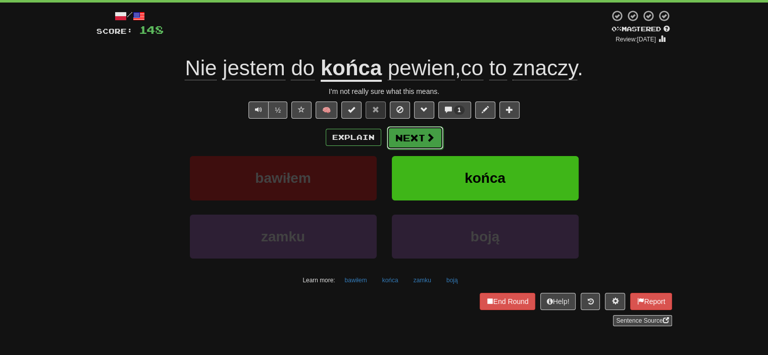
click at [419, 143] on button "Next" at bounding box center [415, 137] width 57 height 23
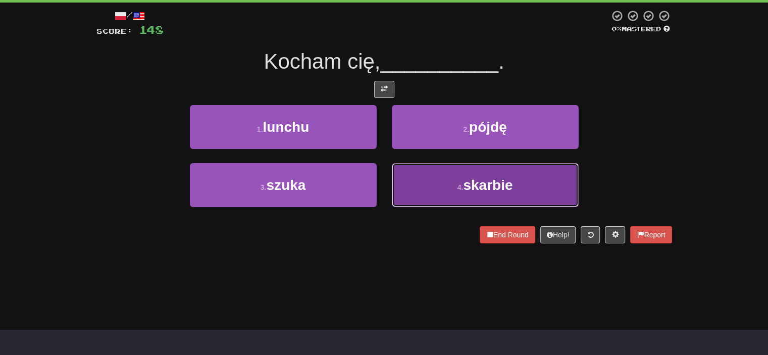
click at [455, 183] on button "4 . [GEOGRAPHIC_DATA]" at bounding box center [485, 185] width 187 height 44
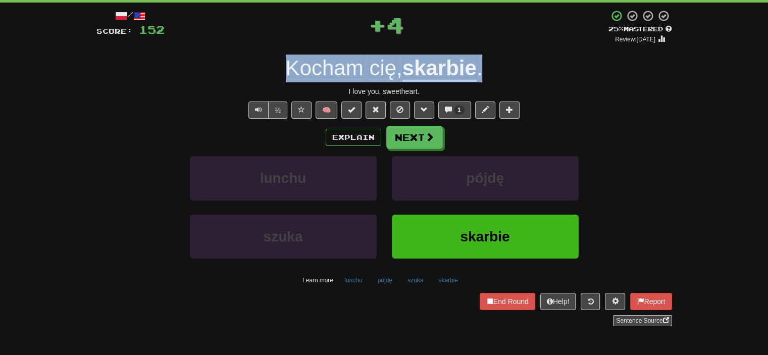
drag, startPoint x: 271, startPoint y: 67, endPoint x: 486, endPoint y: 66, distance: 215.7
click at [486, 66] on div "Kocham cię , skarbie ." at bounding box center [384, 69] width 576 height 28
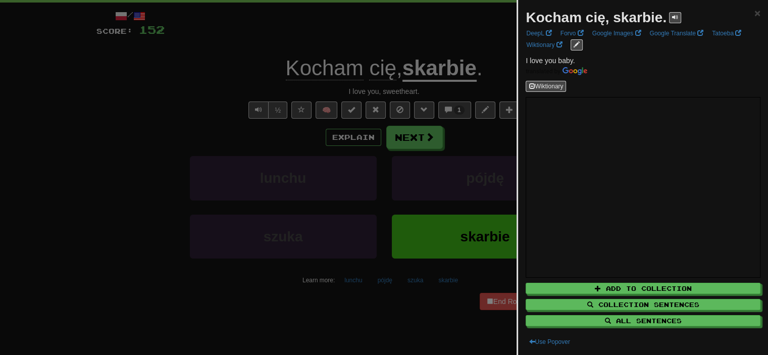
click at [294, 181] on div at bounding box center [384, 177] width 768 height 355
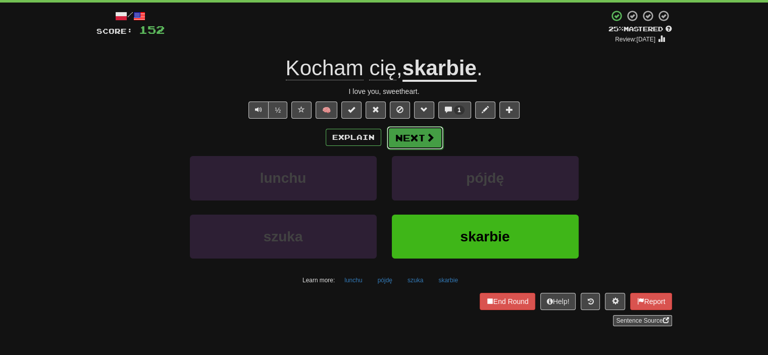
click at [423, 141] on button "Next" at bounding box center [415, 137] width 57 height 23
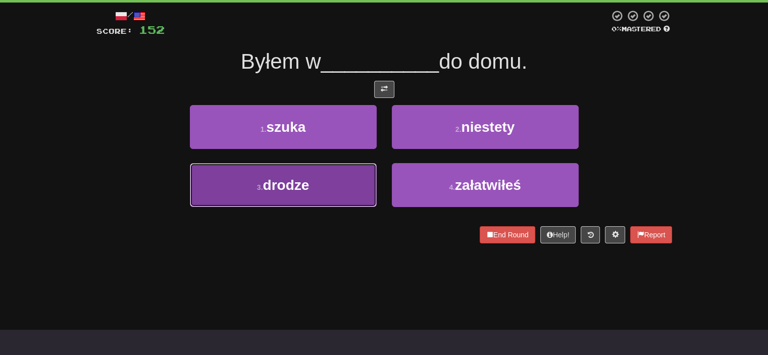
click at [313, 165] on button "3 . drodze" at bounding box center [283, 185] width 187 height 44
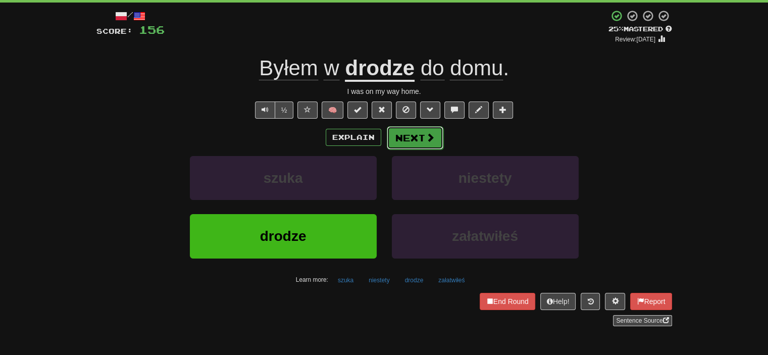
click at [415, 137] on button "Next" at bounding box center [415, 137] width 57 height 23
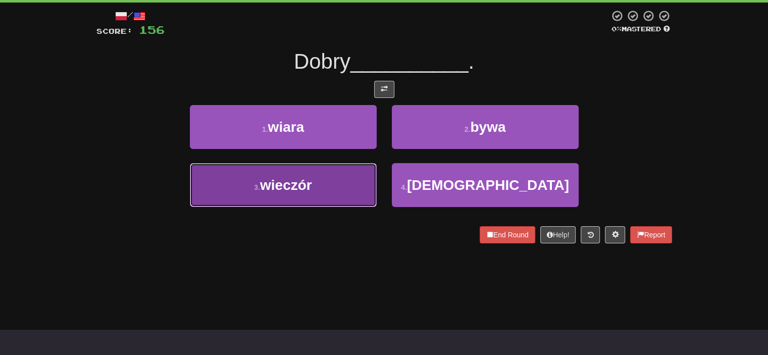
click at [289, 180] on span "wieczór" at bounding box center [286, 185] width 52 height 16
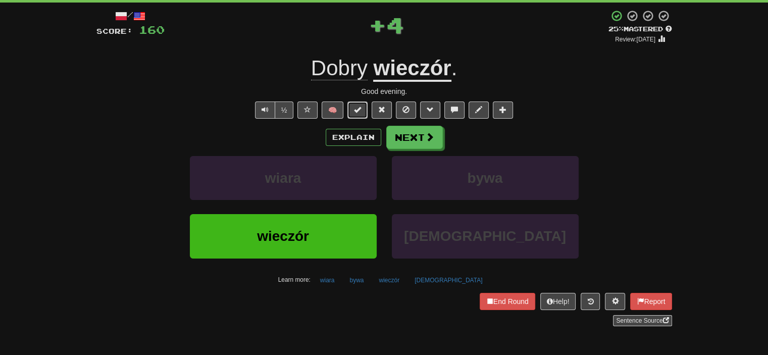
click at [356, 106] on span at bounding box center [357, 109] width 7 height 7
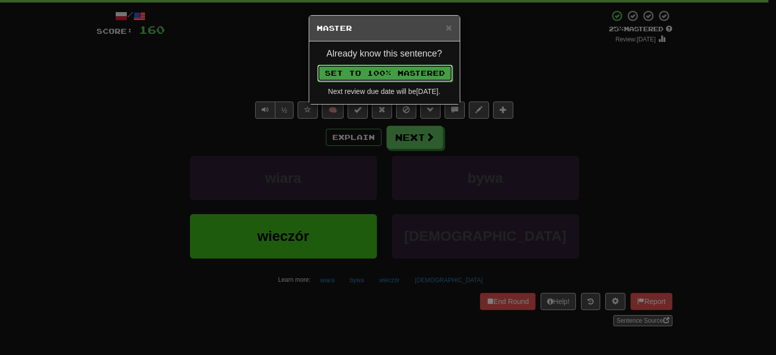
click at [403, 68] on button "Set to 100% Mastered" at bounding box center [384, 73] width 135 height 17
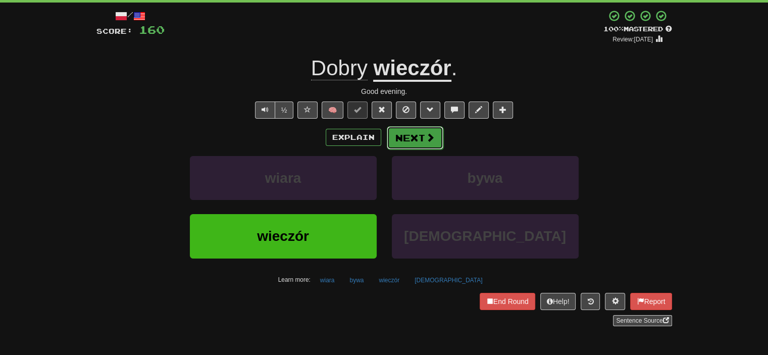
click at [410, 140] on button "Next" at bounding box center [415, 137] width 57 height 23
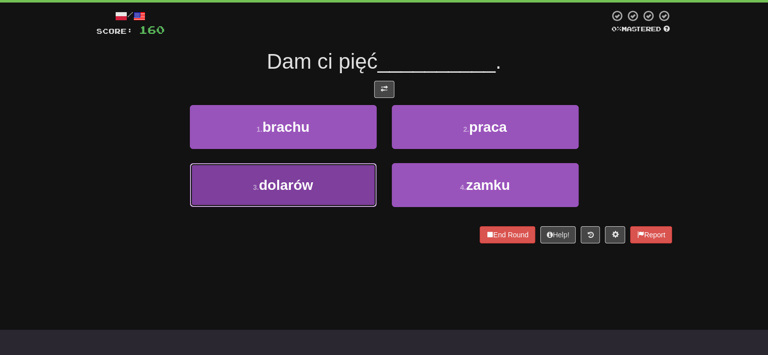
click at [294, 183] on span "dolarów" at bounding box center [286, 185] width 54 height 16
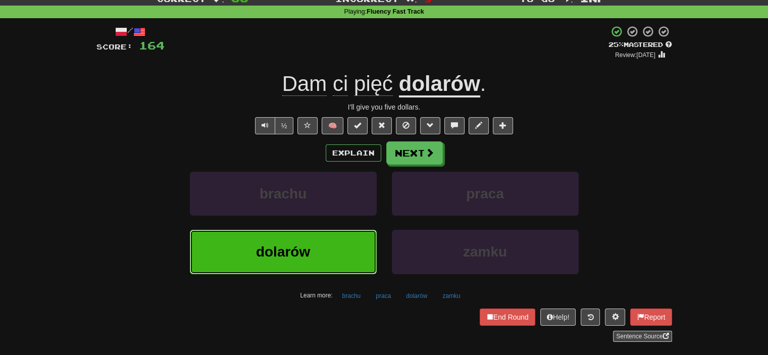
scroll to position [101, 0]
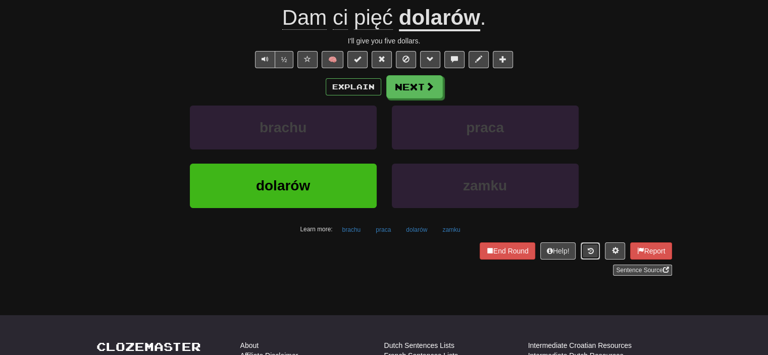
click at [590, 251] on icon at bounding box center [590, 250] width 6 height 7
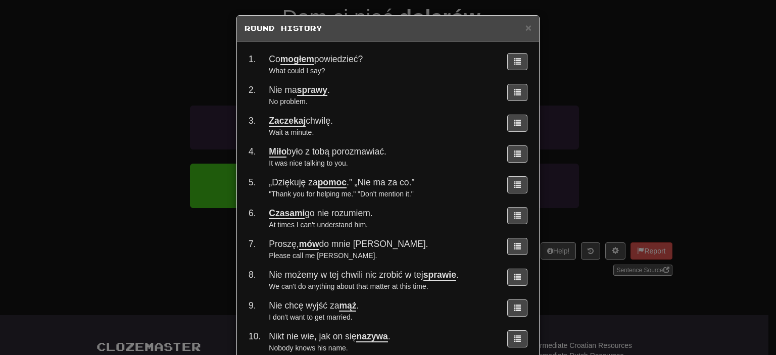
click at [590, 137] on div "× Round History 1 . Co mogłem powiedzieć? What could I say? 2 . Nie ma sprawy .…" at bounding box center [388, 177] width 776 height 355
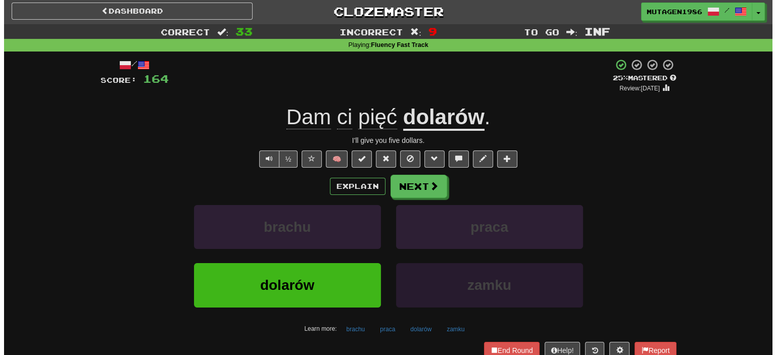
scroll to position [0, 0]
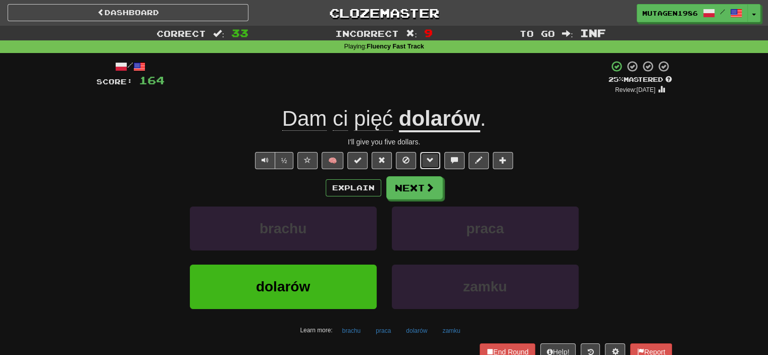
click at [428, 161] on span at bounding box center [430, 160] width 7 height 7
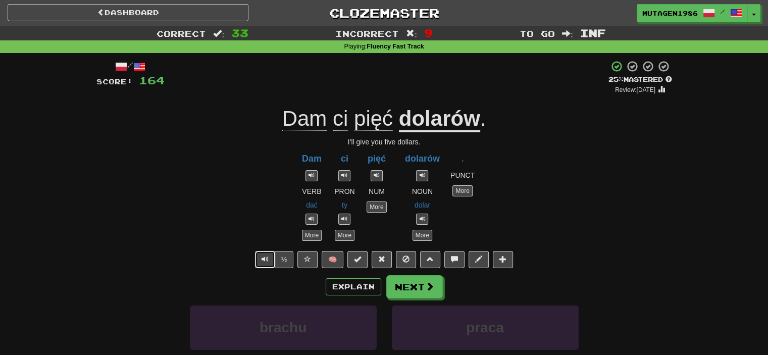
click at [270, 260] on button "Text-to-speech controls" at bounding box center [265, 259] width 20 height 17
click at [401, 286] on button "Next" at bounding box center [415, 287] width 57 height 23
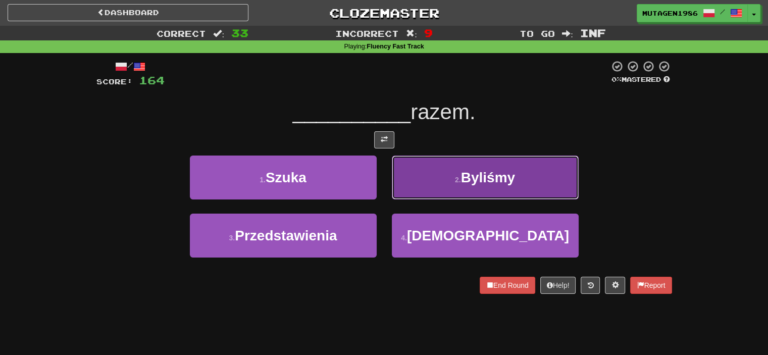
click at [484, 183] on span "Byliśmy" at bounding box center [488, 178] width 54 height 16
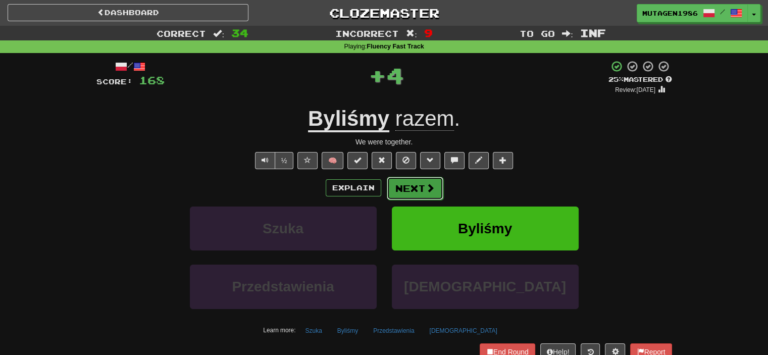
click at [429, 190] on span at bounding box center [430, 187] width 9 height 9
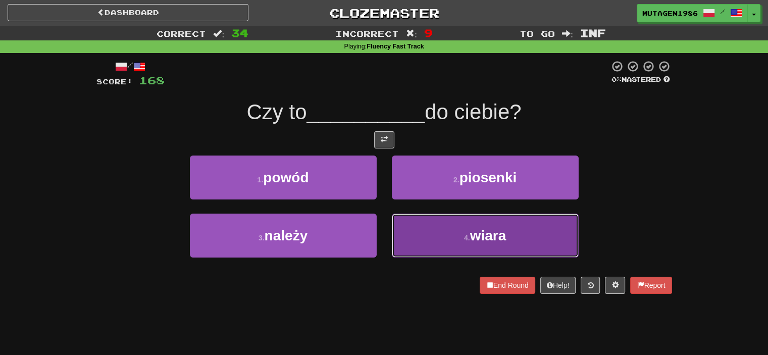
click at [433, 230] on button "4 . wiara" at bounding box center [485, 236] width 187 height 44
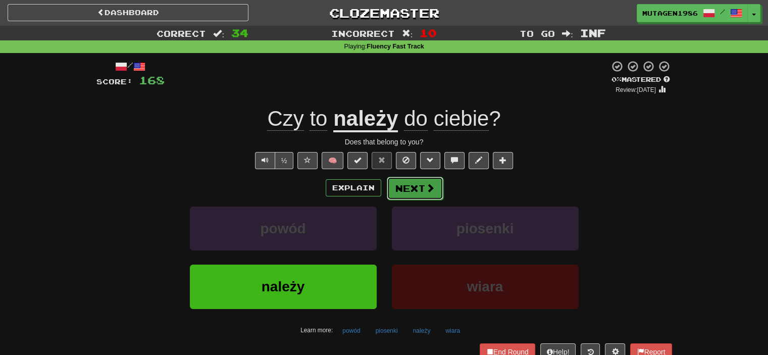
click at [411, 187] on button "Next" at bounding box center [415, 188] width 57 height 23
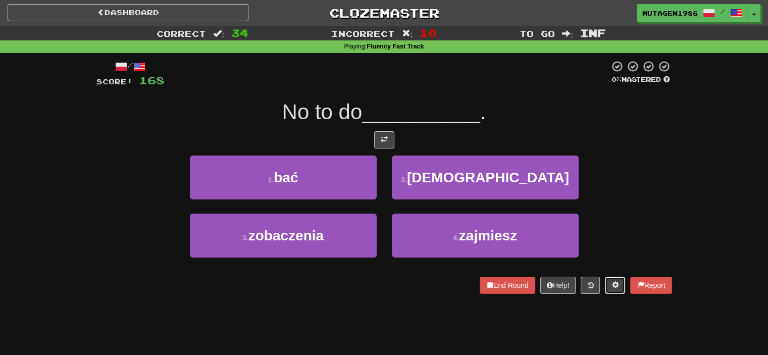
click at [608, 287] on button at bounding box center [615, 285] width 20 height 17
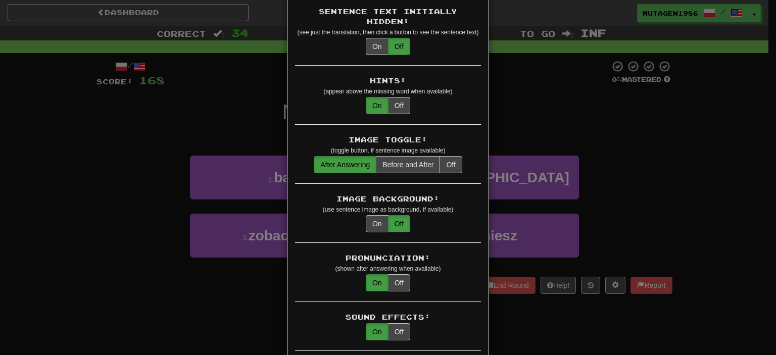
scroll to position [152, 0]
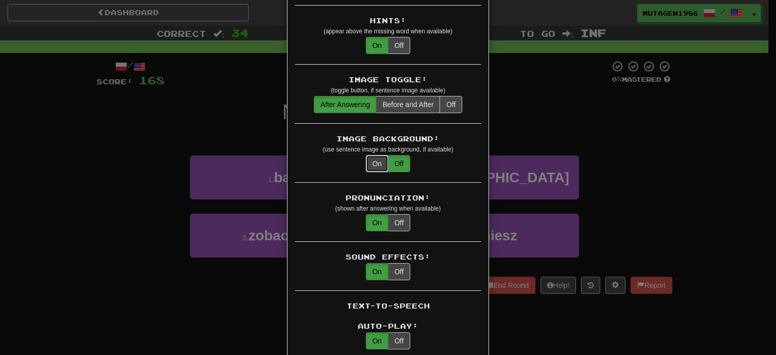
click at [373, 155] on button "On" at bounding box center [377, 163] width 23 height 17
click at [610, 129] on div "× Game Settings Translations: Visible Show After Answering Hidden Sentence Text…" at bounding box center [388, 177] width 776 height 355
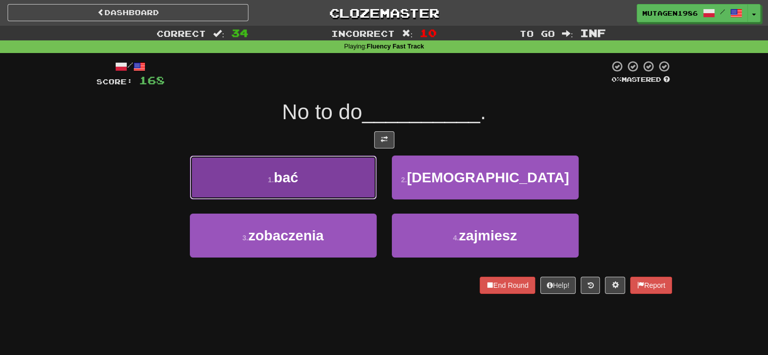
click at [345, 178] on button "1 . bać" at bounding box center [283, 178] width 187 height 44
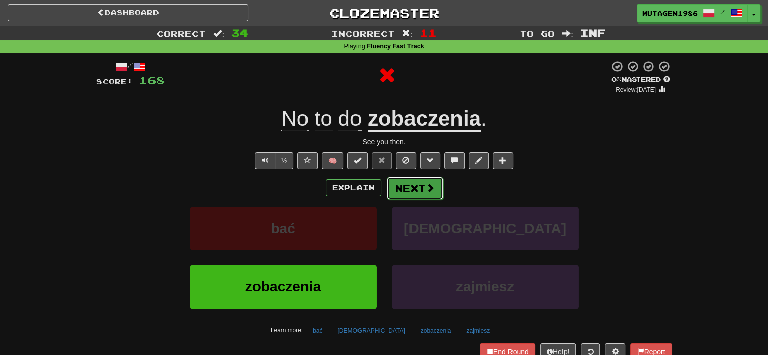
click at [426, 183] on span at bounding box center [430, 187] width 9 height 9
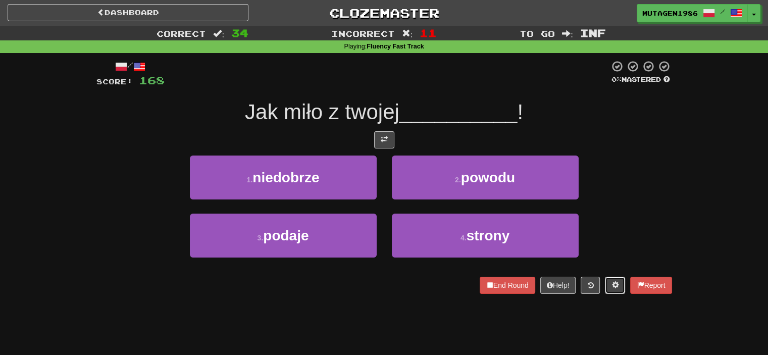
click at [613, 284] on span at bounding box center [615, 284] width 7 height 7
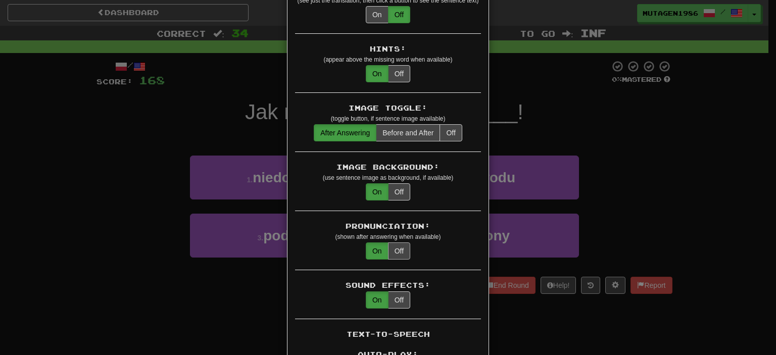
scroll to position [101, 0]
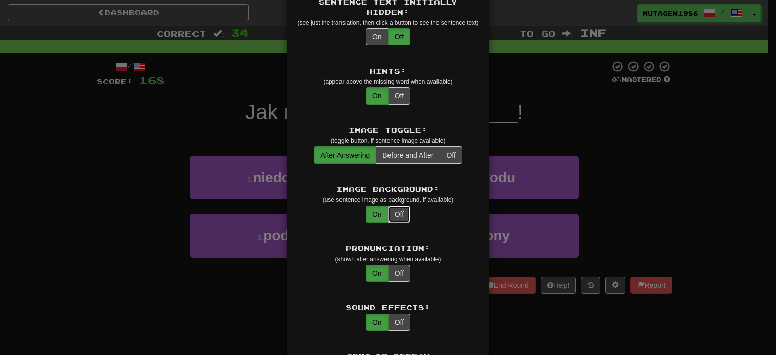
click at [402, 206] on button "Off" at bounding box center [399, 214] width 22 height 17
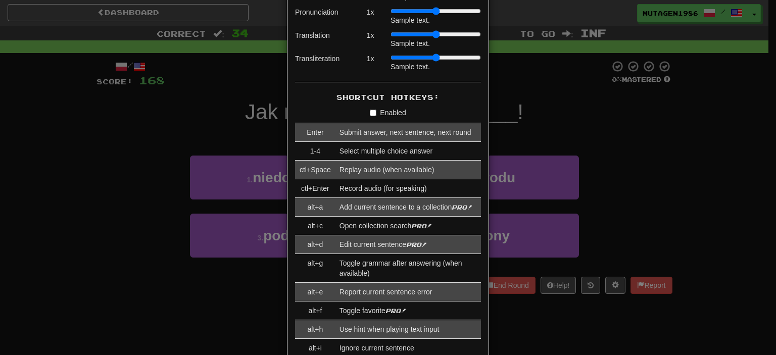
scroll to position [909, 0]
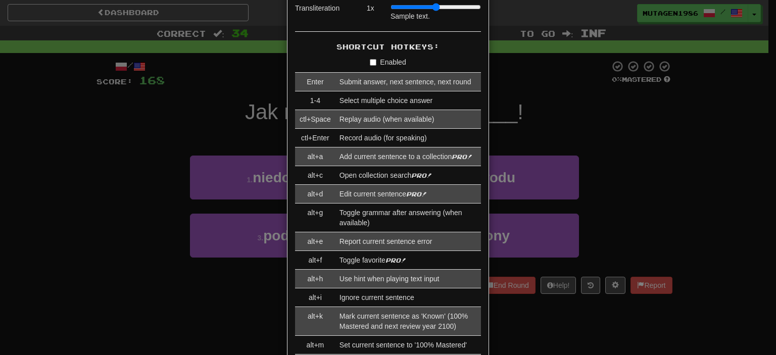
click at [574, 198] on div "× Game Settings Translations: Visible Show After Answering Hidden Sentence Text…" at bounding box center [388, 177] width 776 height 355
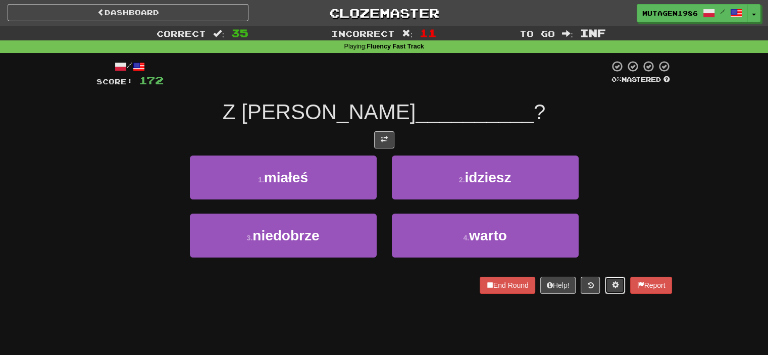
click at [619, 282] on button at bounding box center [615, 285] width 20 height 17
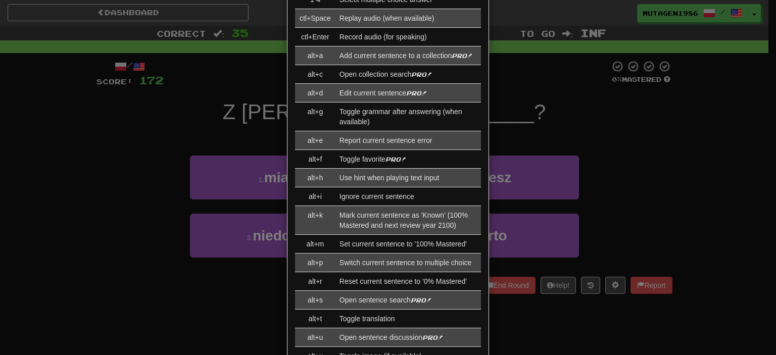
scroll to position [859, 0]
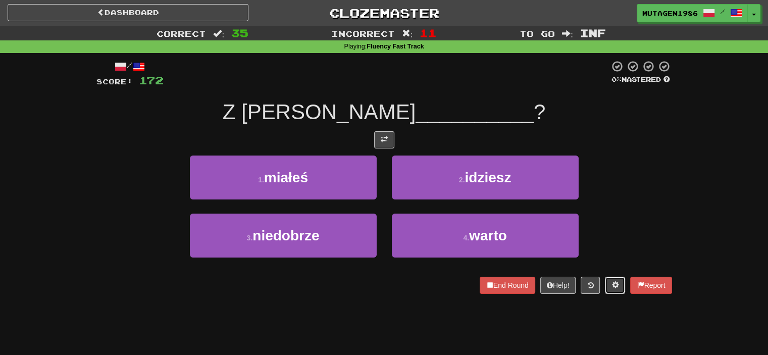
click at [614, 282] on span at bounding box center [615, 284] width 7 height 7
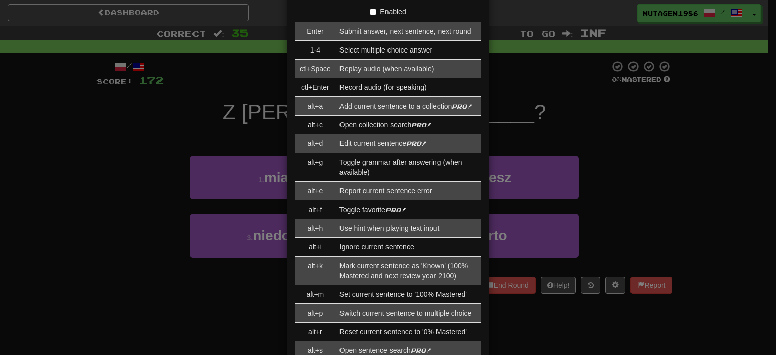
scroll to position [1010, 0]
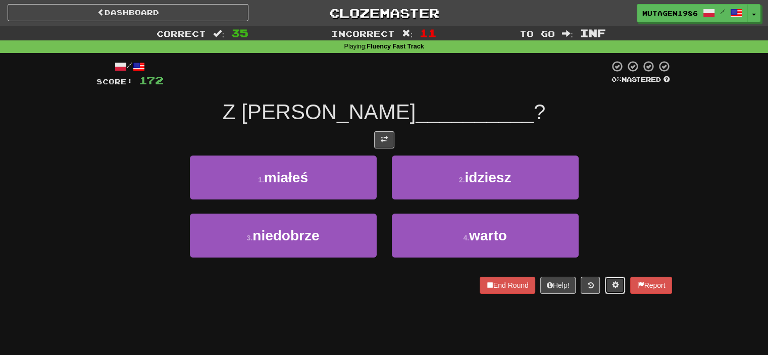
click at [612, 285] on span at bounding box center [615, 284] width 7 height 7
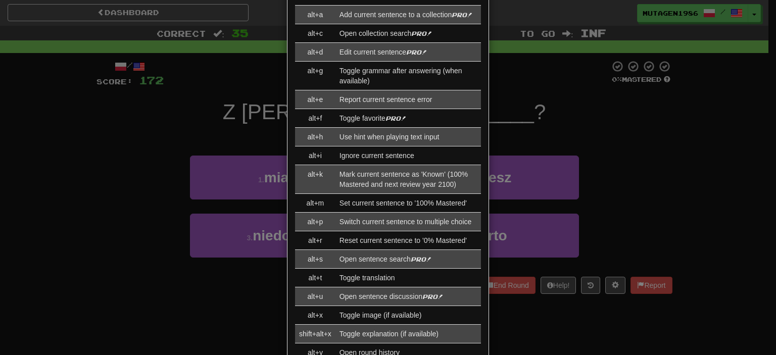
scroll to position [1127, 0]
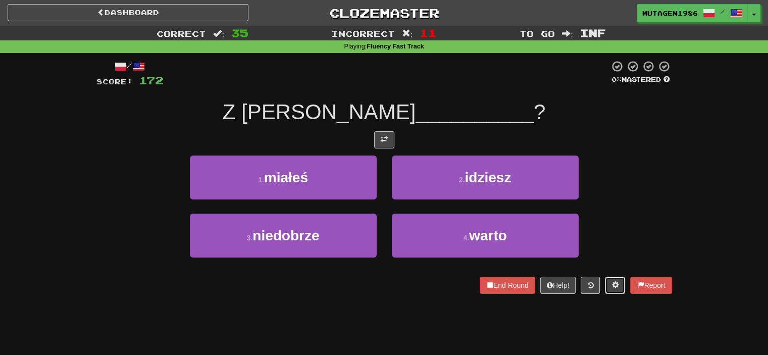
click at [613, 284] on span at bounding box center [615, 284] width 7 height 7
click at [618, 288] on button at bounding box center [615, 285] width 20 height 17
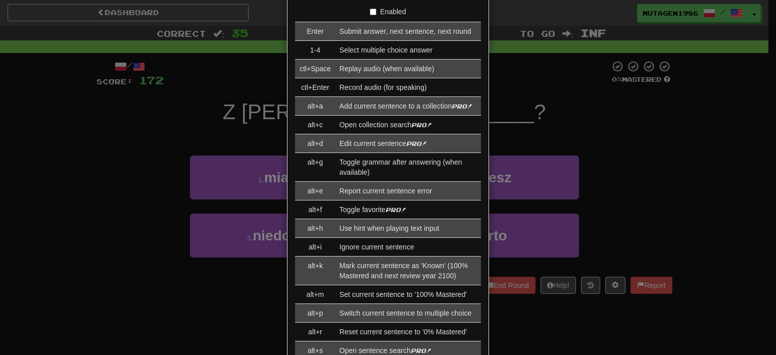
scroll to position [1111, 0]
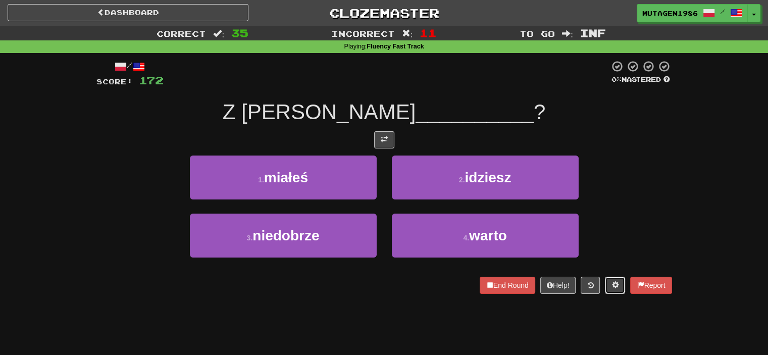
click at [612, 282] on span at bounding box center [615, 284] width 7 height 7
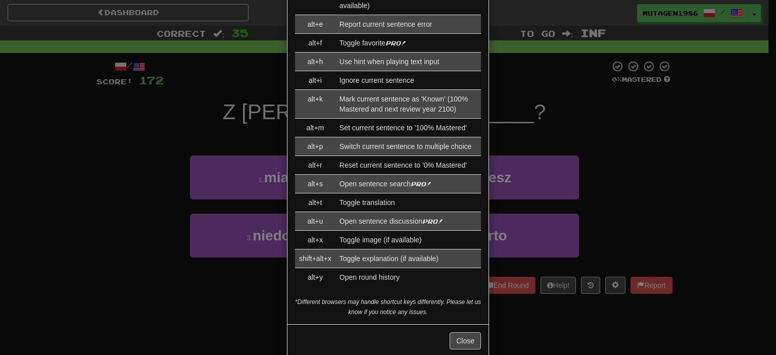
scroll to position [1127, 0]
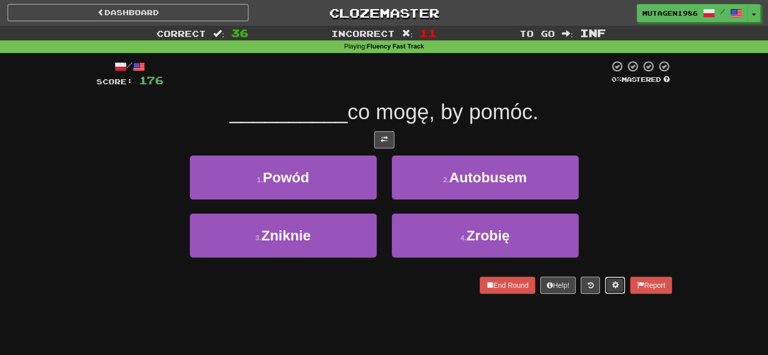
click at [605, 277] on button at bounding box center [615, 285] width 20 height 17
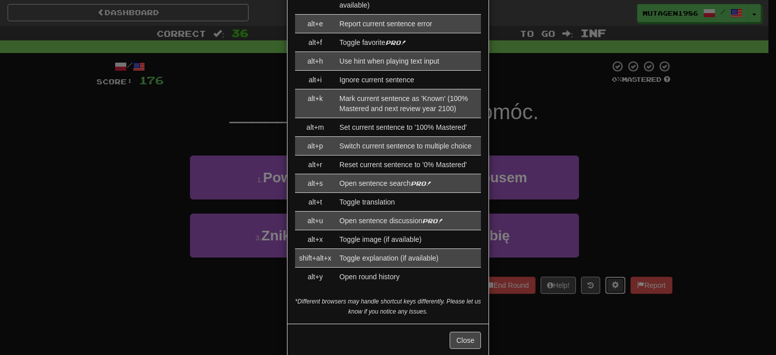
scroll to position [0, 0]
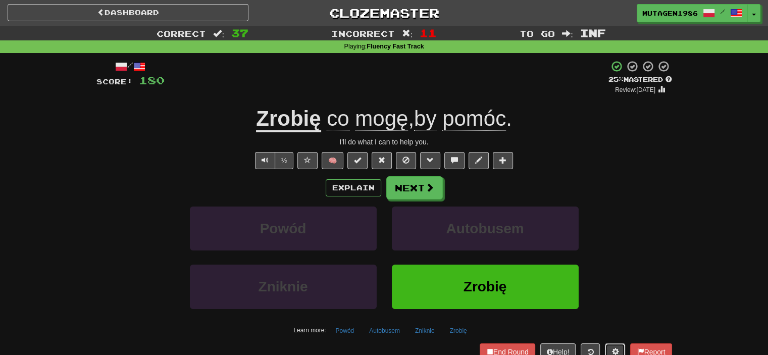
click at [616, 353] on span at bounding box center [615, 351] width 7 height 7
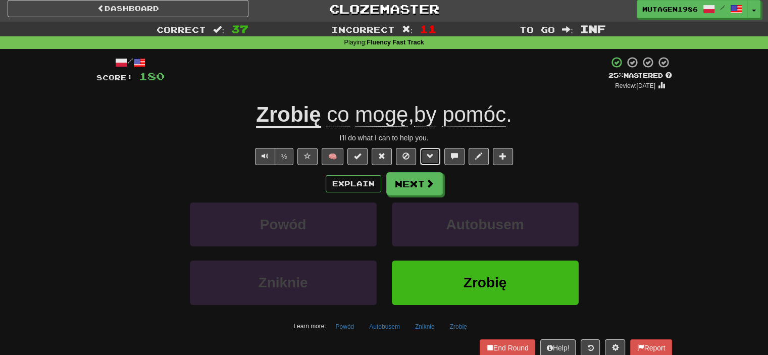
click at [434, 155] on button at bounding box center [430, 156] width 20 height 17
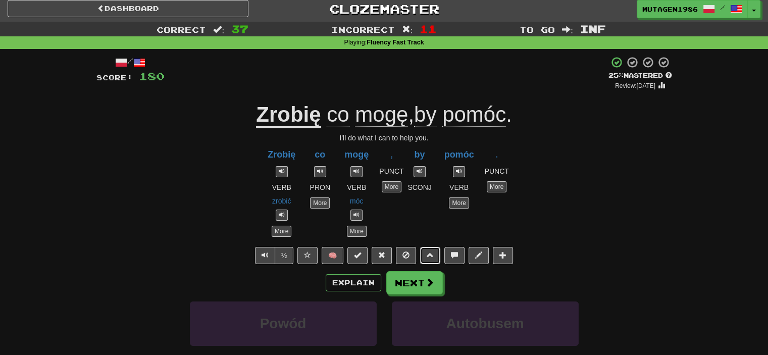
click at [428, 247] on button at bounding box center [430, 255] width 20 height 17
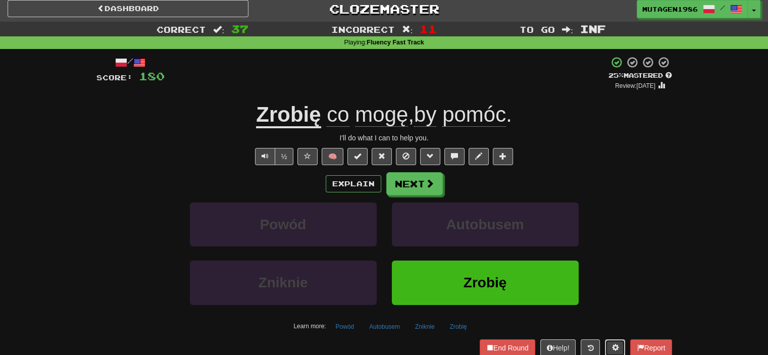
click at [612, 347] on span at bounding box center [615, 347] width 7 height 7
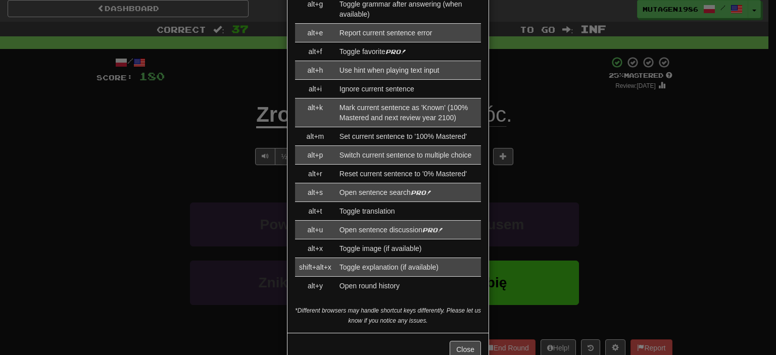
scroll to position [1127, 0]
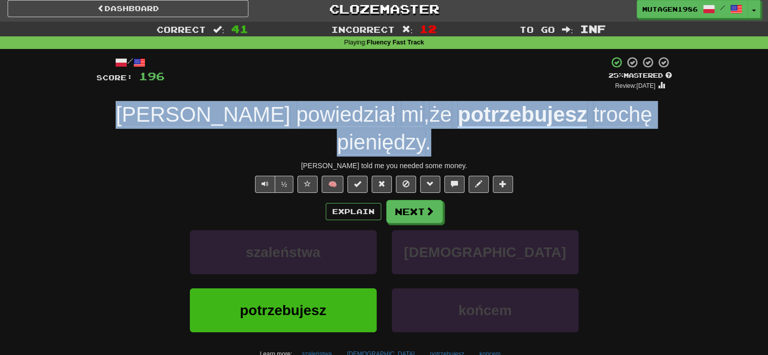
drag, startPoint x: 127, startPoint y: 116, endPoint x: 642, endPoint y: 121, distance: 515.7
click at [642, 121] on div "[PERSON_NAME] powiedział mi , że potrzebujesz [PERSON_NAME] pieniędzy ." at bounding box center [384, 128] width 576 height 55
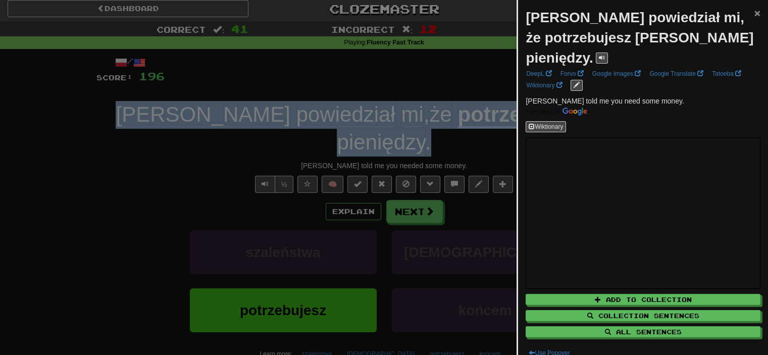
click at [755, 10] on span "×" at bounding box center [758, 13] width 6 height 12
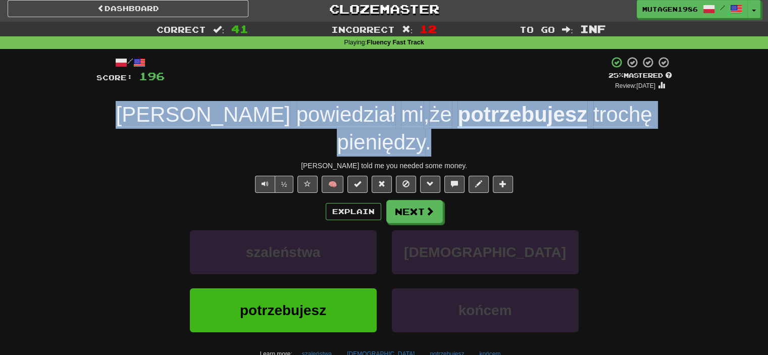
drag, startPoint x: 655, startPoint y: 117, endPoint x: 128, endPoint y: 117, distance: 526.8
click at [128, 117] on div "[PERSON_NAME] powiedział mi , że potrzebujesz [PERSON_NAME] pieniędzy ." at bounding box center [384, 128] width 576 height 55
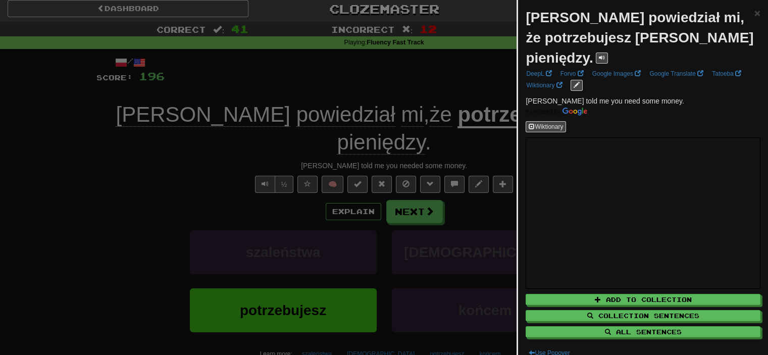
click at [540, 23] on strong "[PERSON_NAME] powiedział mi, że potrzebujesz [PERSON_NAME] pieniędzy." at bounding box center [640, 38] width 228 height 56
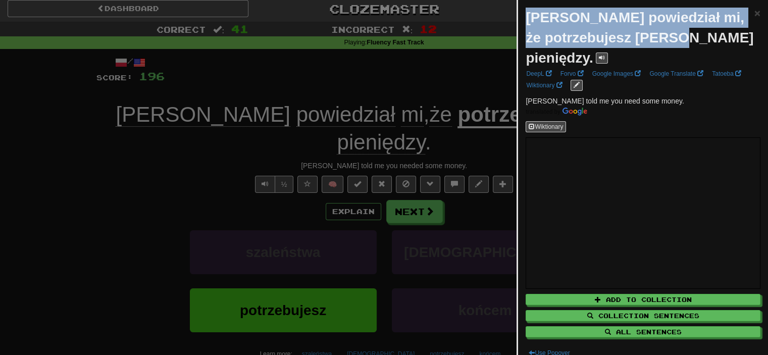
drag, startPoint x: 540, startPoint y: 23, endPoint x: 705, endPoint y: 33, distance: 165.0
click at [705, 33] on strong "[PERSON_NAME] powiedział mi, że potrzebujesz [PERSON_NAME] pieniędzy." at bounding box center [640, 38] width 228 height 56
click at [755, 13] on span "×" at bounding box center [758, 13] width 6 height 12
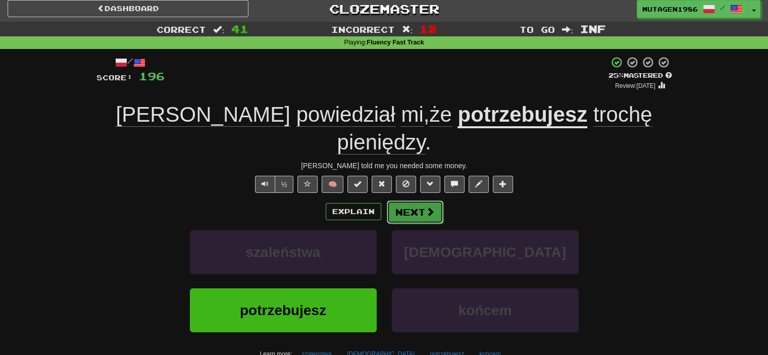
click at [411, 201] on button "Next" at bounding box center [415, 212] width 57 height 23
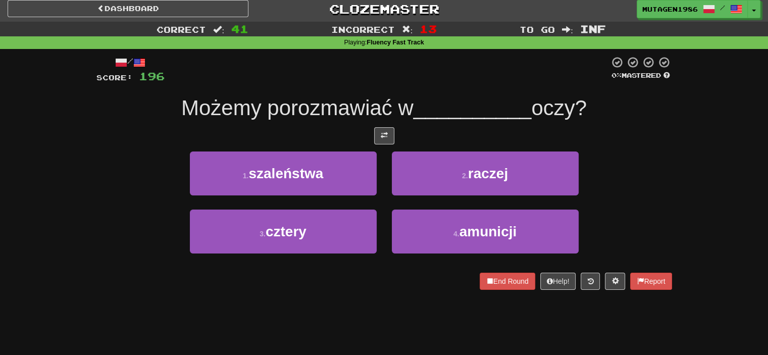
click at [330, 114] on span "Możemy porozmawiać w" at bounding box center [297, 108] width 232 height 24
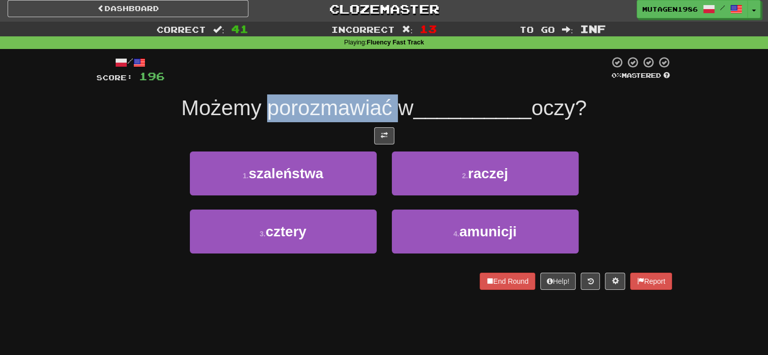
click at [330, 114] on span "Możemy porozmawiać w" at bounding box center [297, 108] width 232 height 24
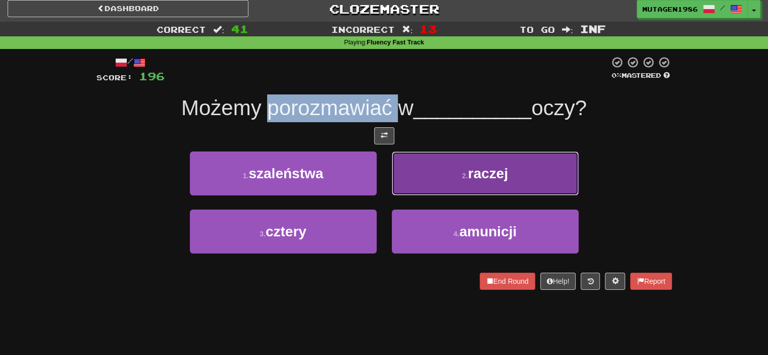
click at [449, 174] on button "2 . raczej" at bounding box center [485, 174] width 187 height 44
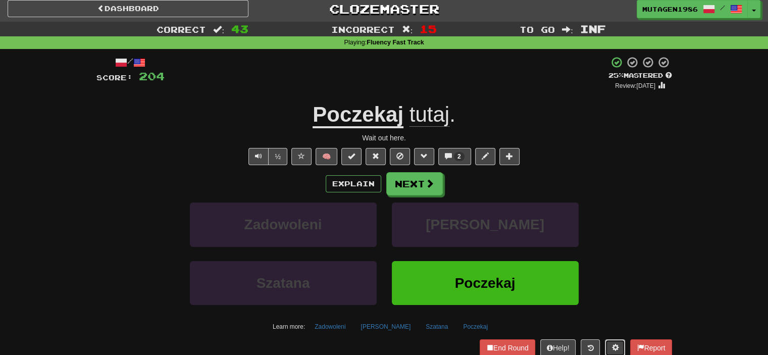
click at [612, 344] on span at bounding box center [615, 347] width 7 height 7
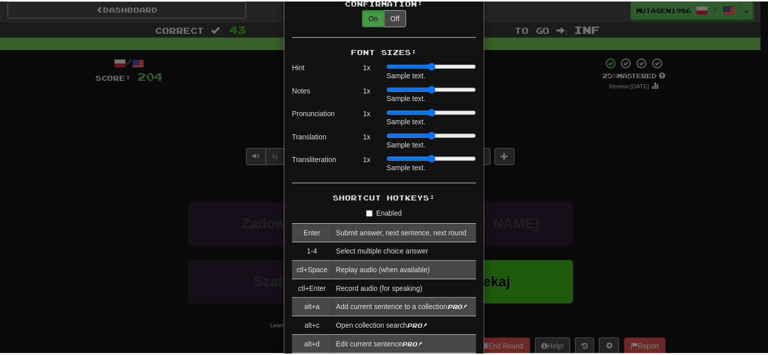
scroll to position [1111, 0]
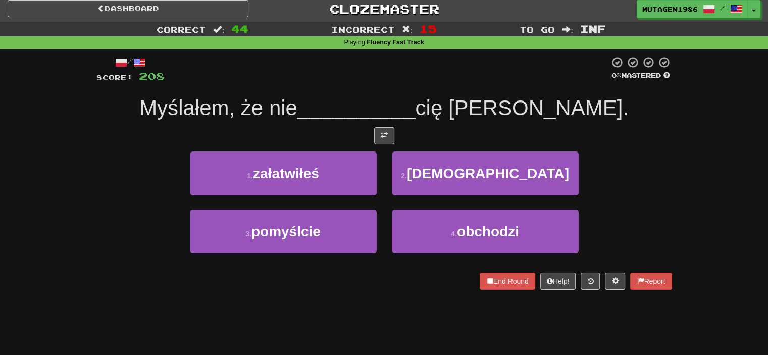
click at [218, 109] on span "Myślałem, że nie" at bounding box center [218, 108] width 158 height 24
click at [93, 214] on div "/ Score: 208 0 % Mastered Myślałem, że nie __________ cię [PERSON_NAME]. 1 . za…" at bounding box center [384, 176] width 591 height 255
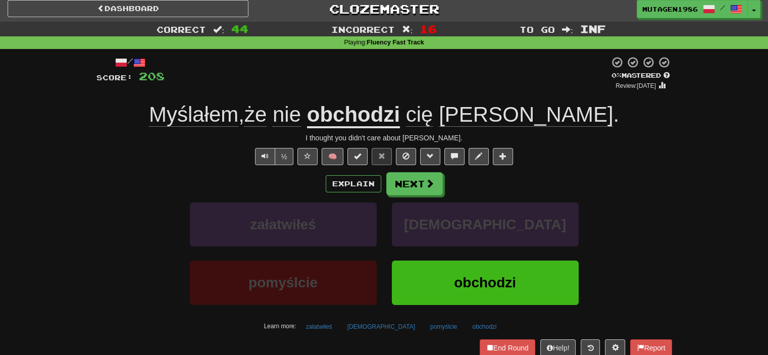
click at [400, 119] on u "obchodzi" at bounding box center [353, 116] width 93 height 26
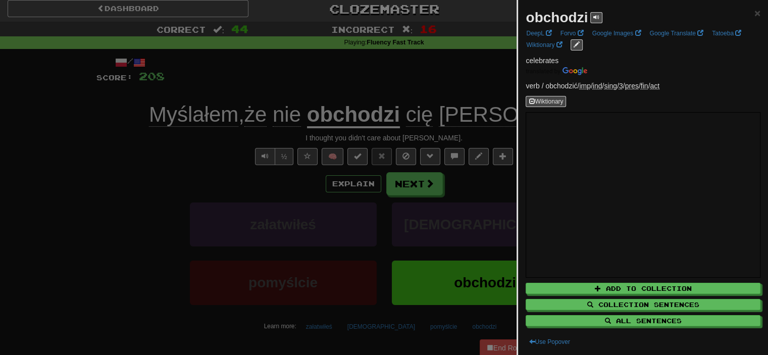
click at [420, 119] on div at bounding box center [384, 177] width 768 height 355
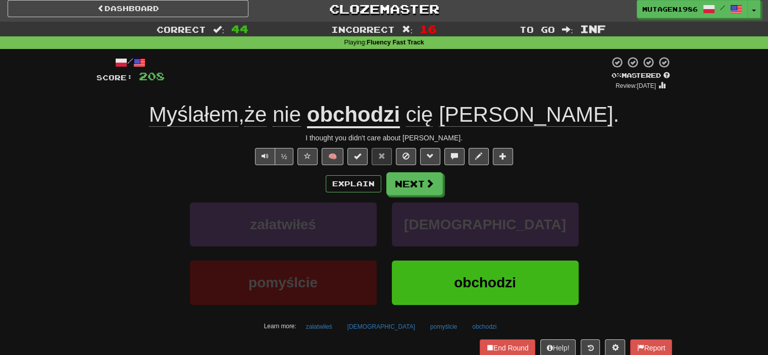
click at [400, 115] on u "obchodzi" at bounding box center [353, 116] width 93 height 26
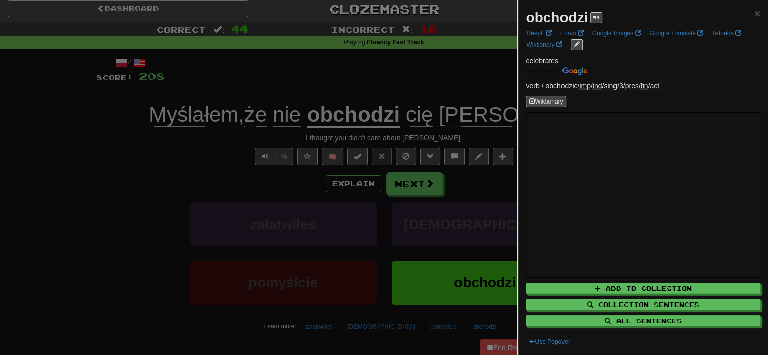
click at [422, 115] on div at bounding box center [384, 177] width 768 height 355
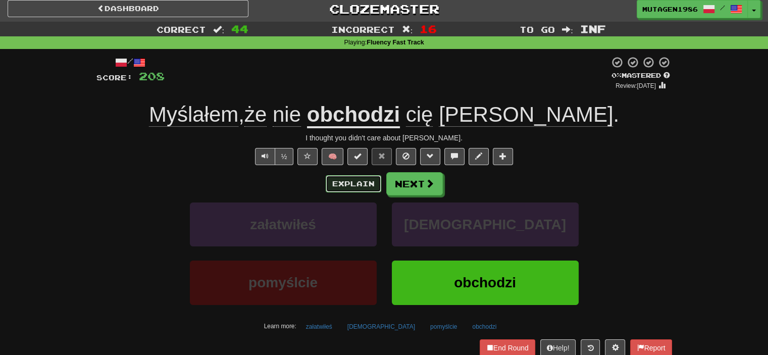
click at [367, 179] on button "Explain" at bounding box center [354, 183] width 56 height 17
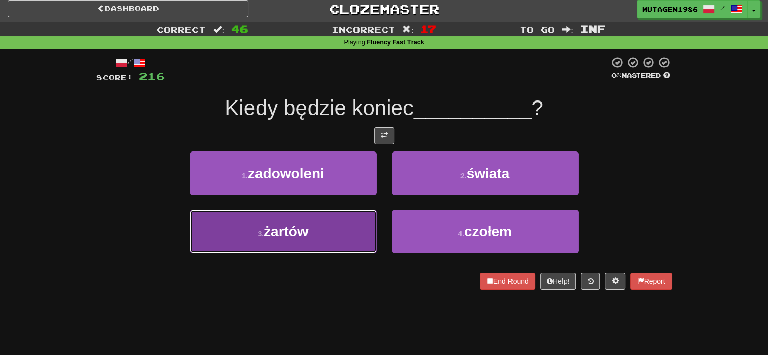
click at [275, 241] on button "3 . żartów" at bounding box center [283, 232] width 187 height 44
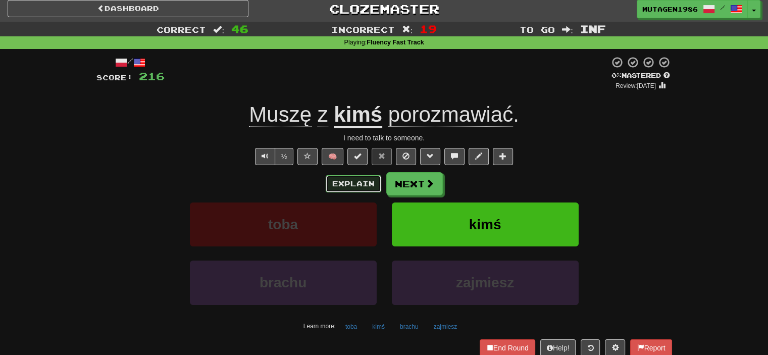
click at [360, 187] on button "Explain" at bounding box center [354, 183] width 56 height 17
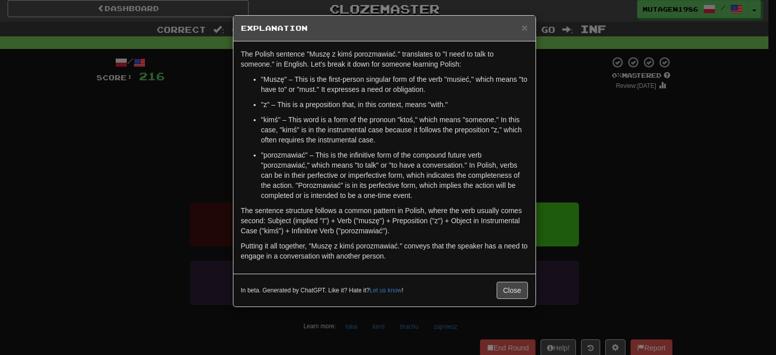
click at [101, 188] on div "× Explanation The Polish sentence "Muszę z kimś porozmawiać." translates to "I …" at bounding box center [388, 177] width 776 height 355
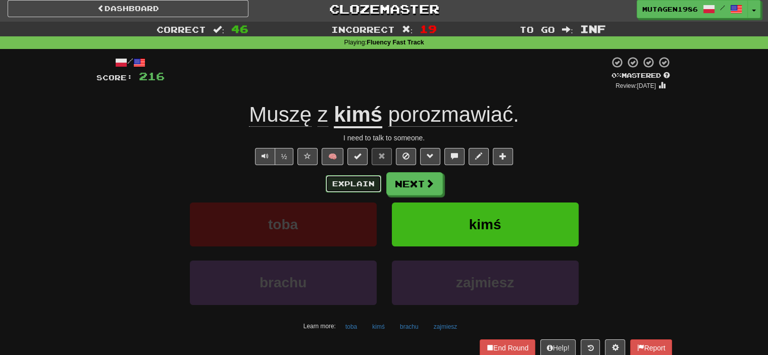
click at [360, 185] on button "Explain" at bounding box center [354, 183] width 56 height 17
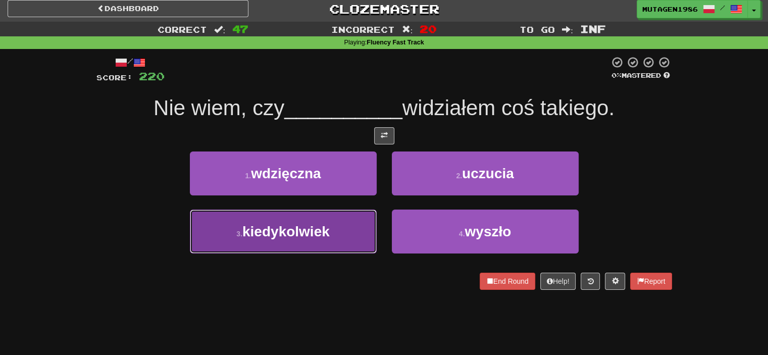
click at [311, 240] on button "3 . kiedykolwiek" at bounding box center [283, 232] width 187 height 44
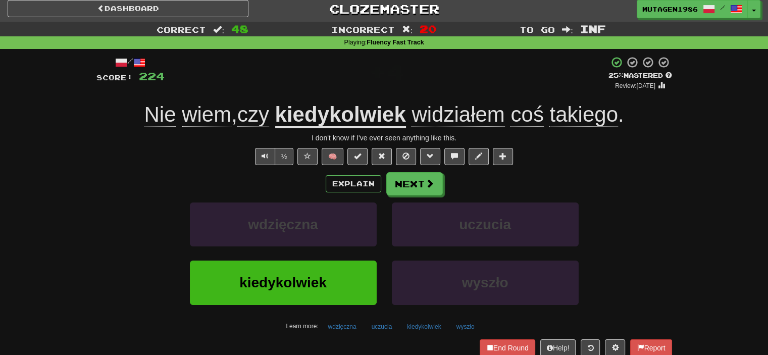
click at [343, 122] on u "kiedykolwiek" at bounding box center [340, 116] width 131 height 26
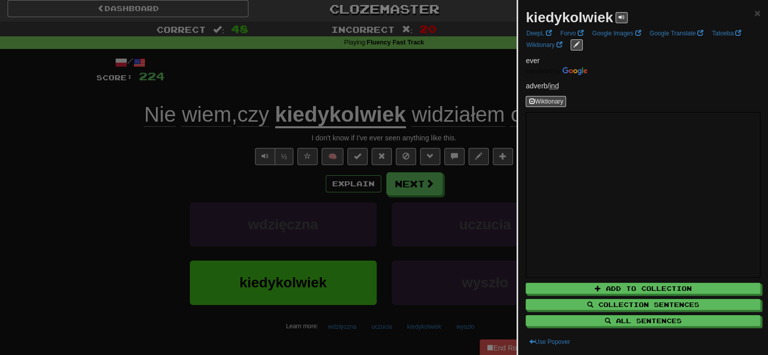
click at [238, 202] on div at bounding box center [384, 177] width 768 height 355
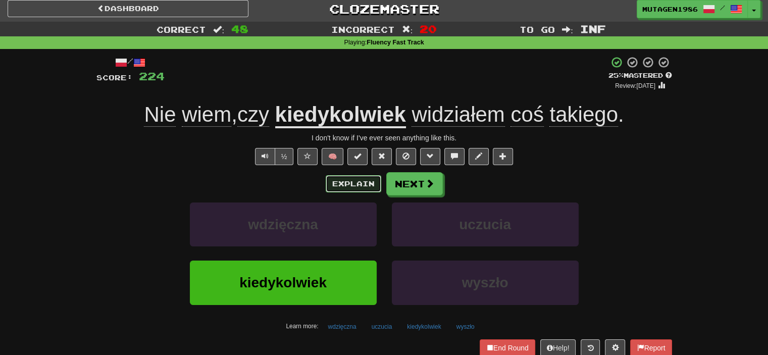
click at [339, 179] on button "Explain" at bounding box center [354, 183] width 56 height 17
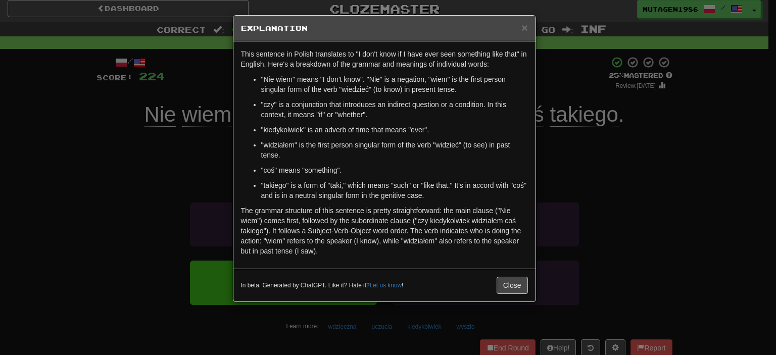
click at [120, 206] on div "× Explanation This sentence in Polish translates to "I don't know if I have eve…" at bounding box center [388, 177] width 776 height 355
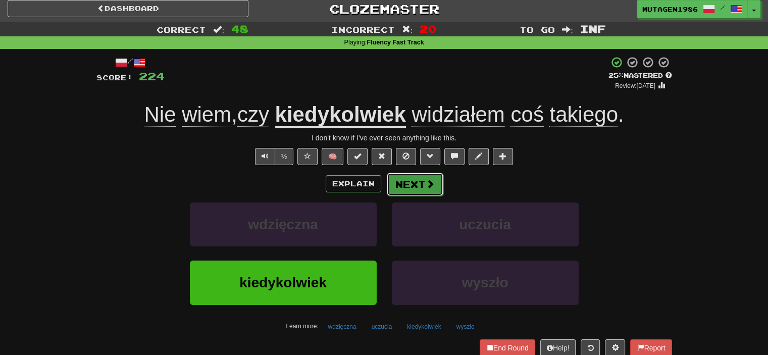
click at [423, 183] on button "Next" at bounding box center [415, 184] width 57 height 23
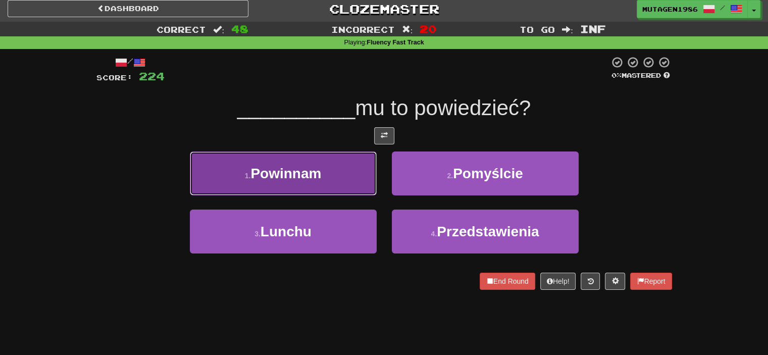
click at [309, 178] on span "Powinnam" at bounding box center [286, 174] width 71 height 16
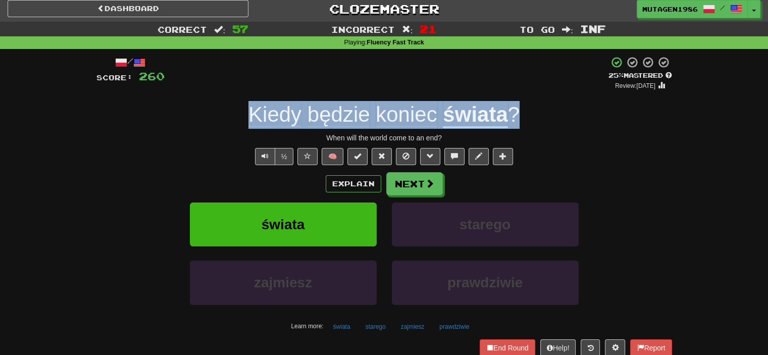
drag, startPoint x: 240, startPoint y: 113, endPoint x: 572, endPoint y: 117, distance: 331.4
click at [572, 117] on div "Kiedy będzie koniec świata ?" at bounding box center [384, 115] width 576 height 28
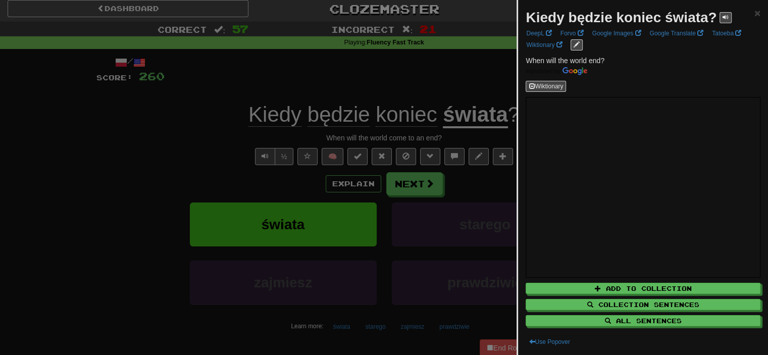
click at [452, 288] on div at bounding box center [384, 177] width 768 height 355
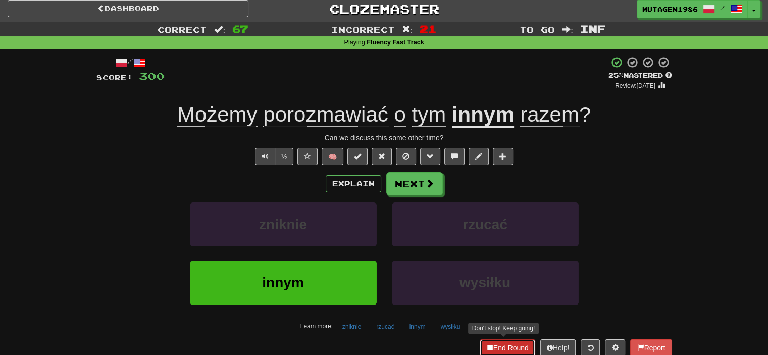
click at [521, 349] on button "End Round" at bounding box center [508, 347] width 56 height 17
